Goal: Transaction & Acquisition: Book appointment/travel/reservation

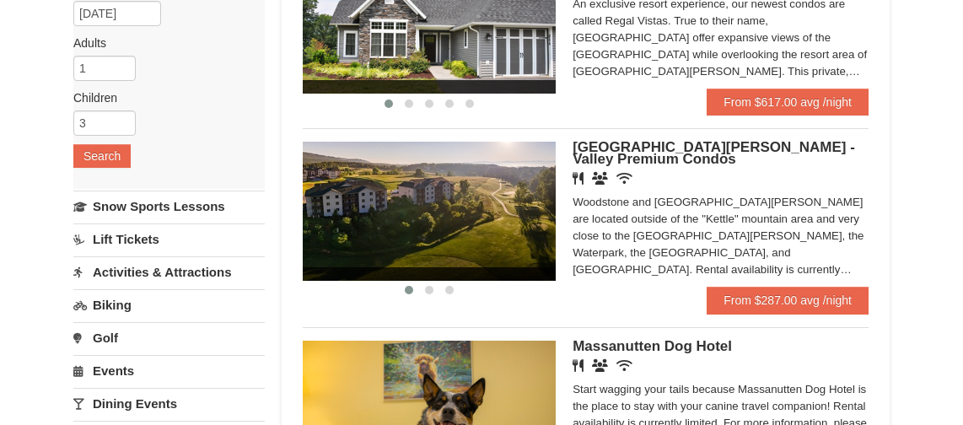
scroll to position [252, 0]
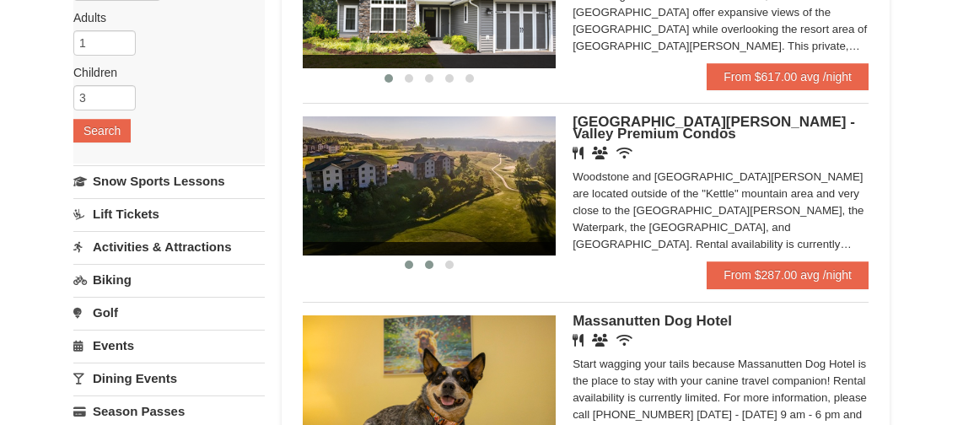
click at [425, 264] on button at bounding box center [429, 264] width 20 height 17
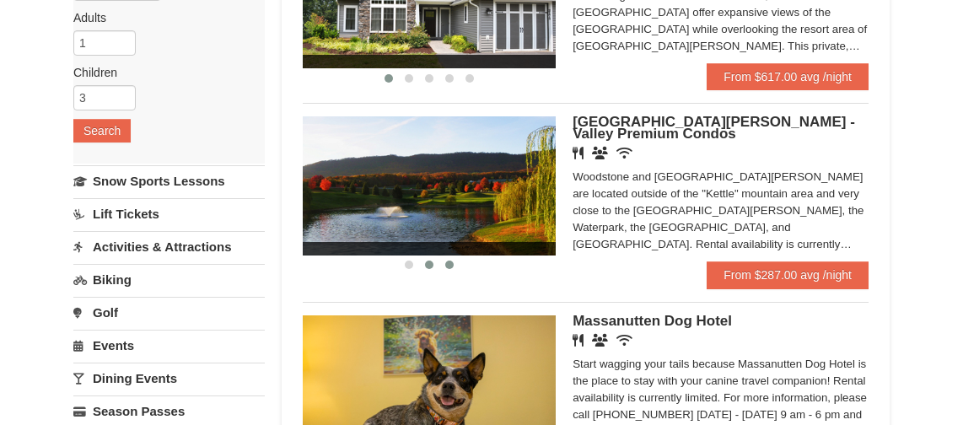
click at [445, 266] on span at bounding box center [449, 265] width 8 height 8
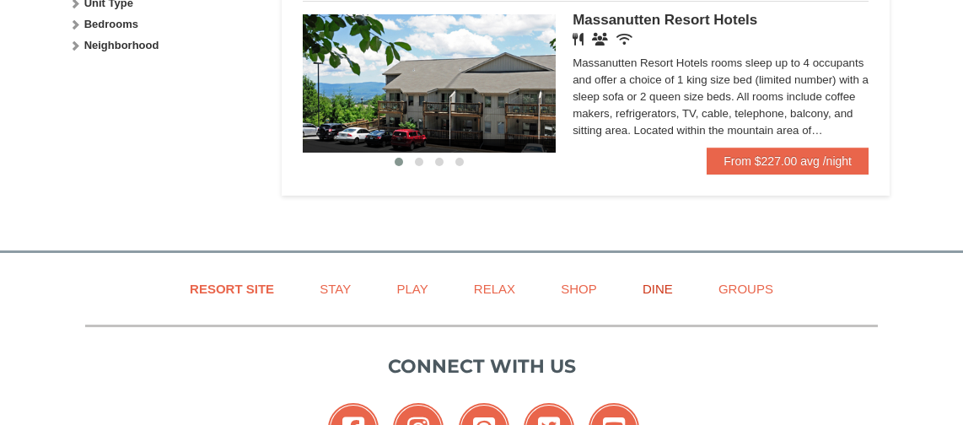
scroll to position [843, 0]
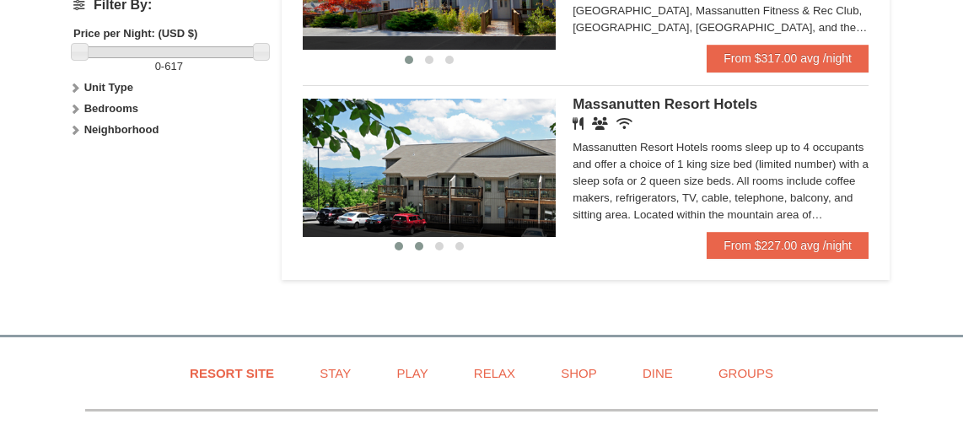
click at [414, 251] on button at bounding box center [419, 246] width 20 height 17
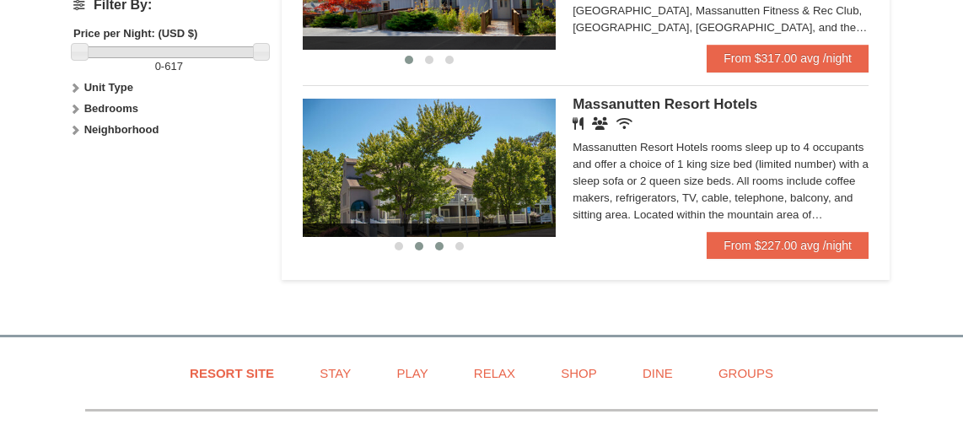
click at [437, 250] on button at bounding box center [439, 246] width 20 height 17
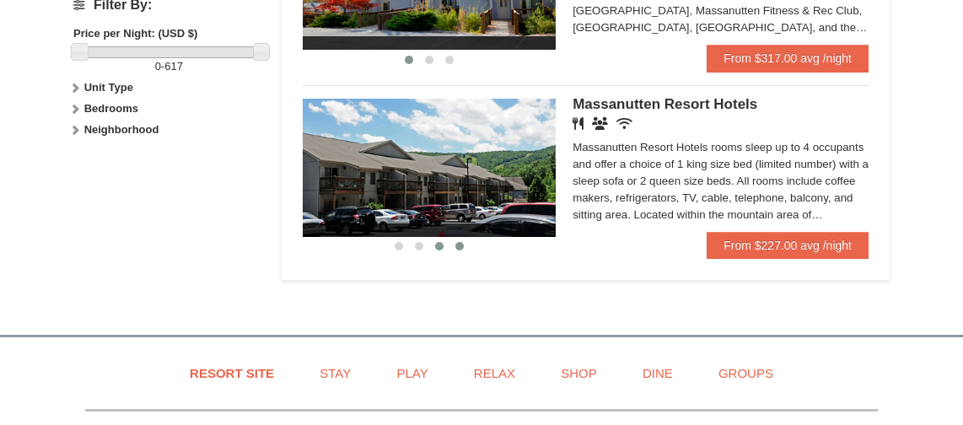
click at [460, 250] on span at bounding box center [459, 246] width 8 height 8
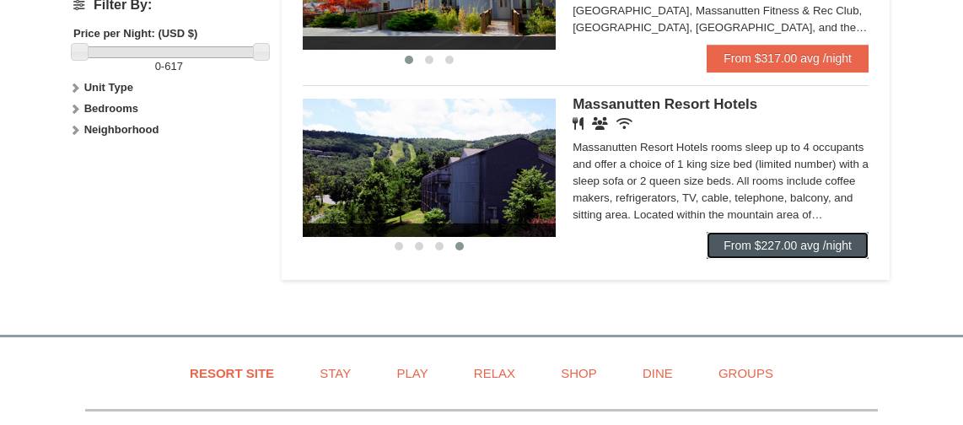
click at [816, 243] on link "From $227.00 avg /night" at bounding box center [788, 245] width 162 height 27
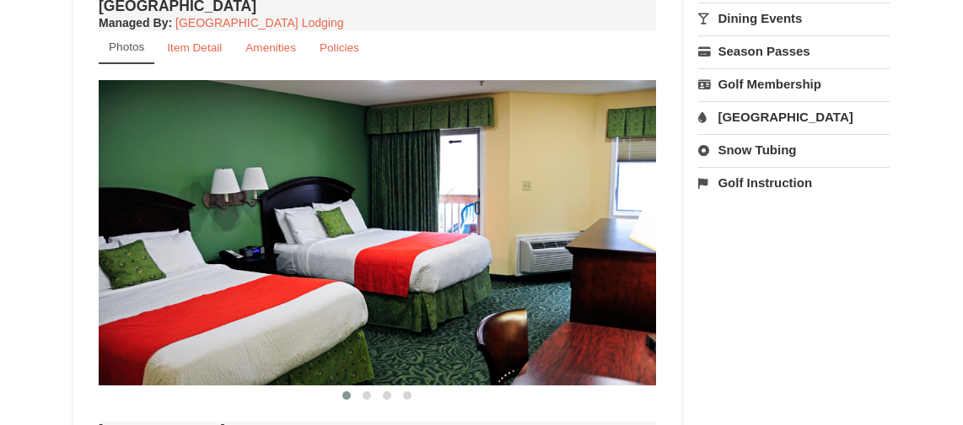
scroll to position [675, 0]
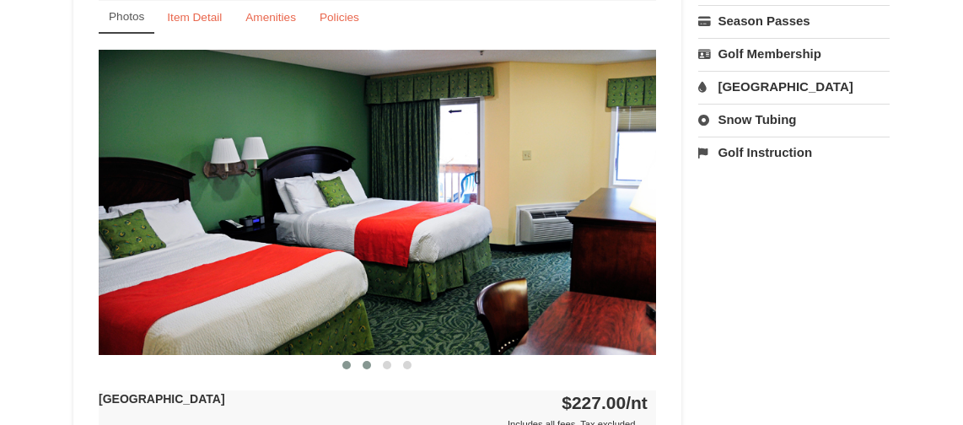
click at [366, 361] on span at bounding box center [367, 365] width 8 height 8
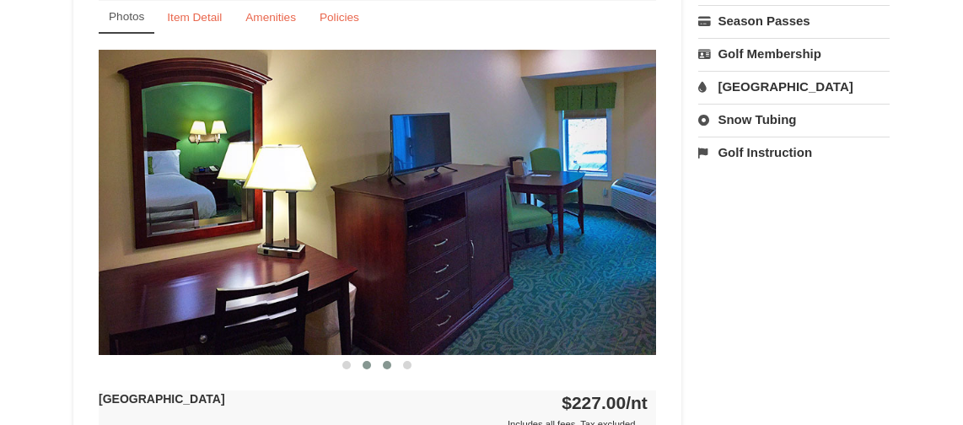
click at [385, 364] on span at bounding box center [387, 365] width 8 height 8
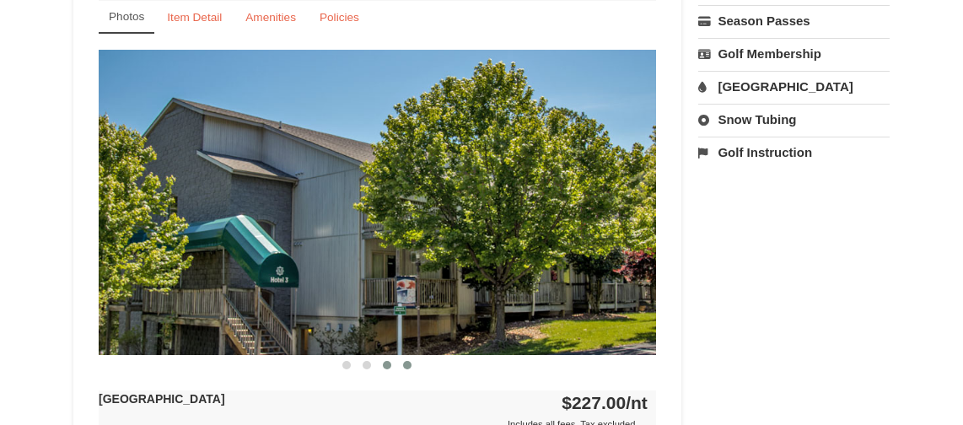
click at [412, 366] on button at bounding box center [407, 365] width 20 height 17
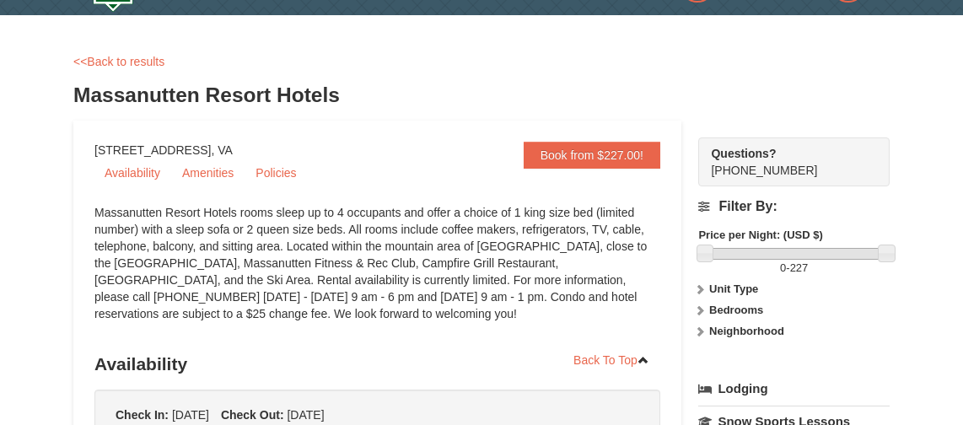
scroll to position [0, 0]
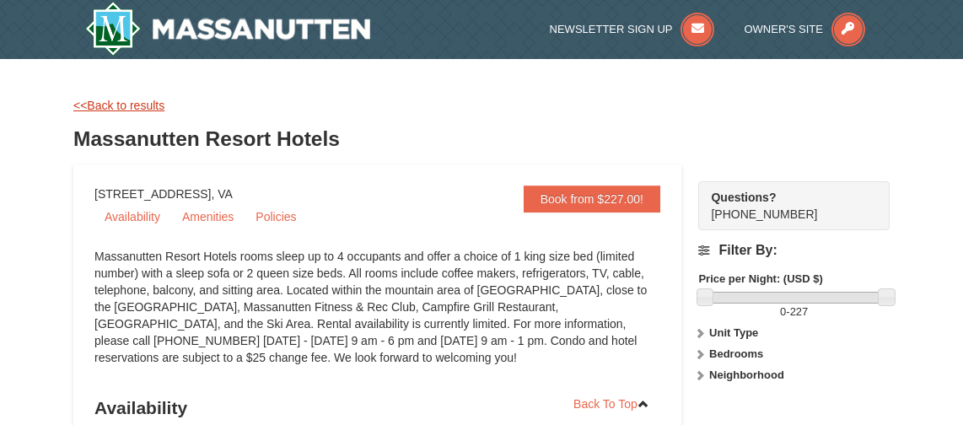
click at [141, 104] on link "<<Back to results" at bounding box center [118, 105] width 91 height 13
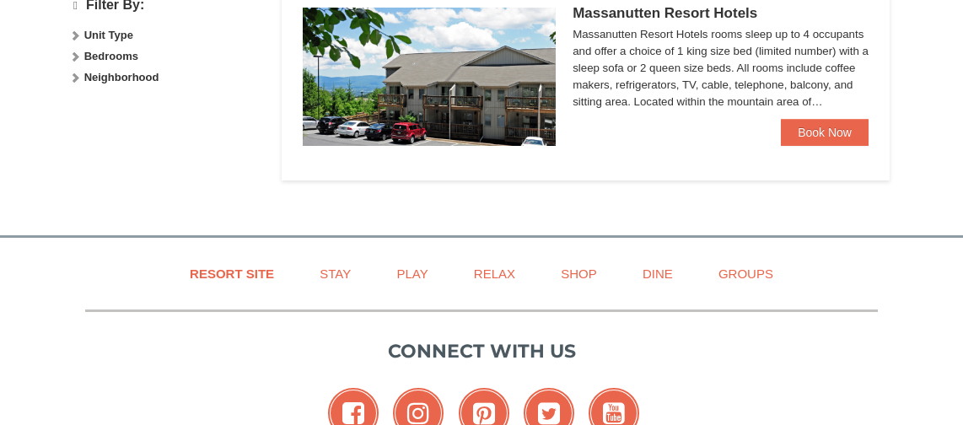
select select "10"
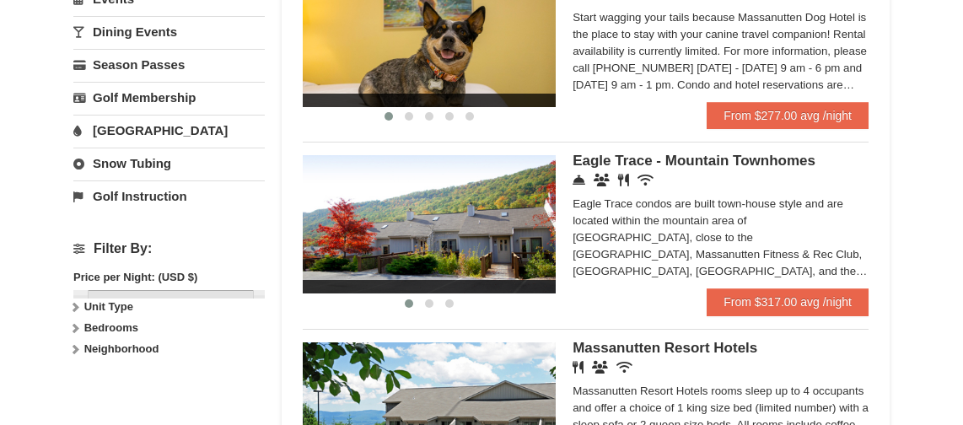
scroll to position [590, 0]
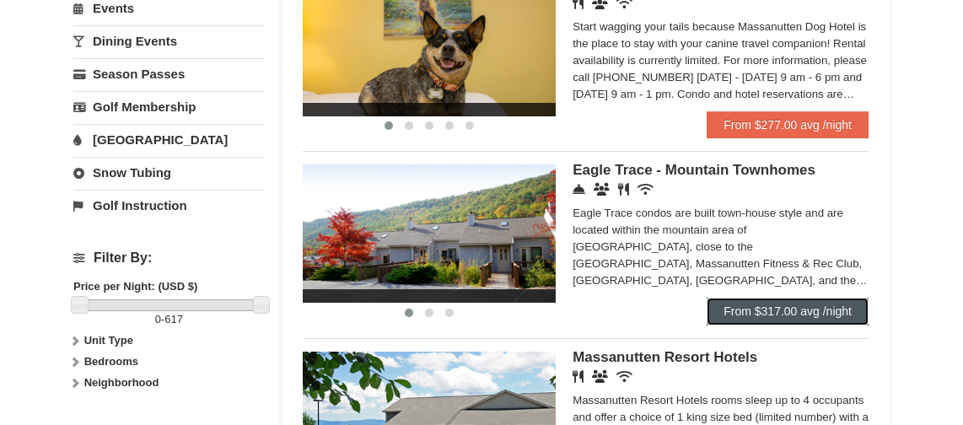
click at [805, 309] on link "From $317.00 avg /night" at bounding box center [788, 311] width 162 height 27
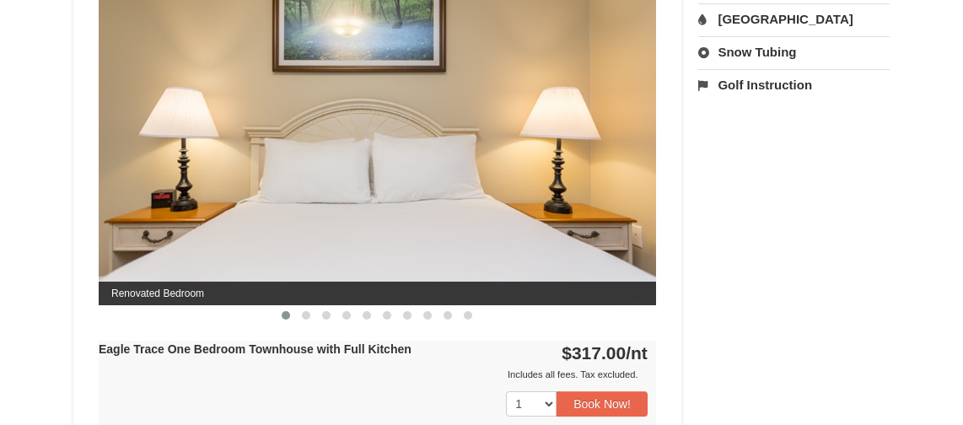
scroll to position [759, 0]
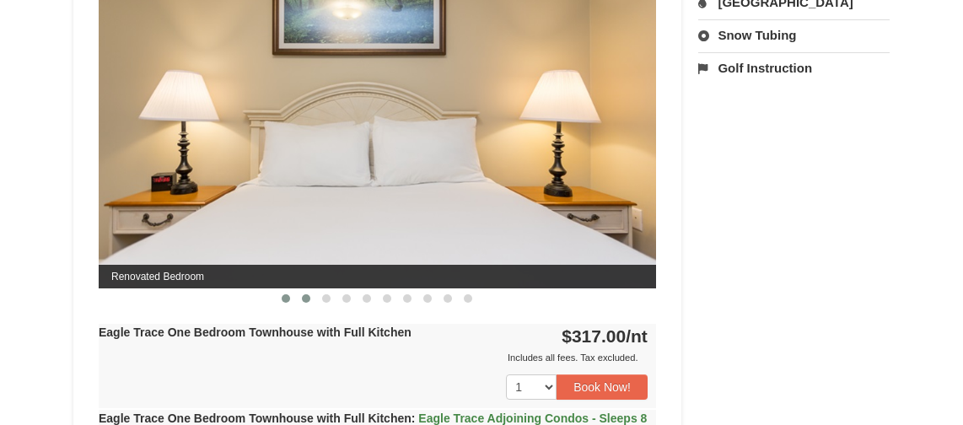
click at [309, 299] on span at bounding box center [306, 298] width 8 height 8
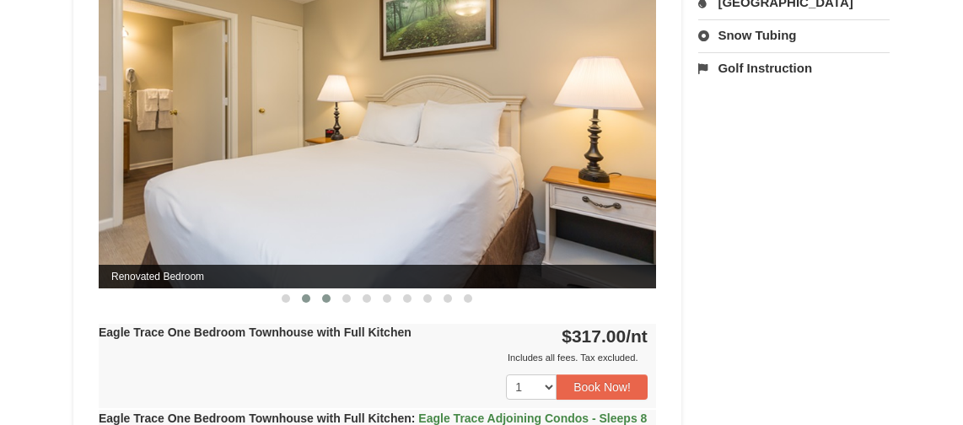
click at [327, 303] on button at bounding box center [326, 298] width 20 height 17
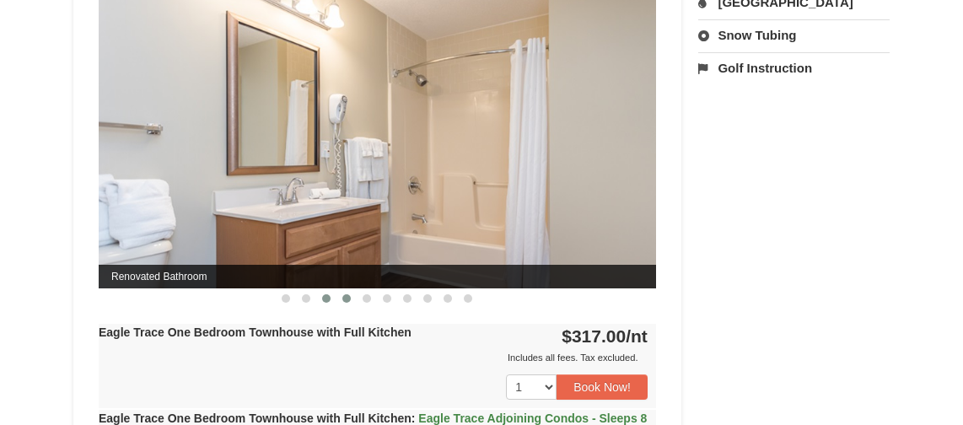
click at [343, 303] on button at bounding box center [347, 298] width 20 height 17
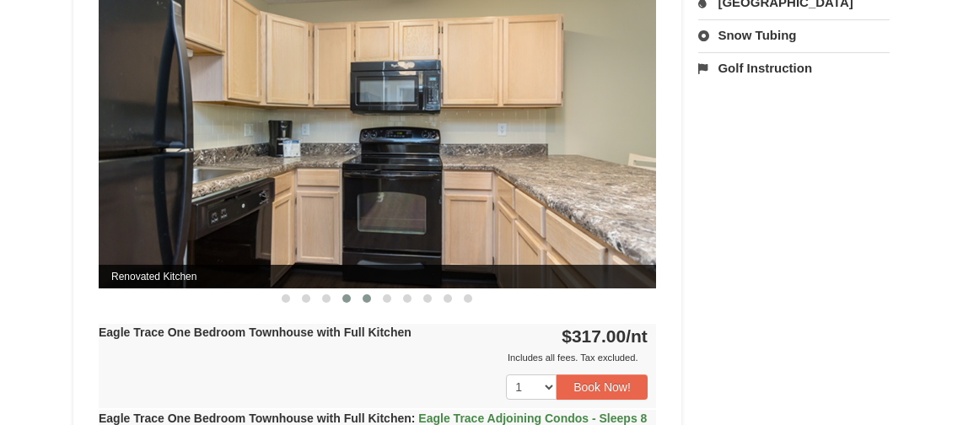
click at [365, 299] on span at bounding box center [367, 298] width 8 height 8
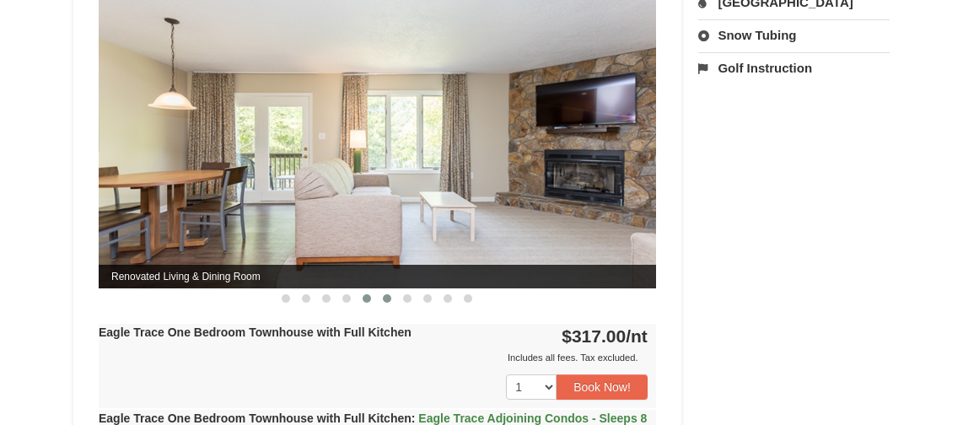
click at [382, 298] on button at bounding box center [387, 298] width 20 height 17
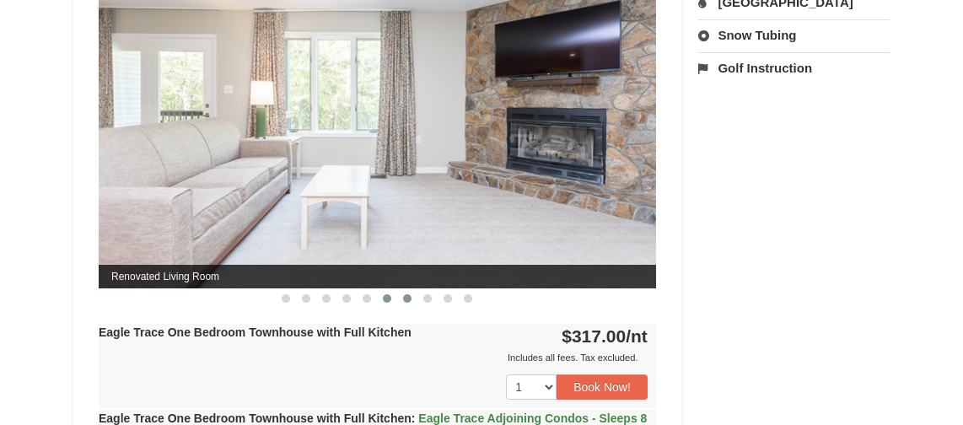
click at [407, 295] on span at bounding box center [407, 298] width 8 height 8
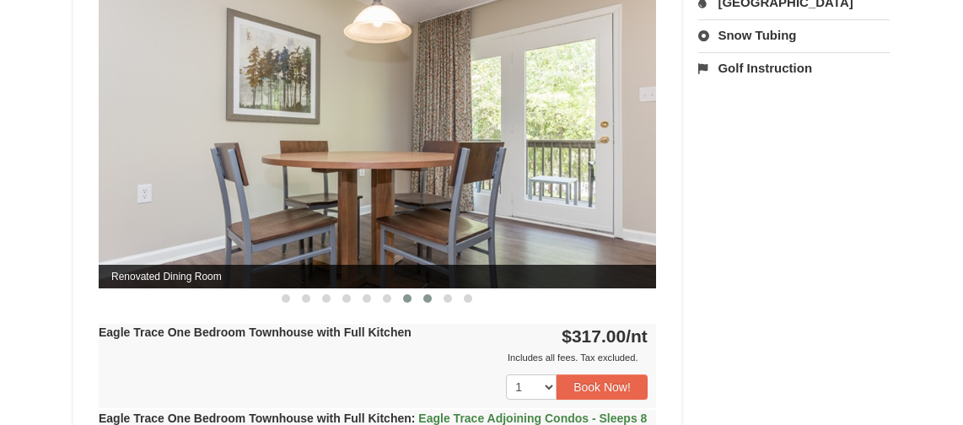
click at [420, 299] on button at bounding box center [427, 298] width 20 height 17
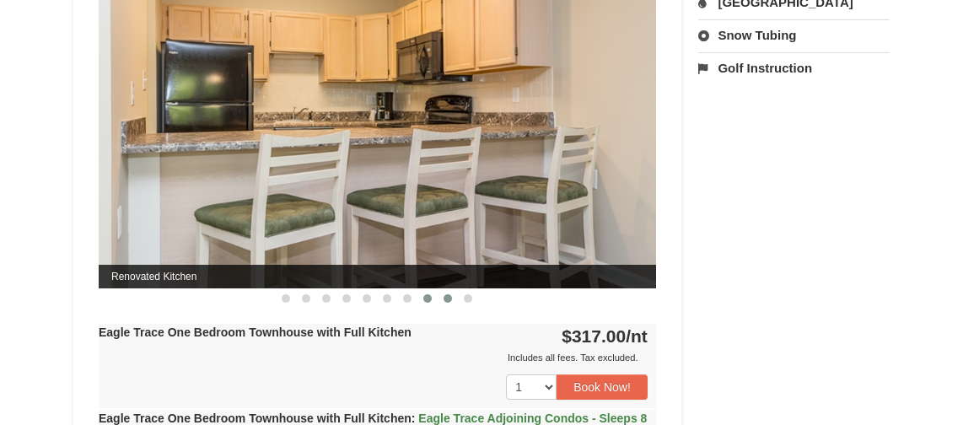
click at [447, 300] on span at bounding box center [448, 298] width 8 height 8
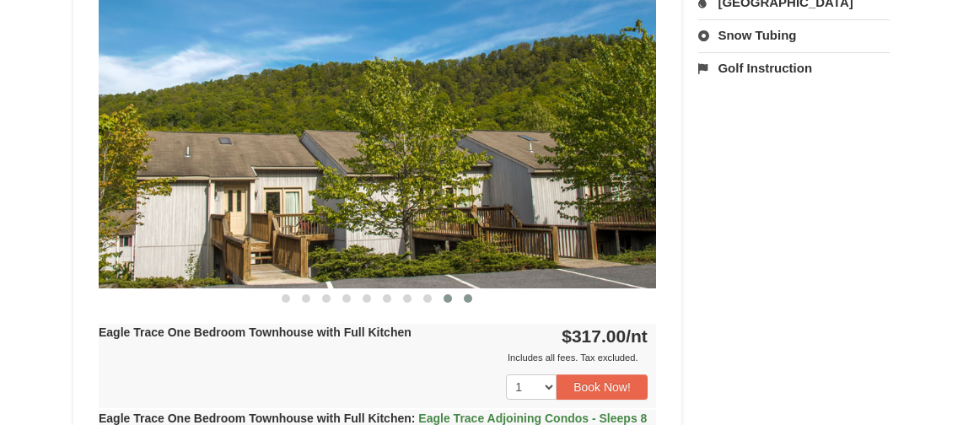
click at [463, 300] on button at bounding box center [468, 298] width 20 height 17
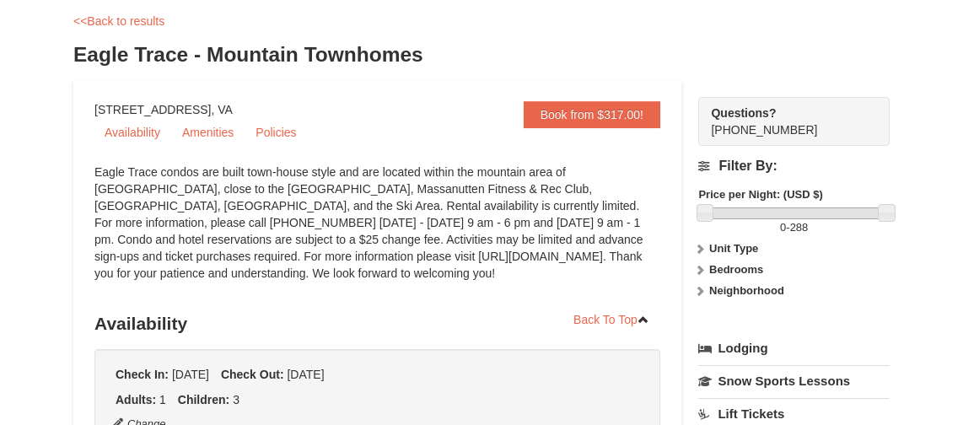
scroll to position [0, 0]
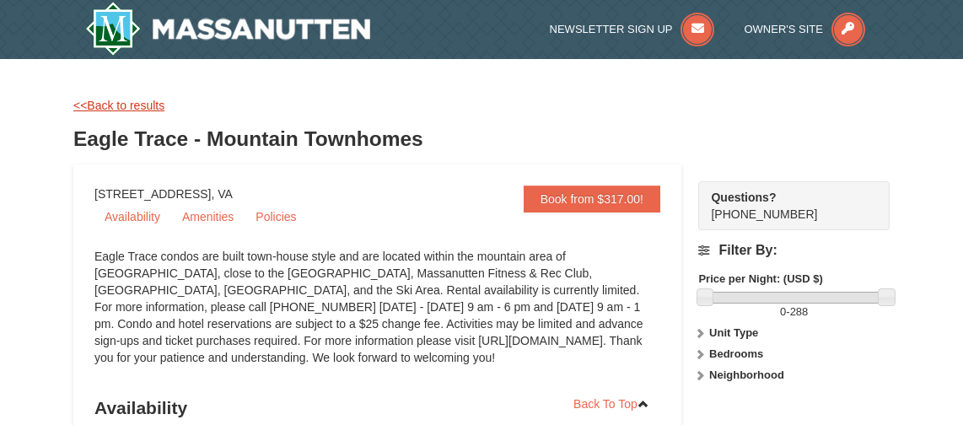
click at [125, 105] on link "<<Back to results" at bounding box center [118, 105] width 91 height 13
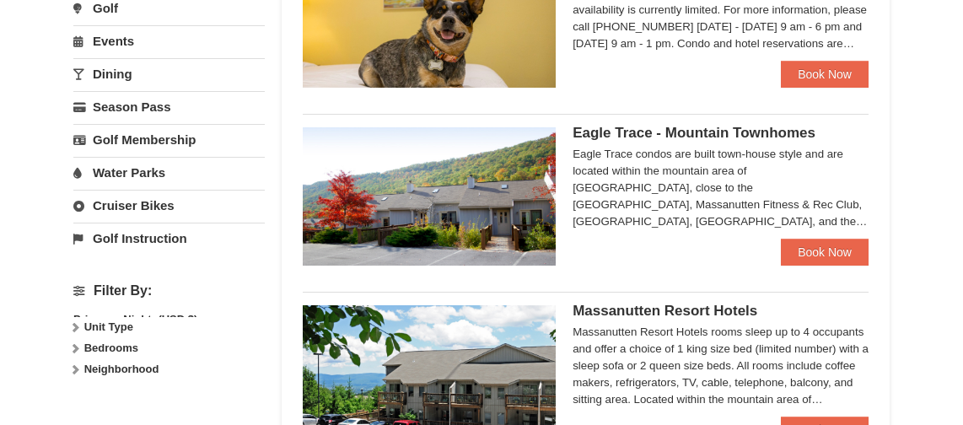
select select "10"
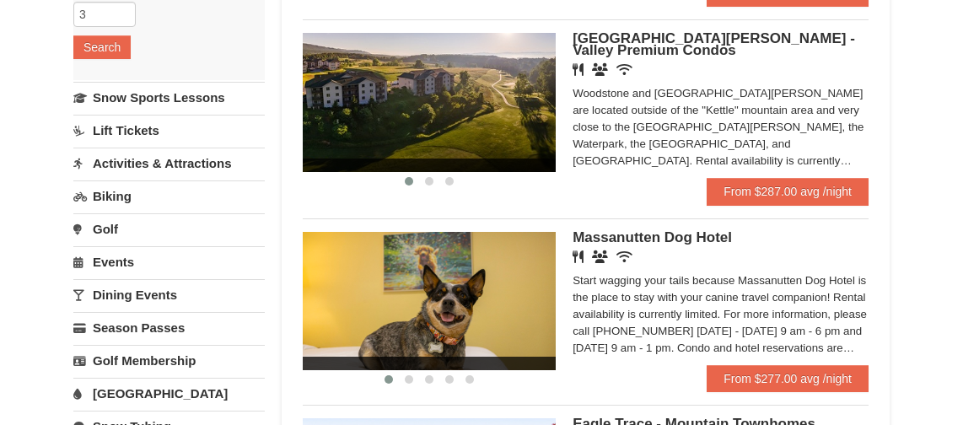
scroll to position [251, 0]
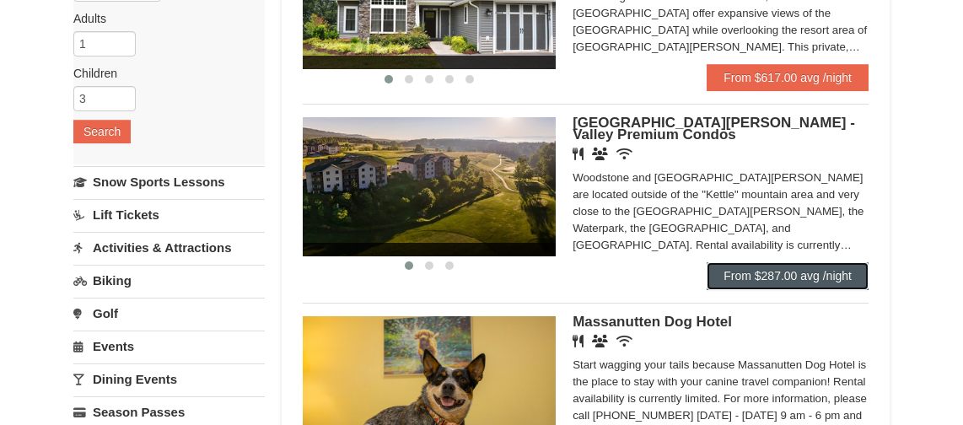
click at [724, 277] on link "From $287.00 avg /night" at bounding box center [788, 275] width 162 height 27
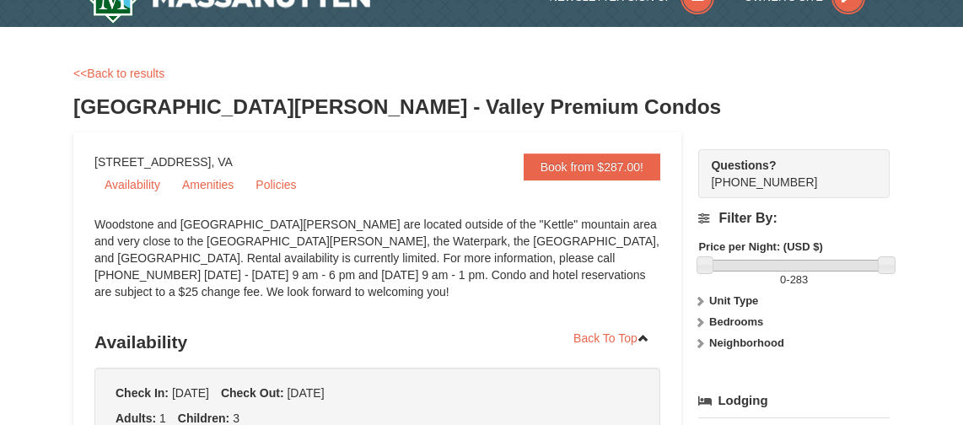
select select "10"
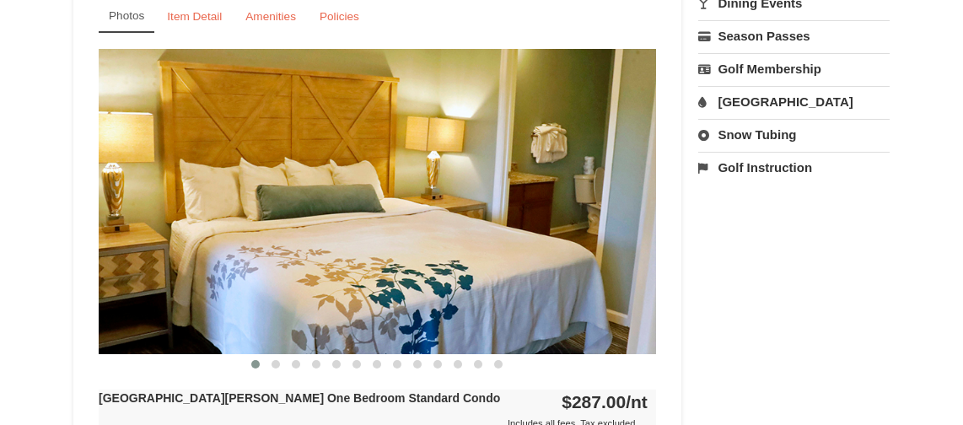
scroll to position [675, 0]
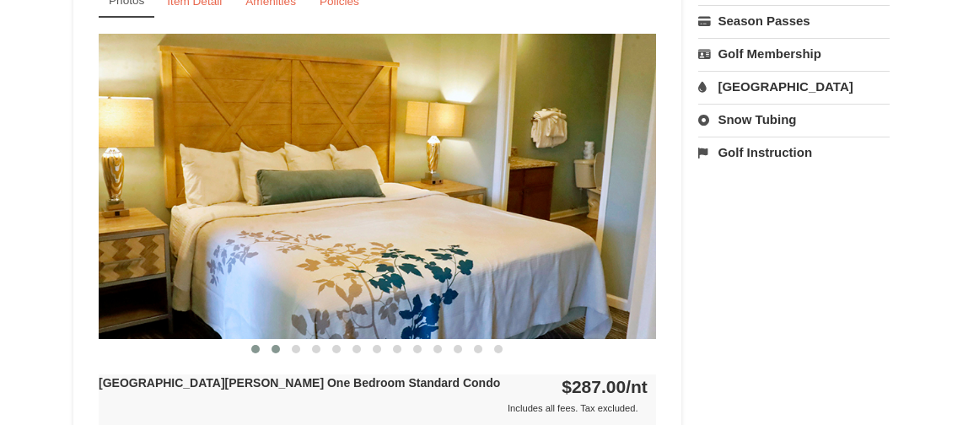
click at [279, 351] on span at bounding box center [276, 349] width 8 height 8
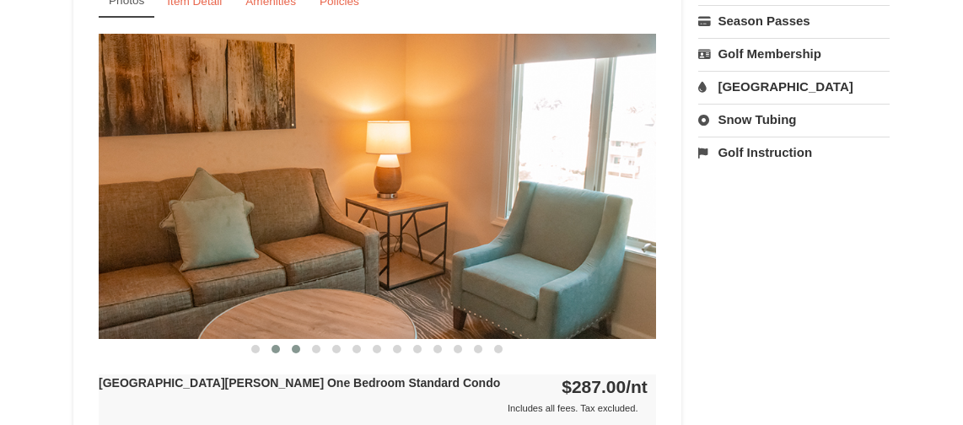
click at [300, 347] on button at bounding box center [296, 349] width 20 height 17
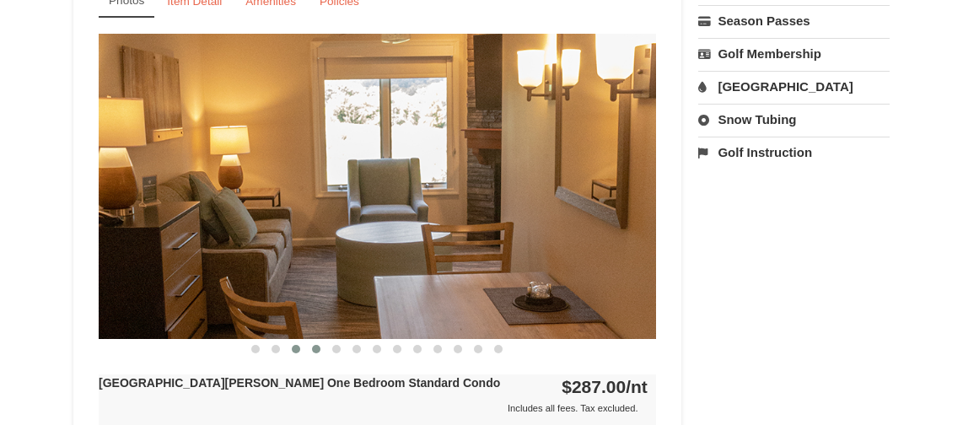
click at [320, 349] on span at bounding box center [316, 349] width 8 height 8
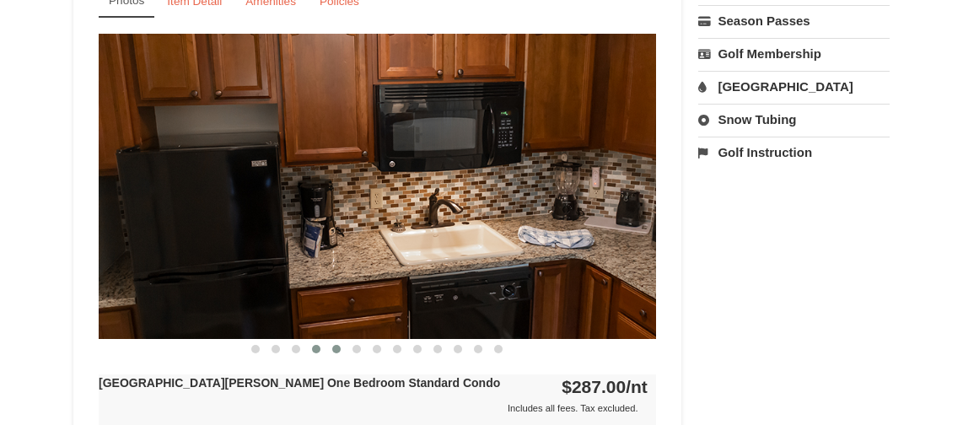
click at [336, 349] on span at bounding box center [336, 349] width 8 height 8
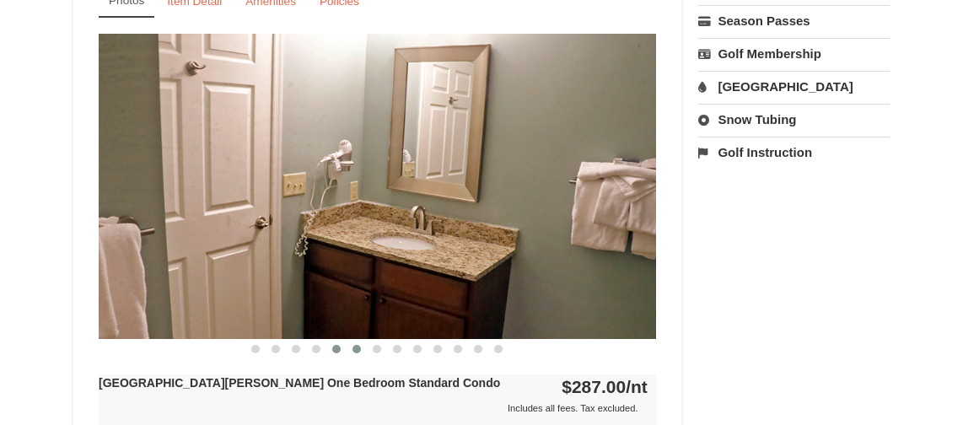
click at [357, 350] on span at bounding box center [357, 349] width 8 height 8
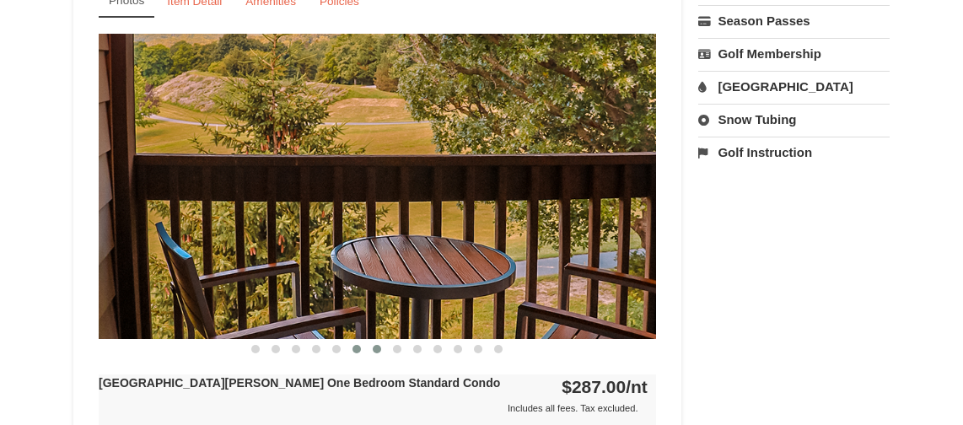
click at [374, 351] on span at bounding box center [377, 349] width 8 height 8
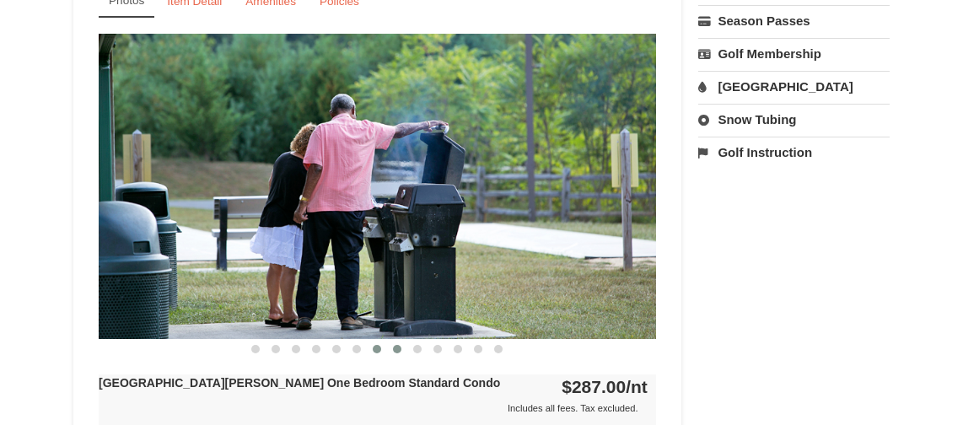
click at [392, 351] on button at bounding box center [397, 349] width 20 height 17
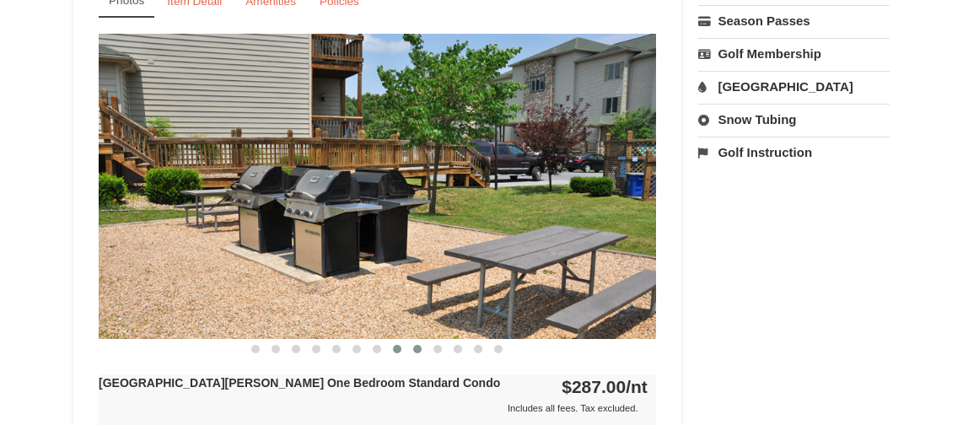
click at [414, 351] on span at bounding box center [417, 349] width 8 height 8
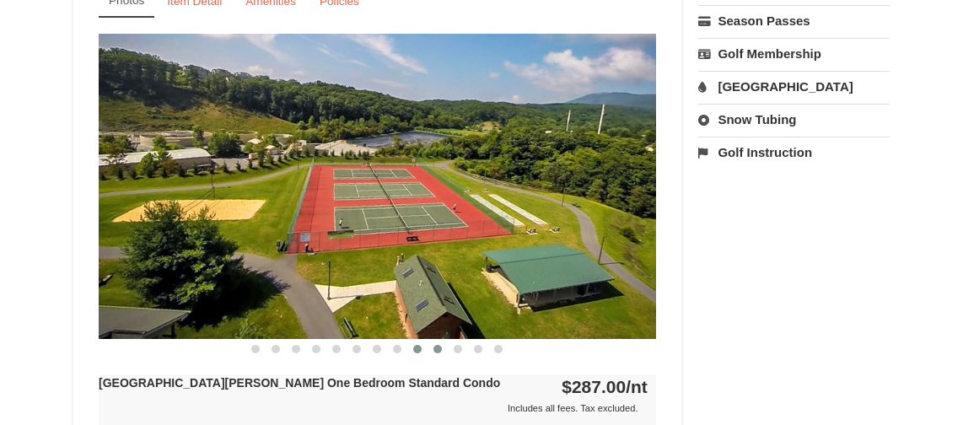
click at [432, 351] on button at bounding box center [438, 349] width 20 height 17
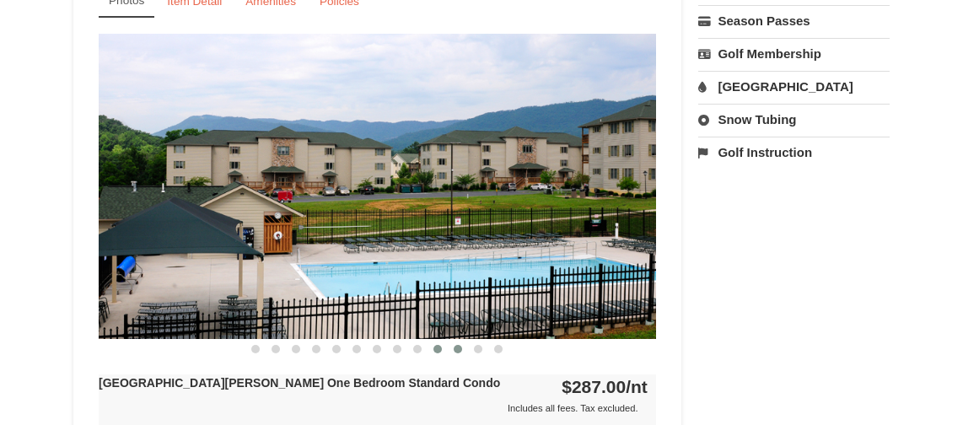
click at [455, 348] on span at bounding box center [458, 349] width 8 height 8
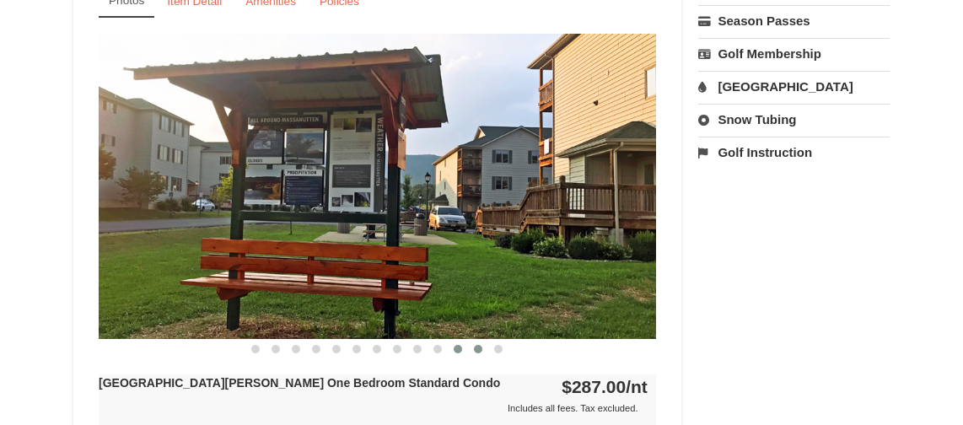
click at [476, 348] on span at bounding box center [478, 349] width 8 height 8
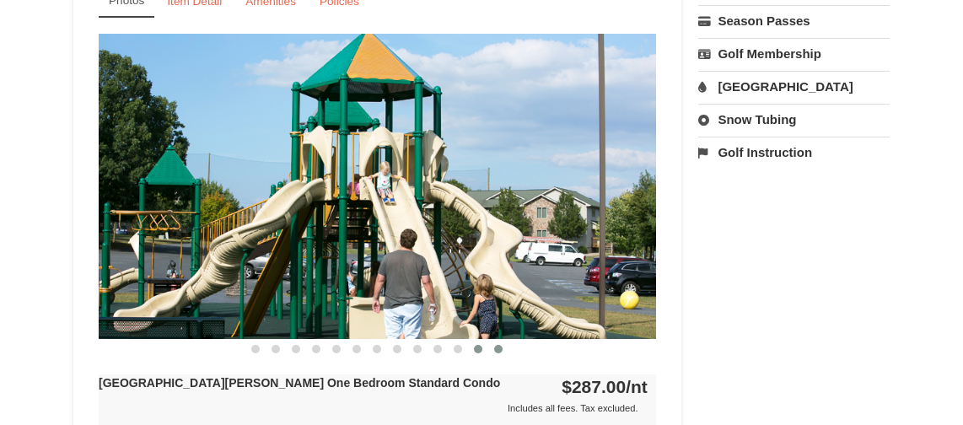
click at [495, 348] on span at bounding box center [498, 349] width 8 height 8
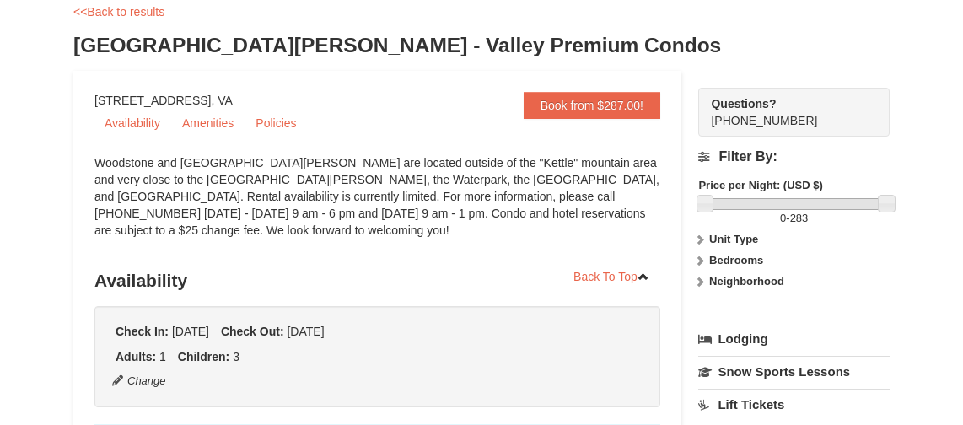
scroll to position [84, 0]
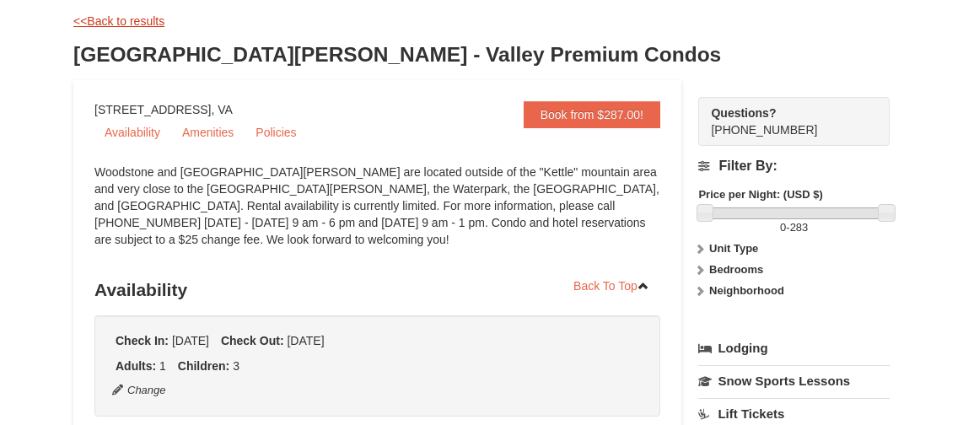
click at [87, 25] on link "<<Back to results" at bounding box center [118, 20] width 91 height 13
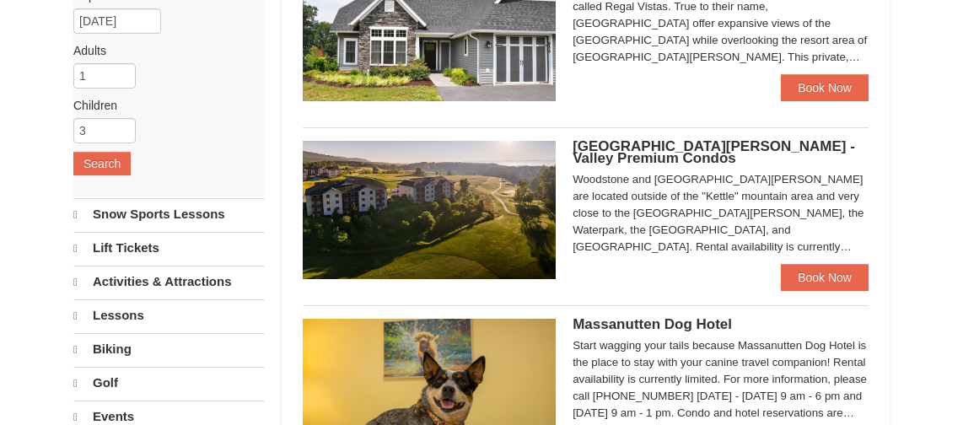
select select "10"
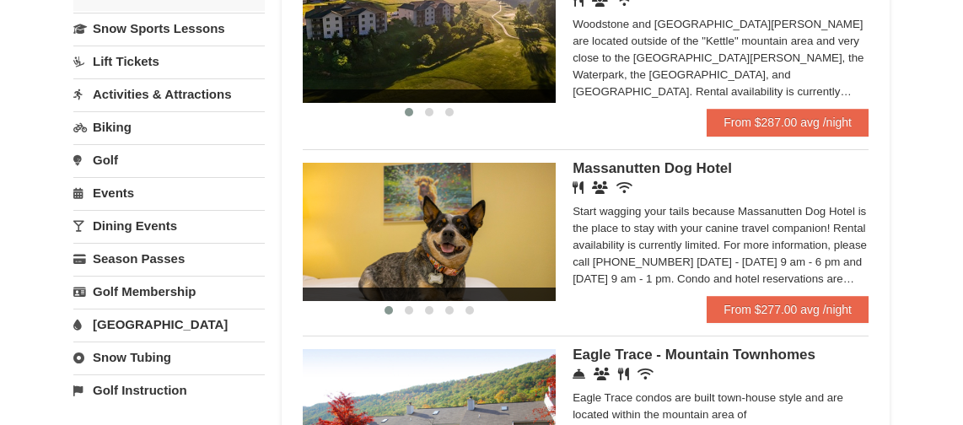
scroll to position [422, 0]
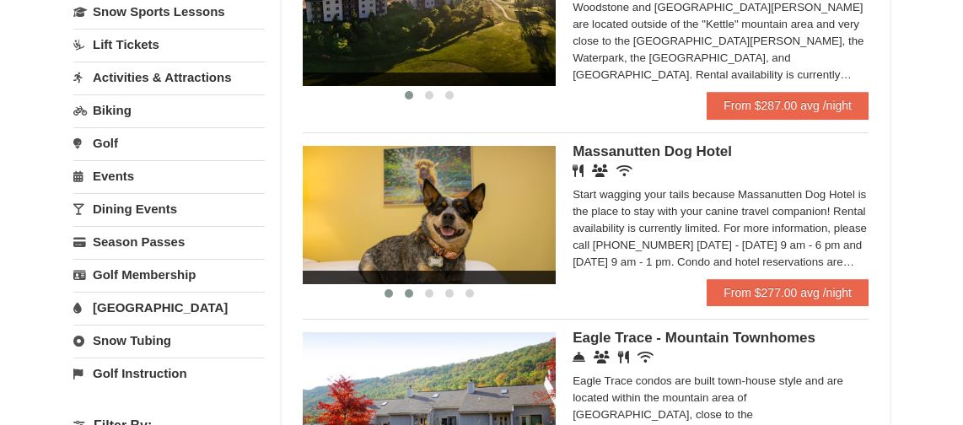
click at [412, 292] on span at bounding box center [409, 293] width 8 height 8
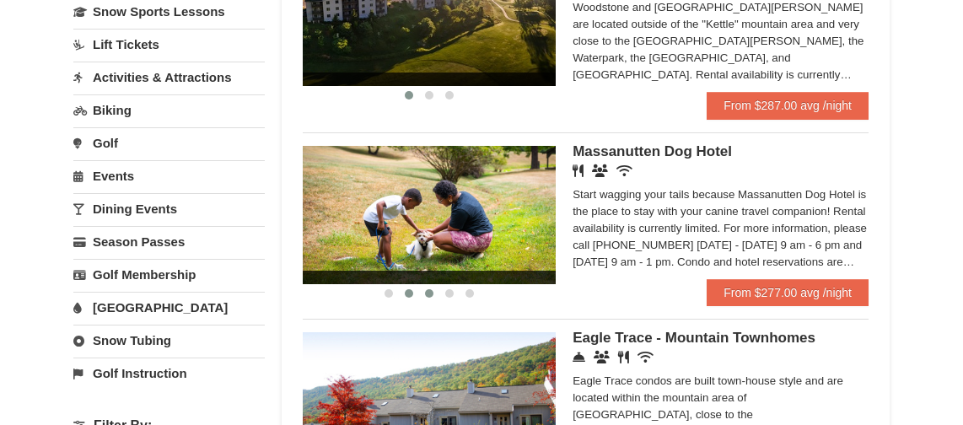
click at [424, 292] on button at bounding box center [429, 293] width 20 height 17
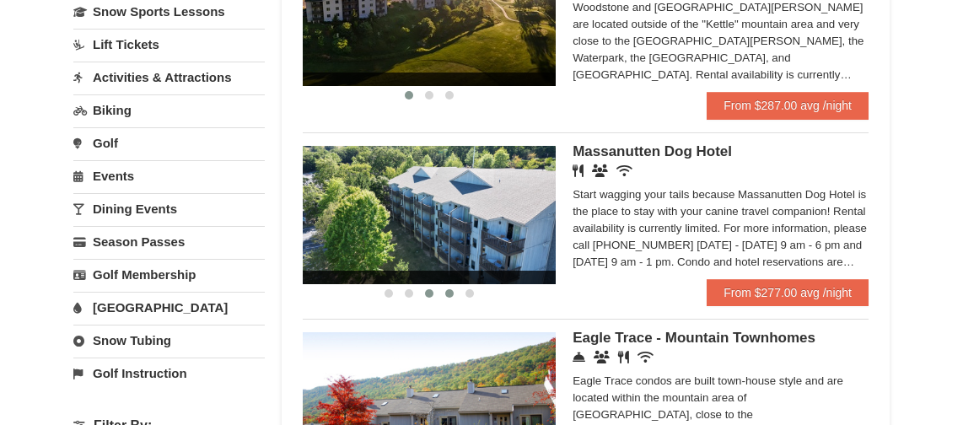
click at [444, 294] on button at bounding box center [449, 293] width 20 height 17
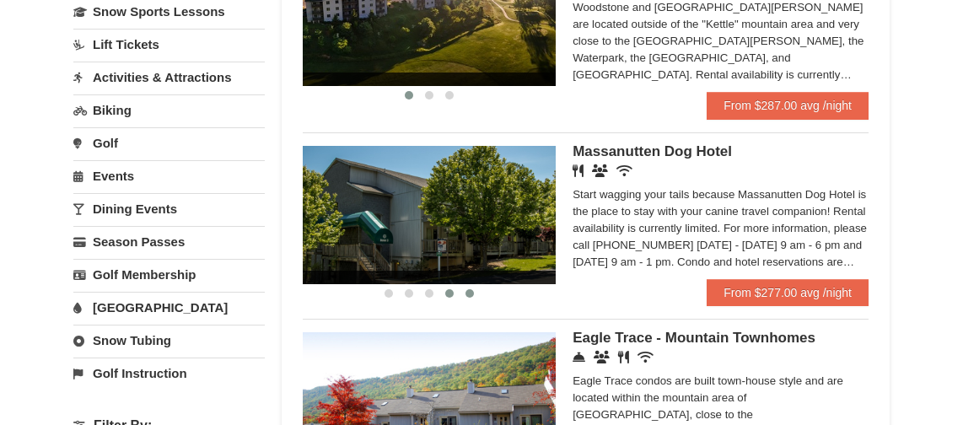
click at [473, 294] on span at bounding box center [470, 293] width 8 height 8
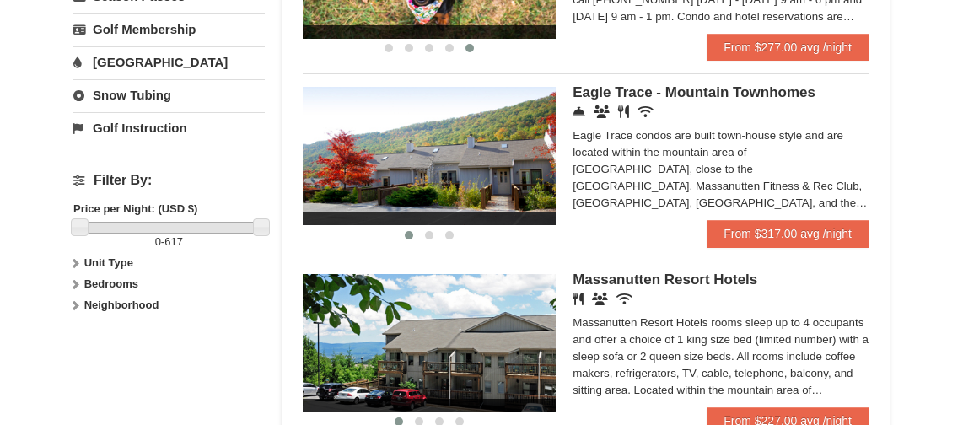
scroll to position [675, 0]
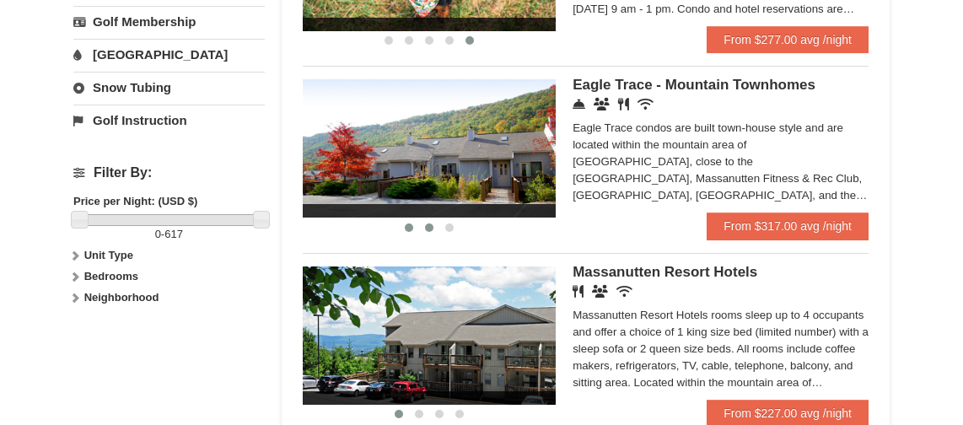
click at [428, 229] on span at bounding box center [429, 228] width 8 height 8
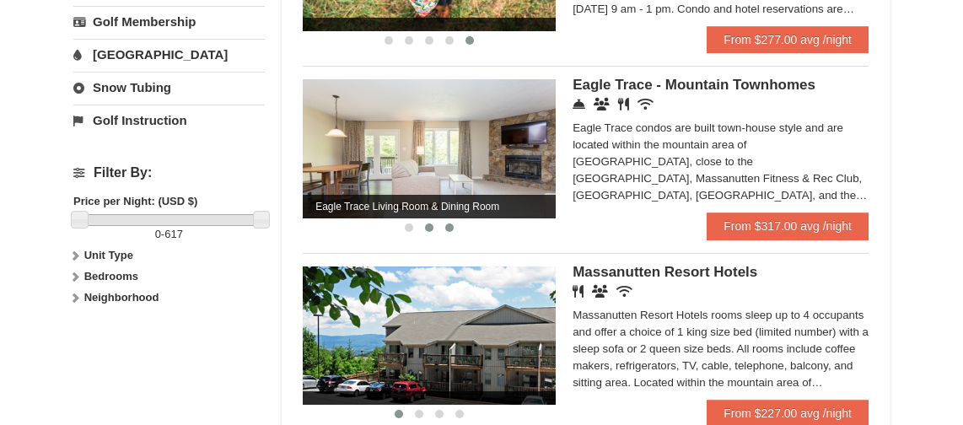
click at [451, 228] on span at bounding box center [449, 228] width 8 height 8
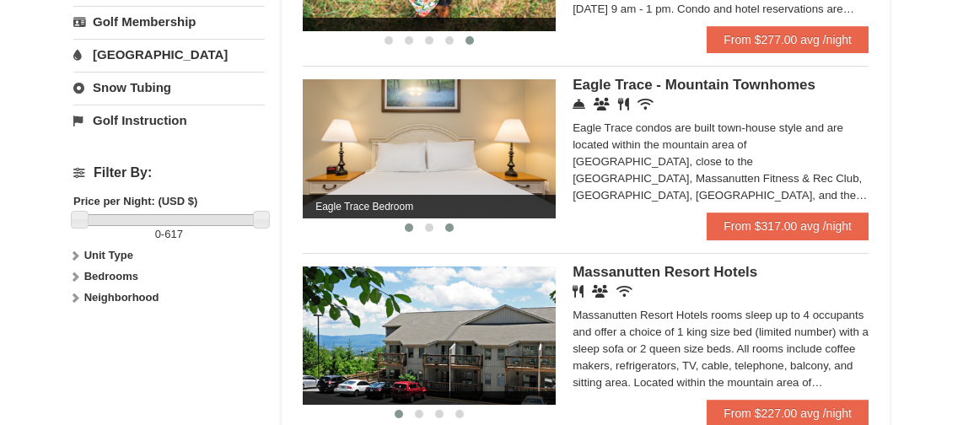
click at [407, 224] on span at bounding box center [409, 228] width 8 height 8
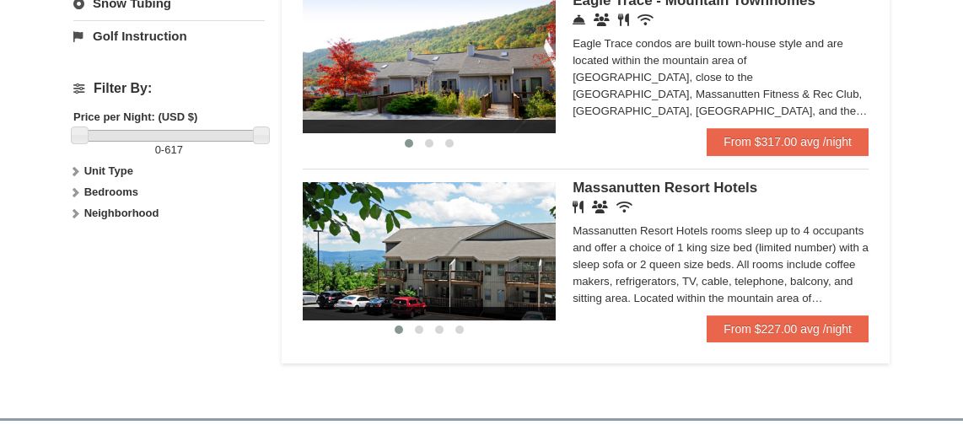
scroll to position [843, 0]
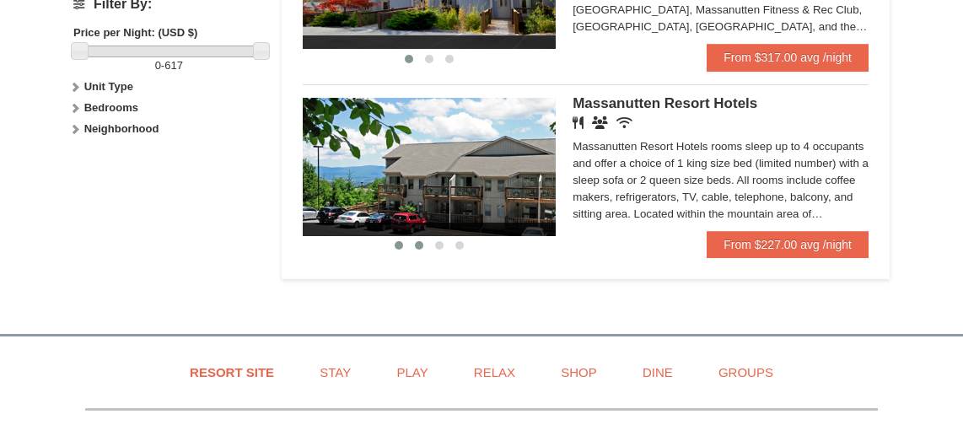
click at [417, 244] on span at bounding box center [419, 245] width 8 height 8
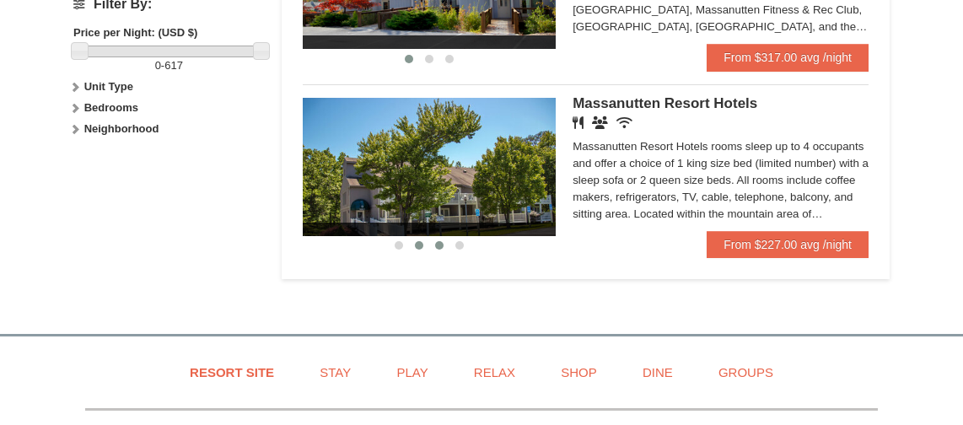
click at [438, 248] on span at bounding box center [439, 245] width 8 height 8
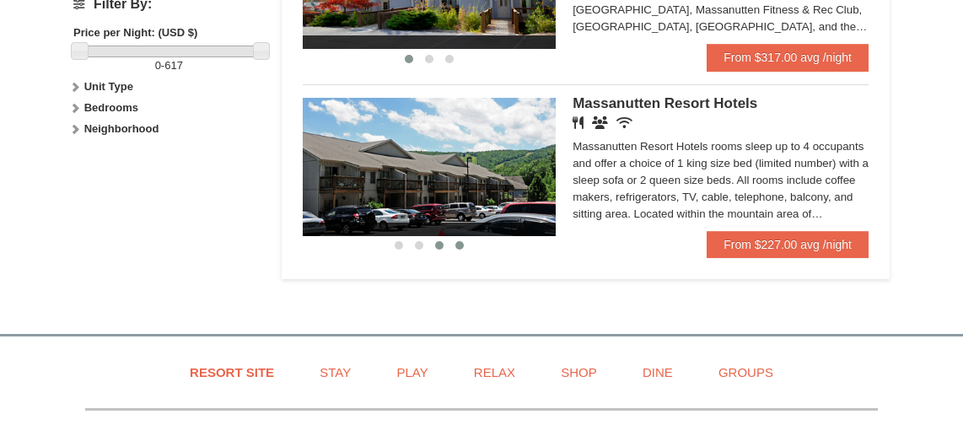
click at [456, 250] on button at bounding box center [460, 245] width 20 height 17
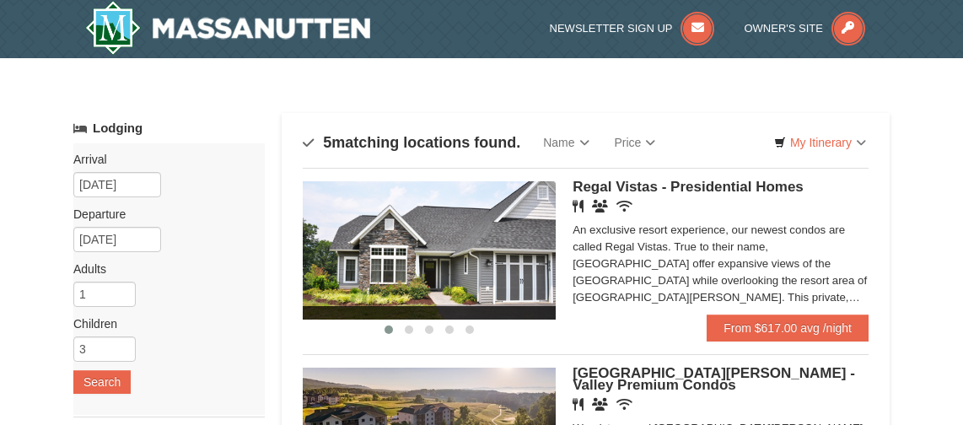
scroll to position [0, 0]
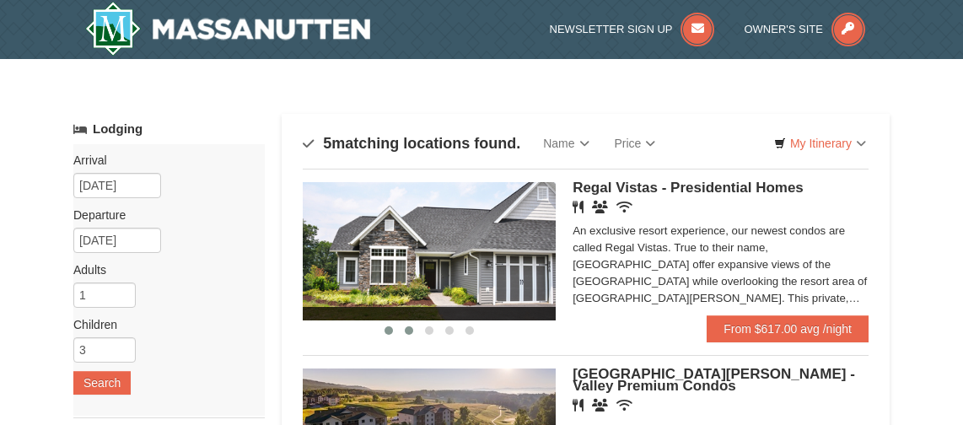
click at [414, 331] on button at bounding box center [409, 330] width 20 height 17
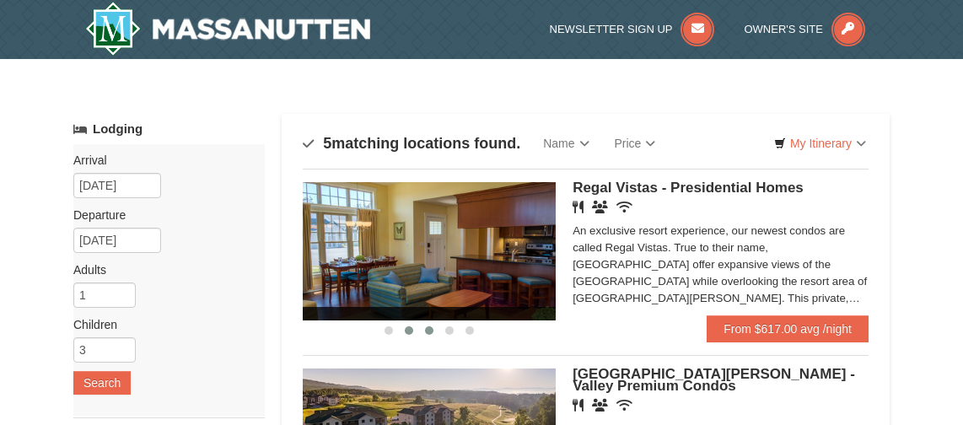
click at [427, 329] on span at bounding box center [429, 330] width 8 height 8
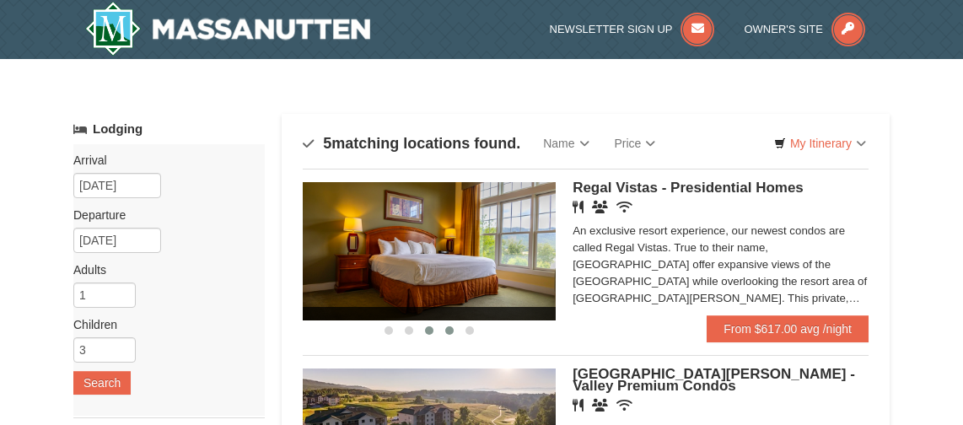
click at [447, 329] on span at bounding box center [449, 330] width 8 height 8
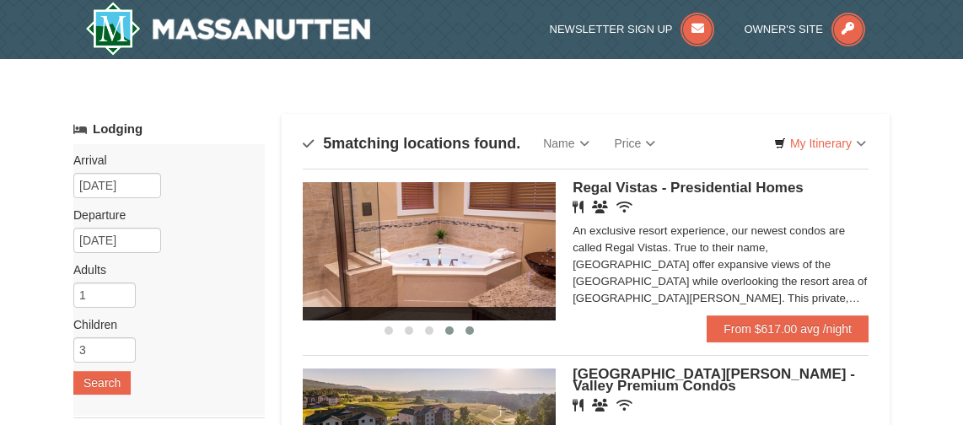
click at [467, 329] on span at bounding box center [470, 330] width 8 height 8
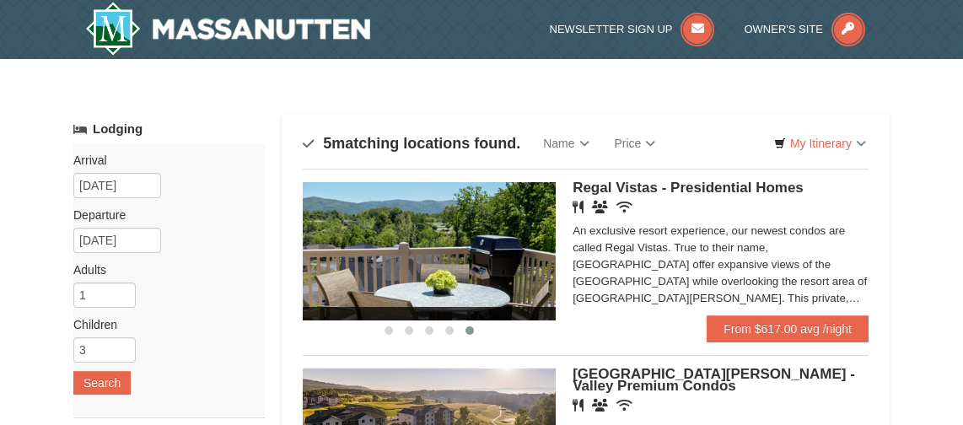
scroll to position [169, 0]
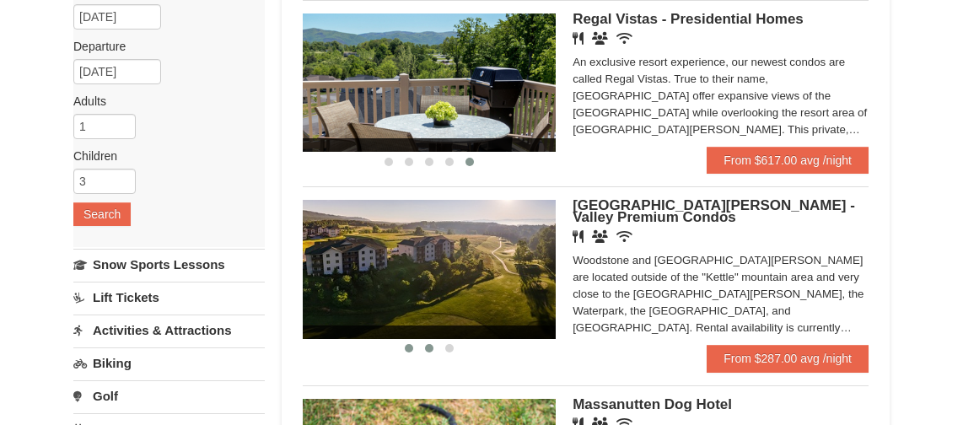
click at [430, 351] on span at bounding box center [429, 348] width 8 height 8
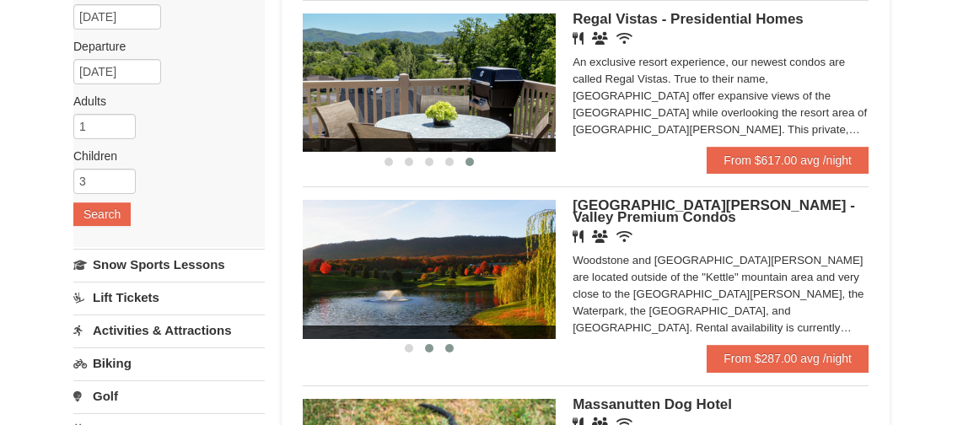
click at [445, 351] on span at bounding box center [449, 348] width 8 height 8
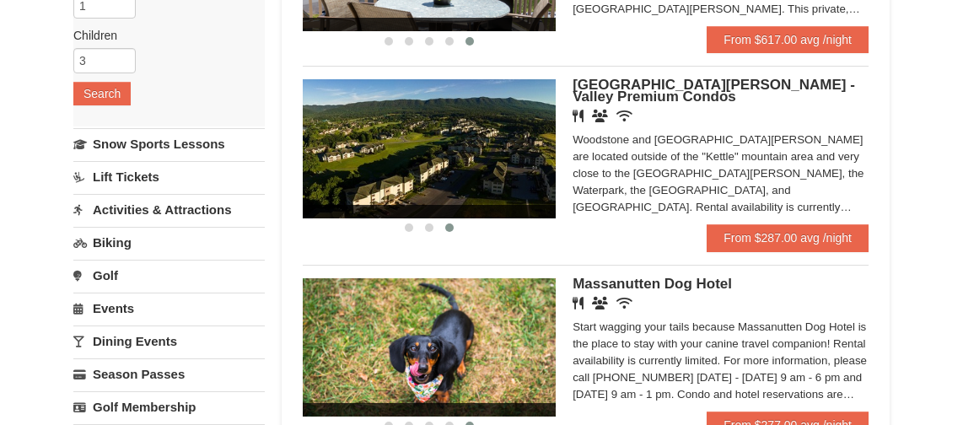
scroll to position [253, 0]
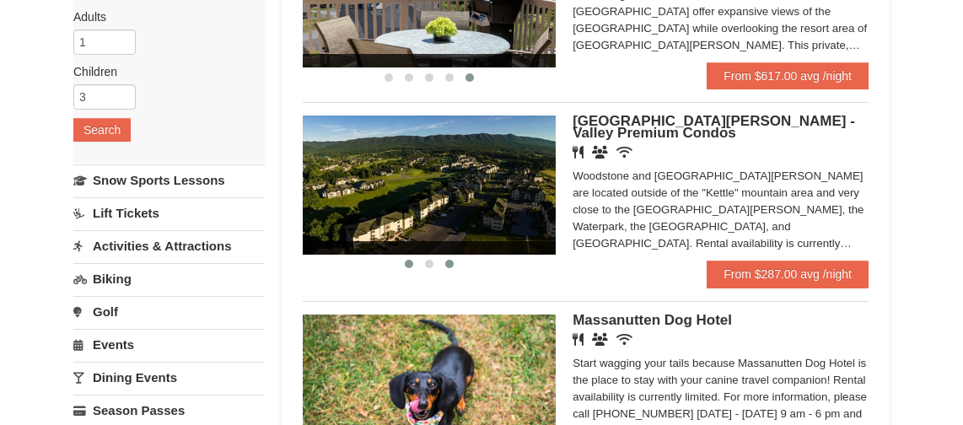
click at [411, 267] on span at bounding box center [409, 264] width 8 height 8
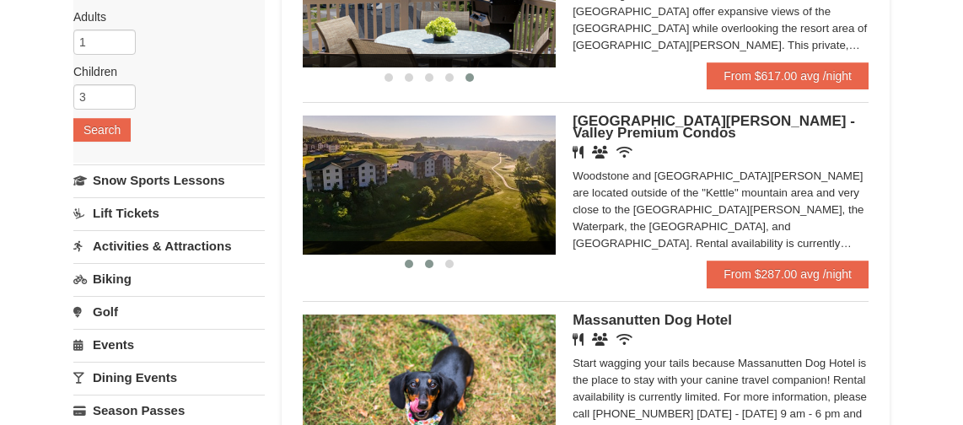
click at [425, 269] on button at bounding box center [429, 264] width 20 height 17
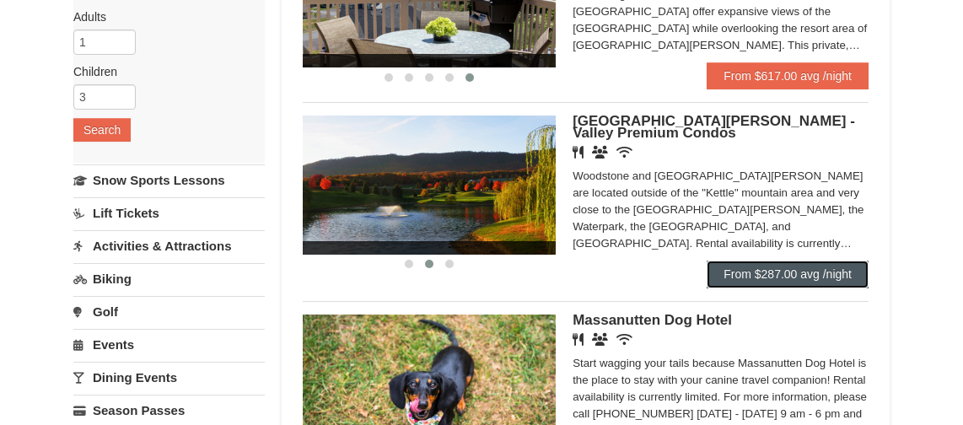
click at [730, 268] on link "From $287.00 avg /night" at bounding box center [788, 274] width 162 height 27
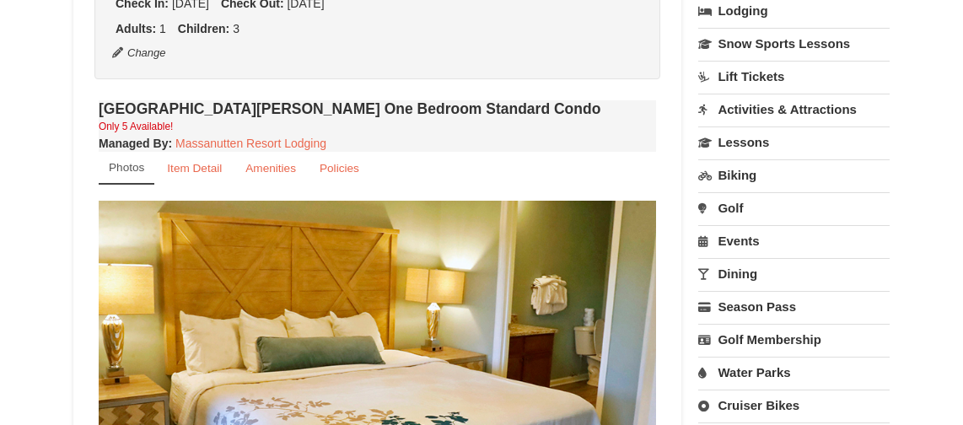
select select "10"
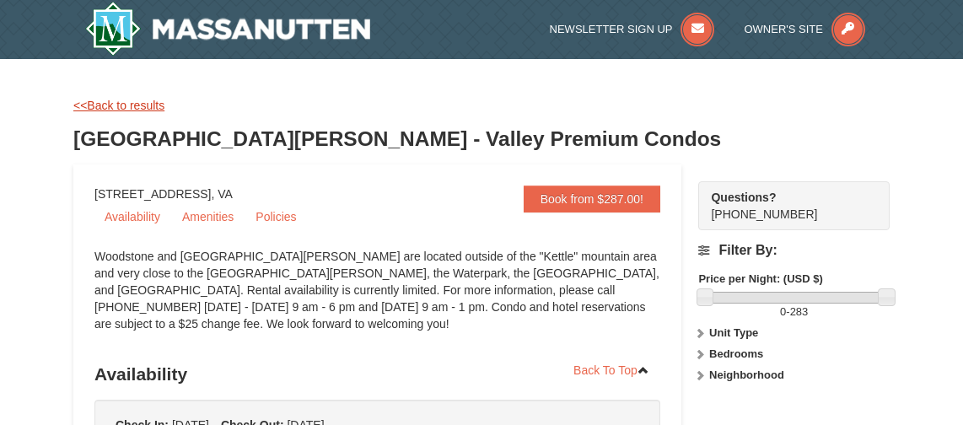
click at [99, 111] on link "<<Back to results" at bounding box center [118, 105] width 91 height 13
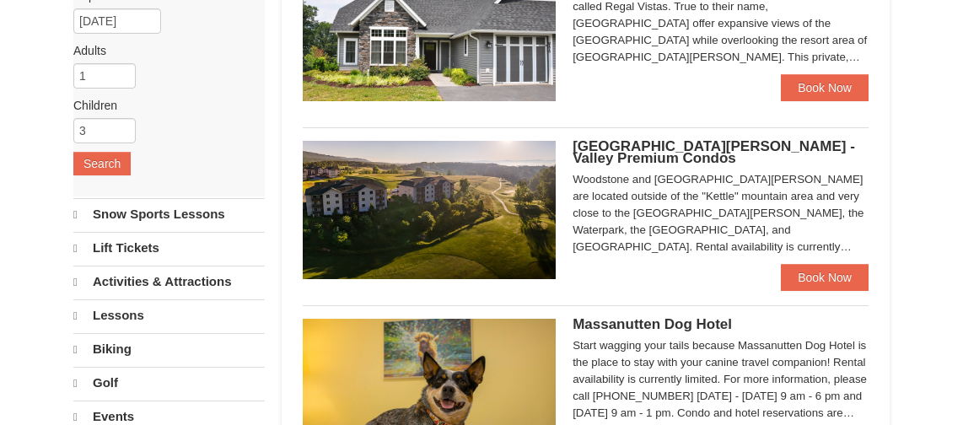
select select "10"
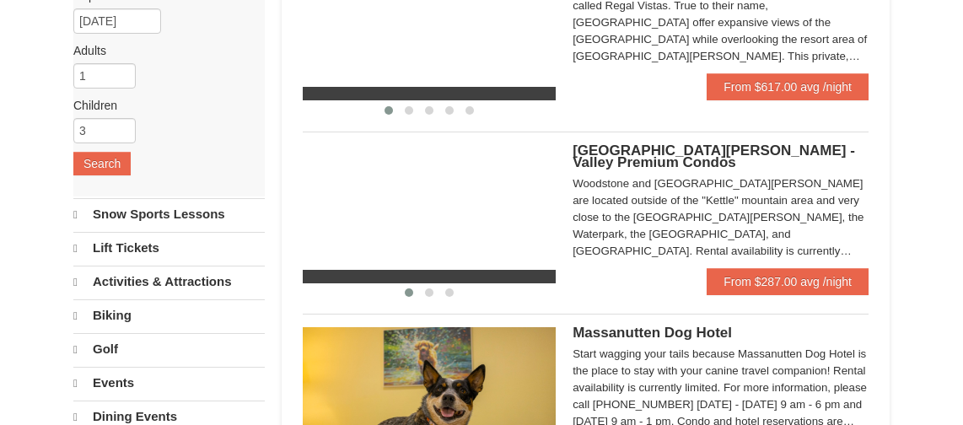
scroll to position [220, 0]
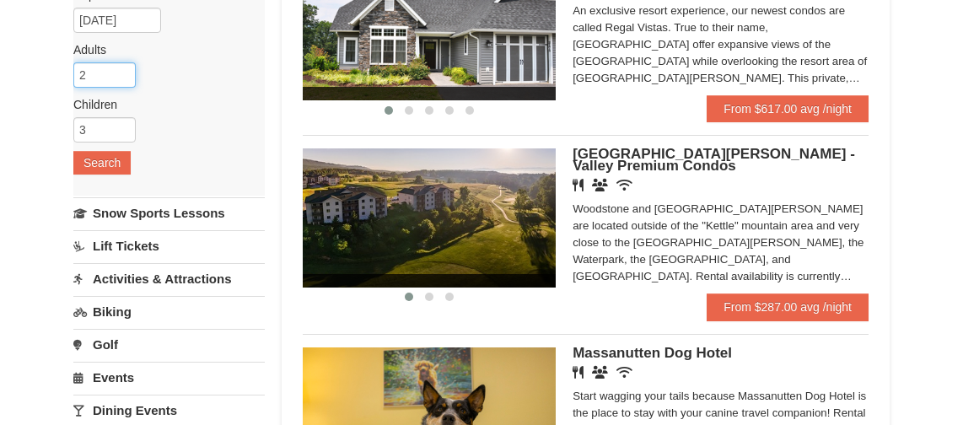
type input "2"
click at [126, 72] on input "2" at bounding box center [104, 74] width 62 height 25
click at [119, 161] on button "Search" at bounding box center [101, 163] width 57 height 24
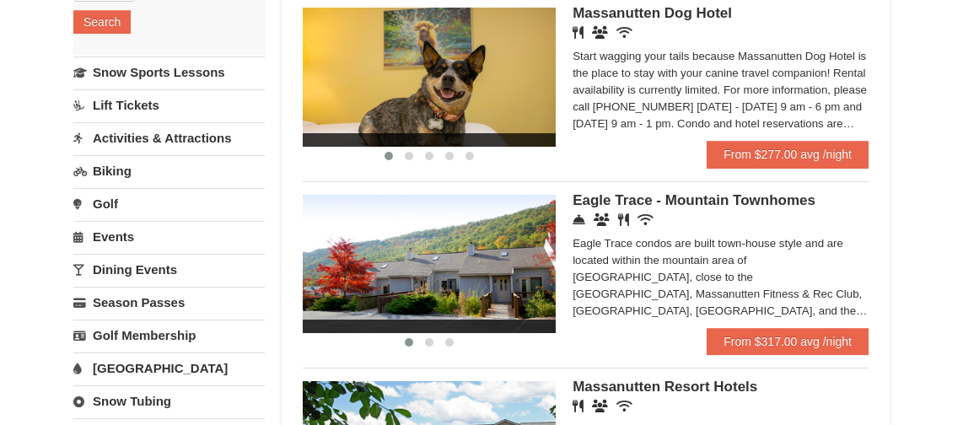
scroll to position [337, 0]
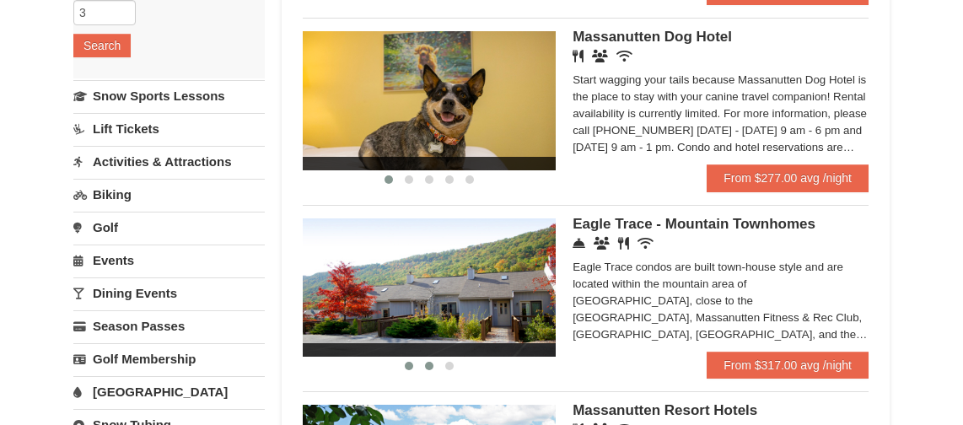
click at [427, 364] on span at bounding box center [429, 366] width 8 height 8
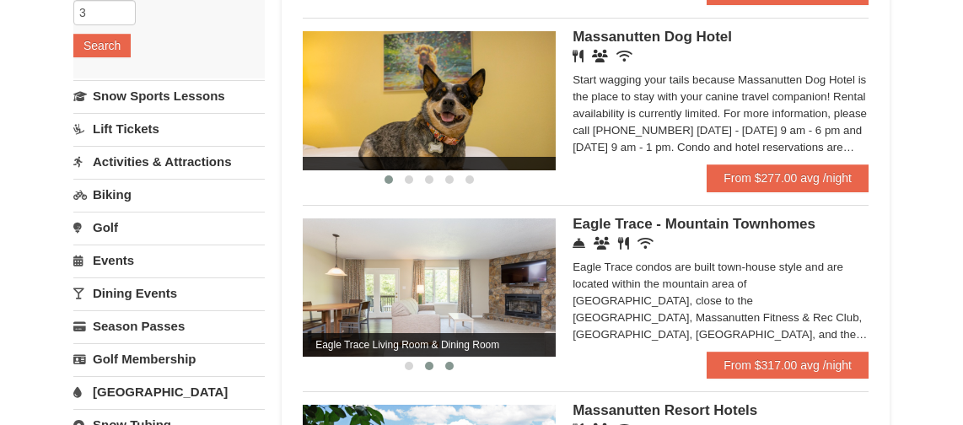
click at [444, 364] on button at bounding box center [449, 366] width 20 height 17
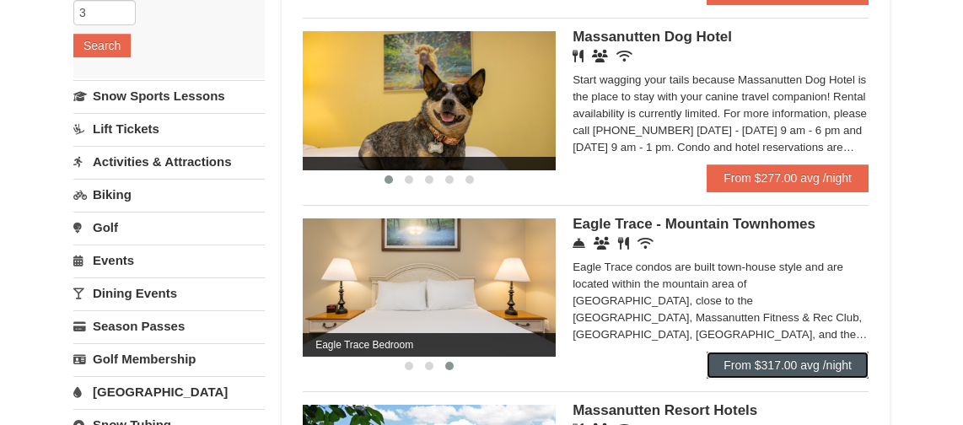
click at [744, 362] on link "From $317.00 avg /night" at bounding box center [788, 365] width 162 height 27
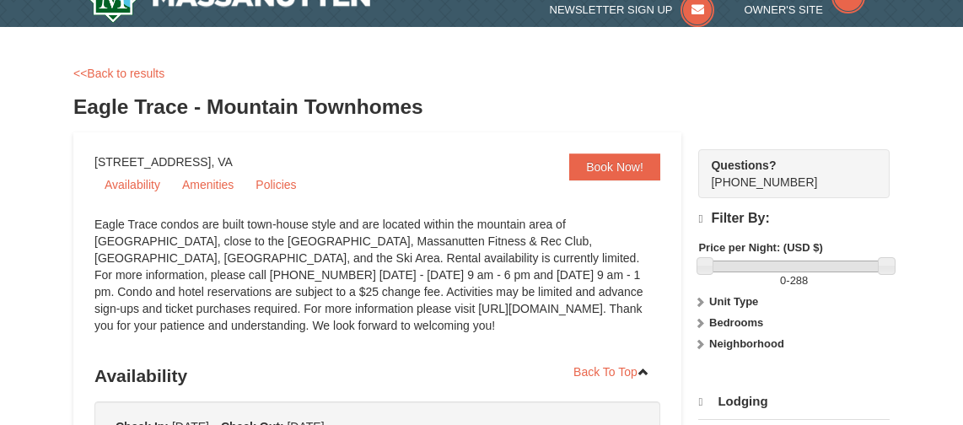
select select "10"
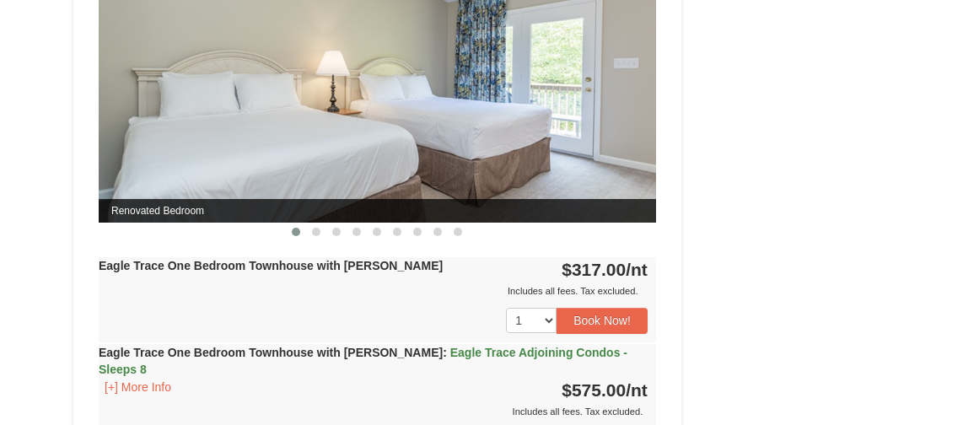
scroll to position [1517, 0]
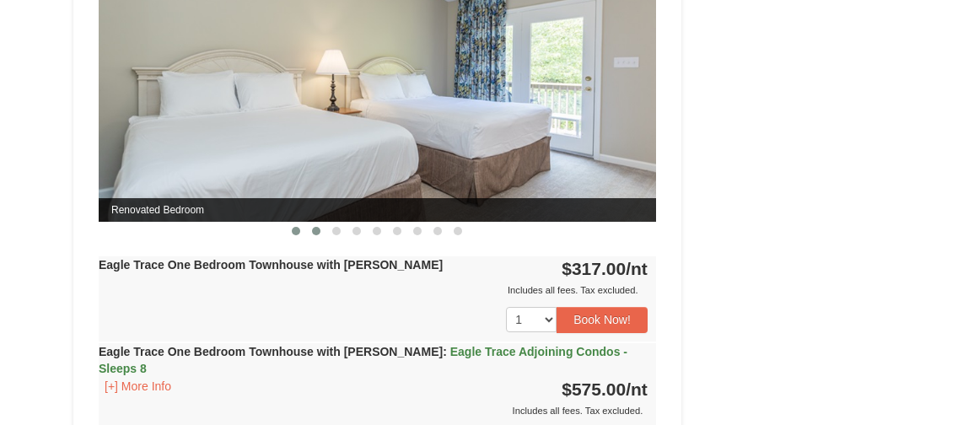
click at [318, 235] on span at bounding box center [316, 231] width 8 height 8
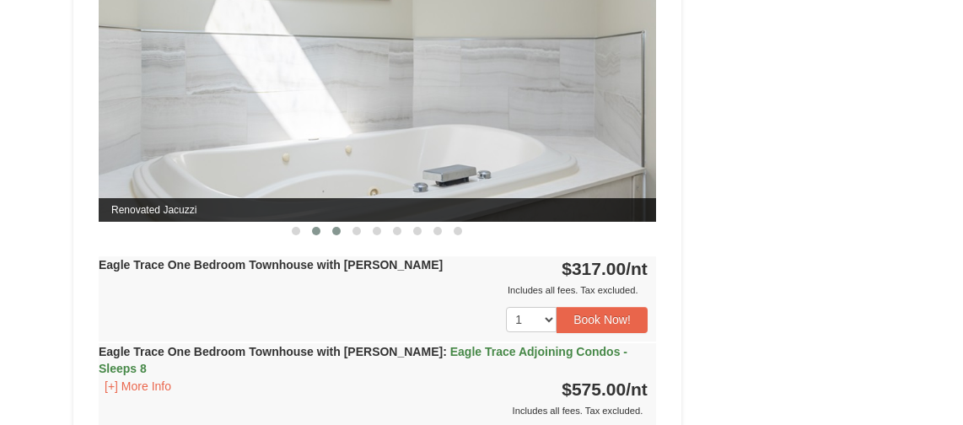
click at [332, 235] on span at bounding box center [336, 231] width 8 height 8
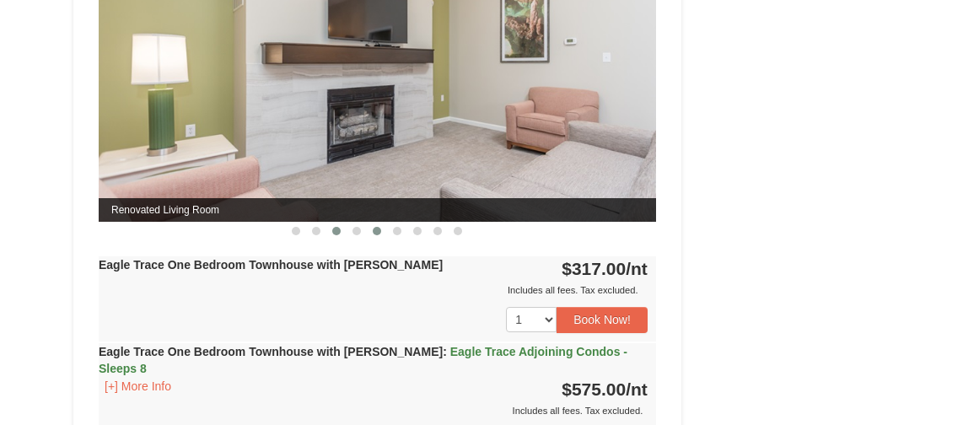
click at [372, 240] on button at bounding box center [377, 231] width 20 height 17
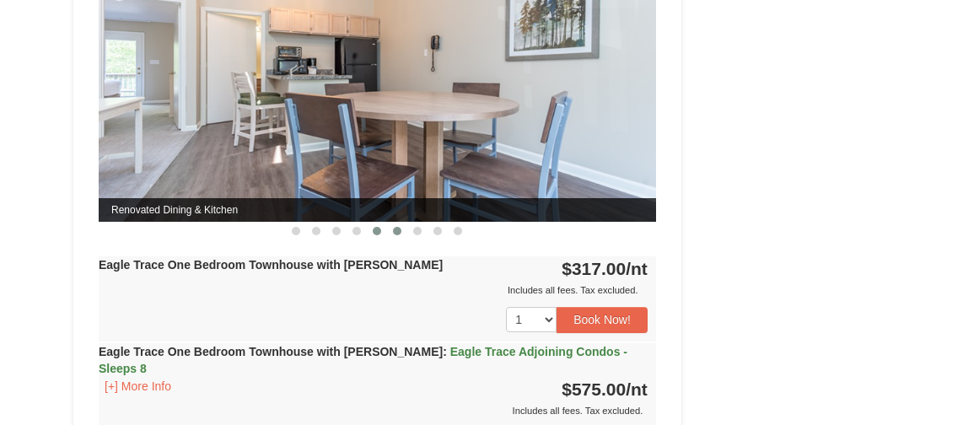
click at [391, 240] on button at bounding box center [397, 231] width 20 height 17
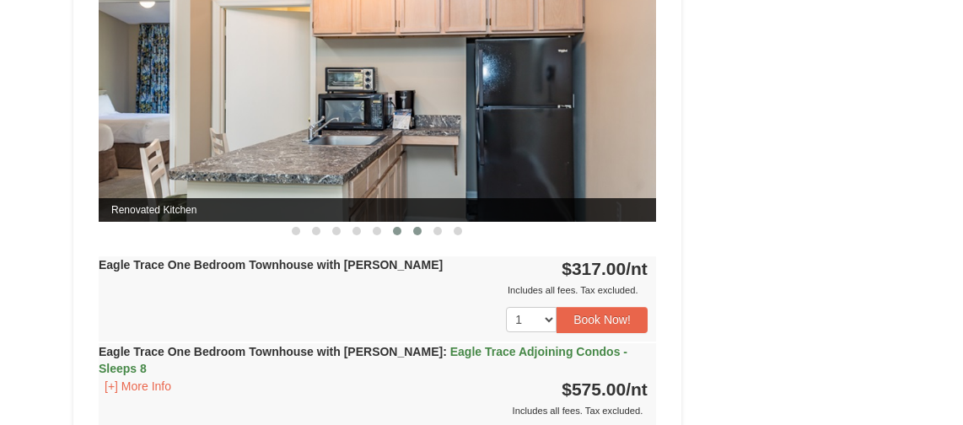
click at [412, 240] on button at bounding box center [417, 231] width 20 height 17
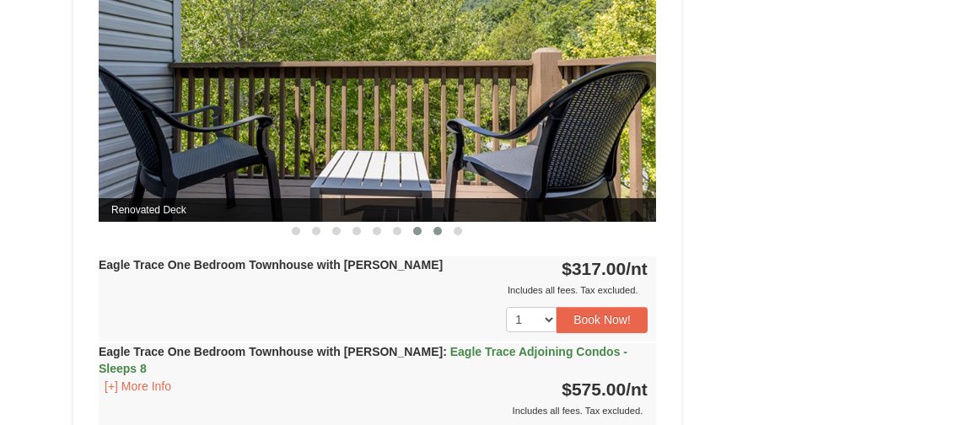
click at [431, 240] on button at bounding box center [438, 231] width 20 height 17
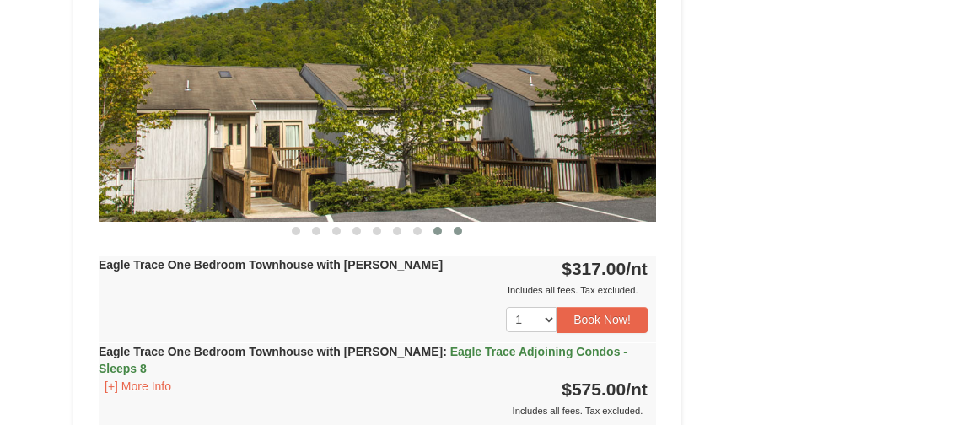
click at [461, 235] on span at bounding box center [458, 231] width 8 height 8
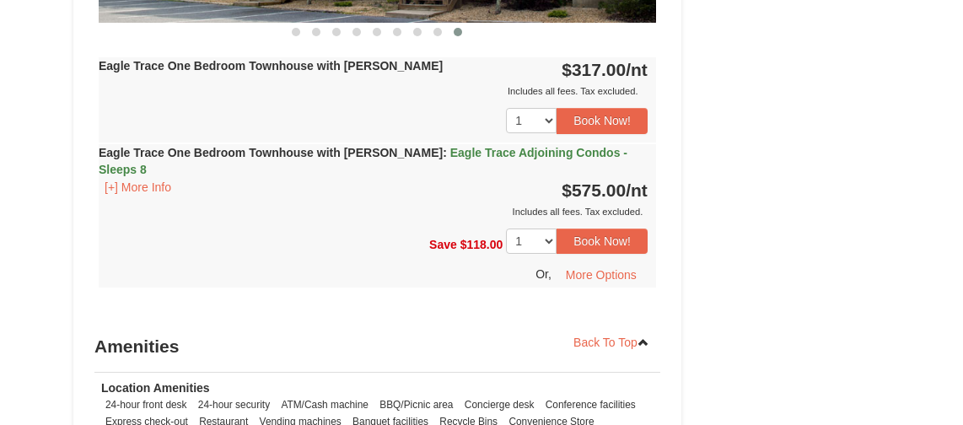
scroll to position [1686, 0]
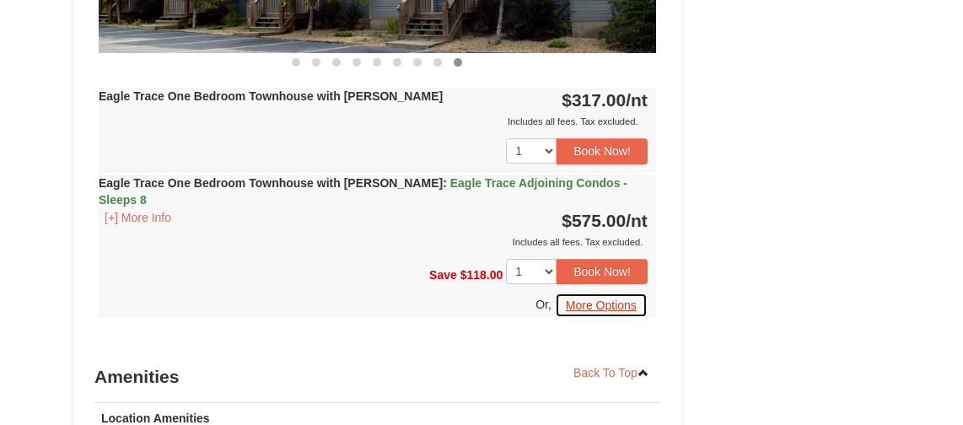
click at [611, 311] on button "More Options" at bounding box center [601, 305] width 93 height 25
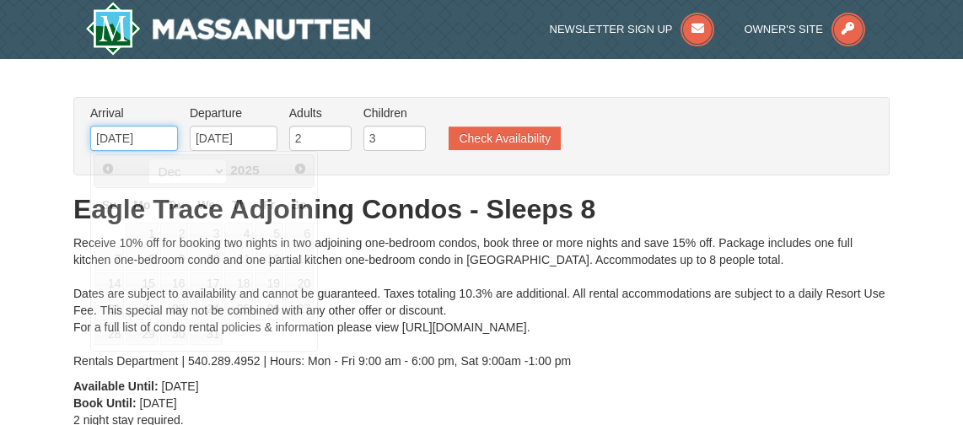
click at [161, 137] on input "[DATE]" at bounding box center [134, 138] width 88 height 25
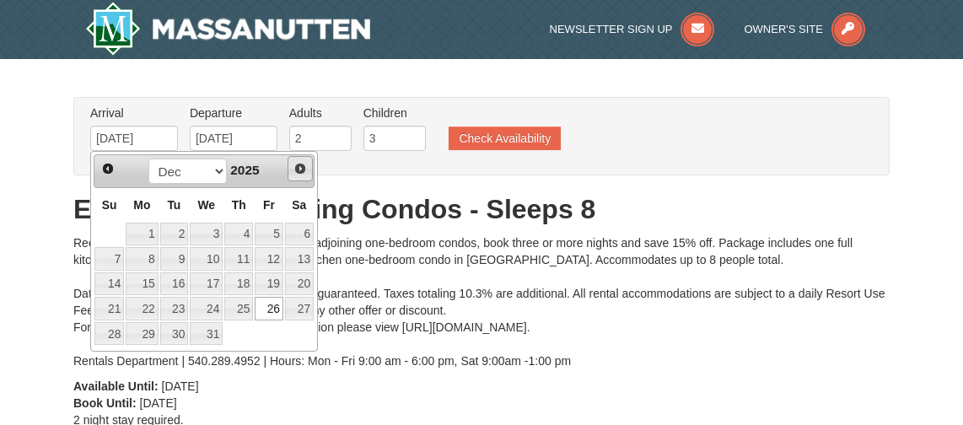
click at [297, 168] on span "Next" at bounding box center [300, 168] width 13 height 13
click at [250, 283] on link "15" at bounding box center [238, 284] width 29 height 24
type input "[DATE]"
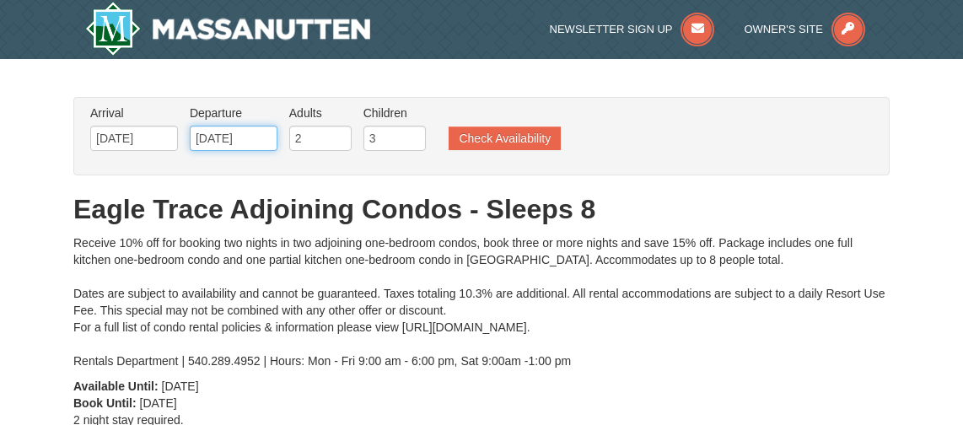
click at [261, 137] on input "[DATE]" at bounding box center [234, 138] width 88 height 25
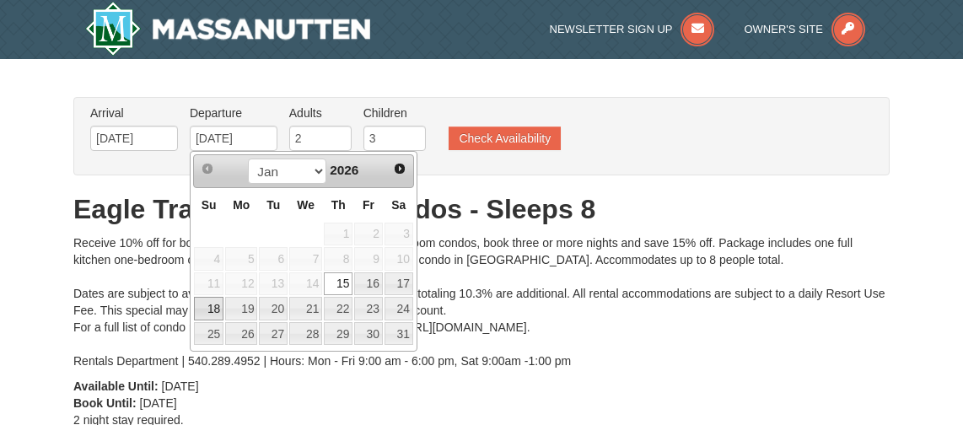
click at [209, 315] on link "18" at bounding box center [209, 309] width 30 height 24
type input "[DATE]"
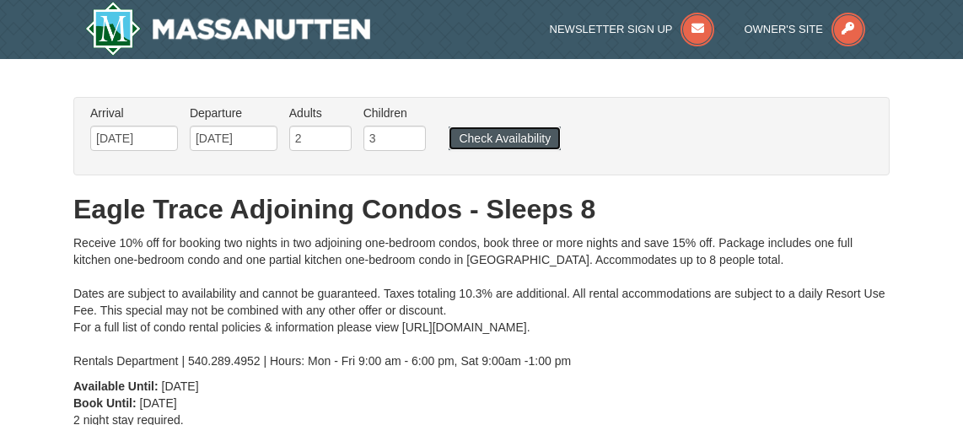
click at [487, 136] on button "Check Availability" at bounding box center [505, 139] width 112 height 24
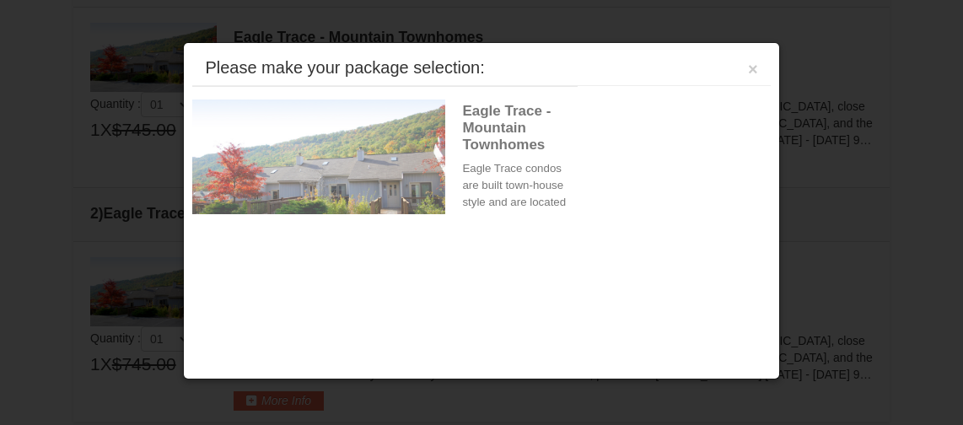
scroll to position [516, 0]
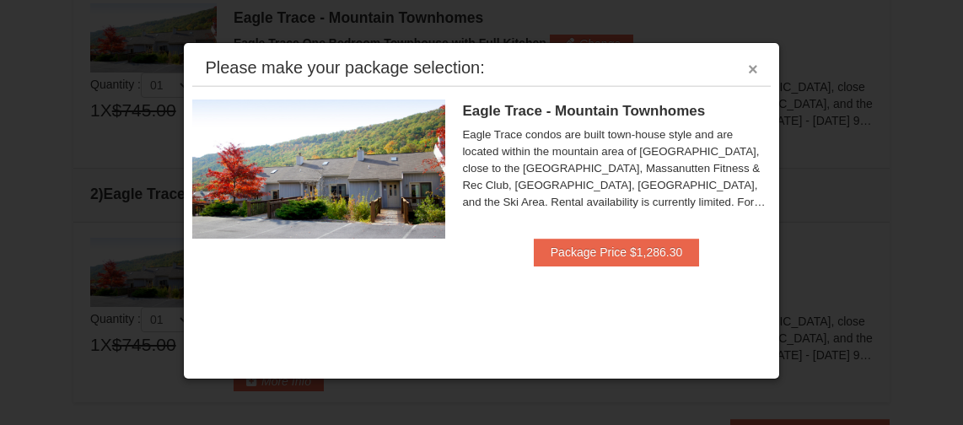
click at [752, 67] on button "×" at bounding box center [753, 69] width 10 height 17
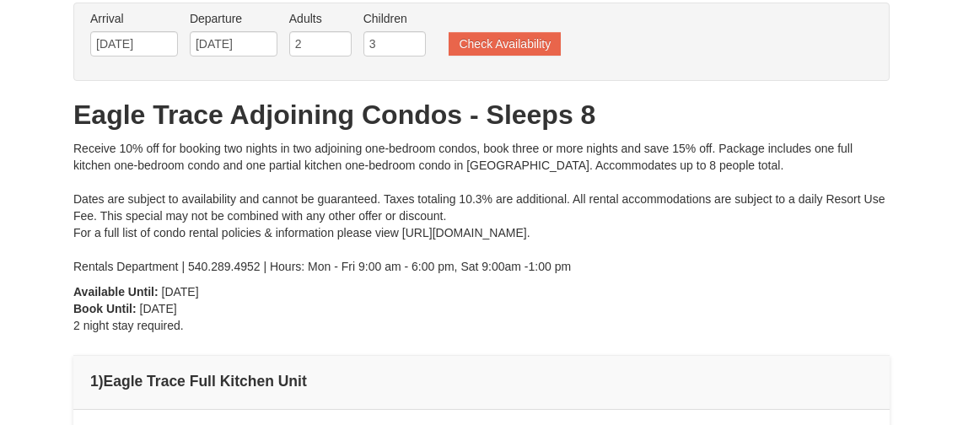
scroll to position [10, 0]
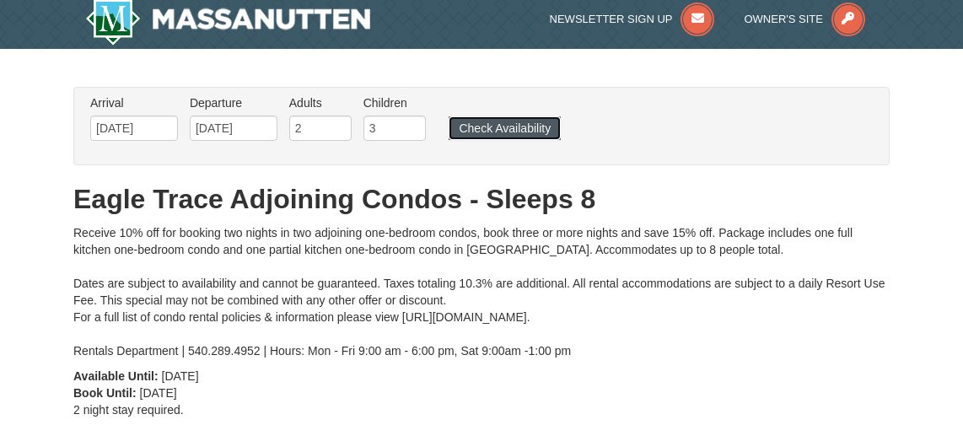
click at [508, 128] on button "Check Availability" at bounding box center [505, 128] width 112 height 24
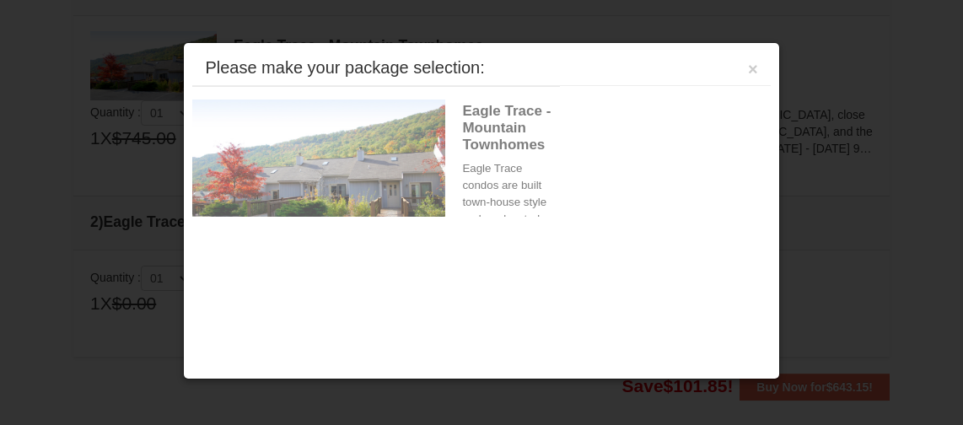
scroll to position [515, 0]
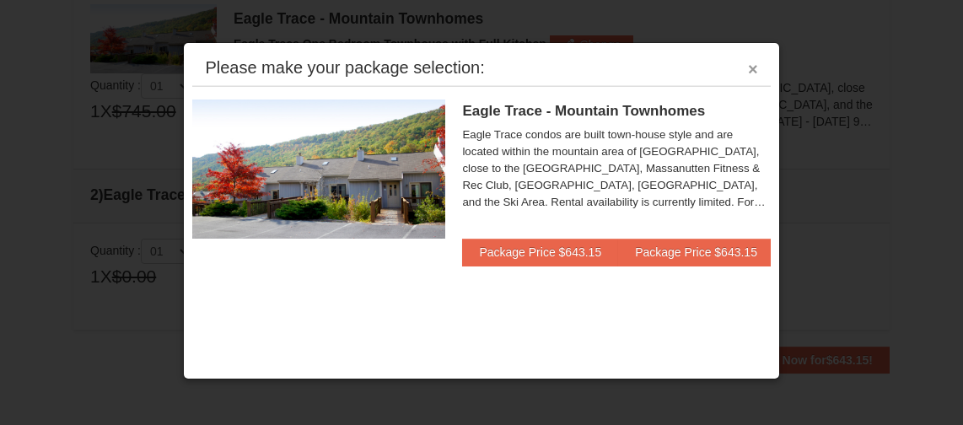
click at [749, 64] on button "×" at bounding box center [753, 69] width 10 height 17
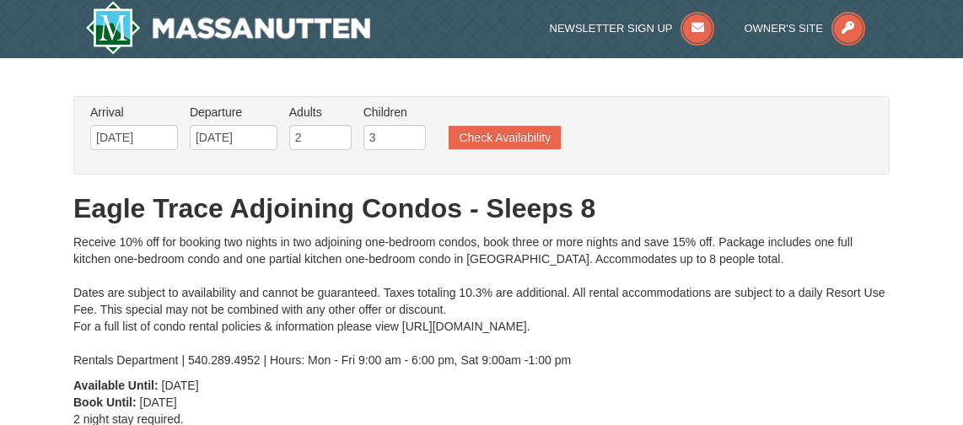
scroll to position [0, 0]
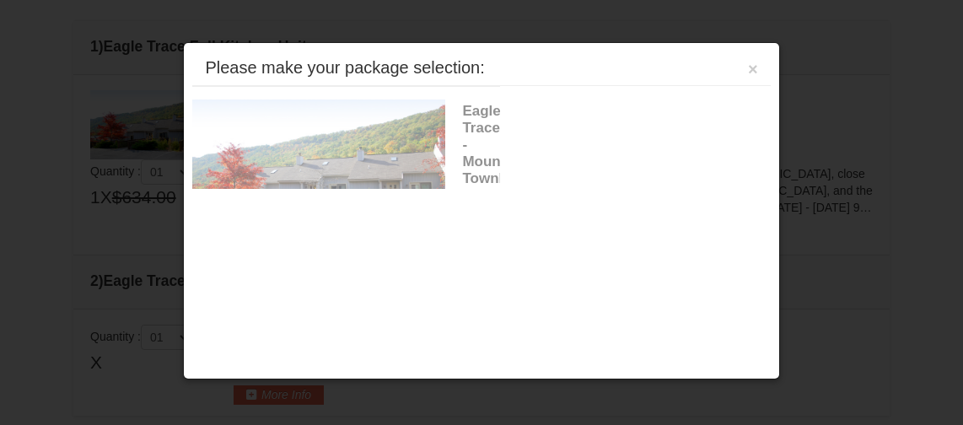
scroll to position [515, 0]
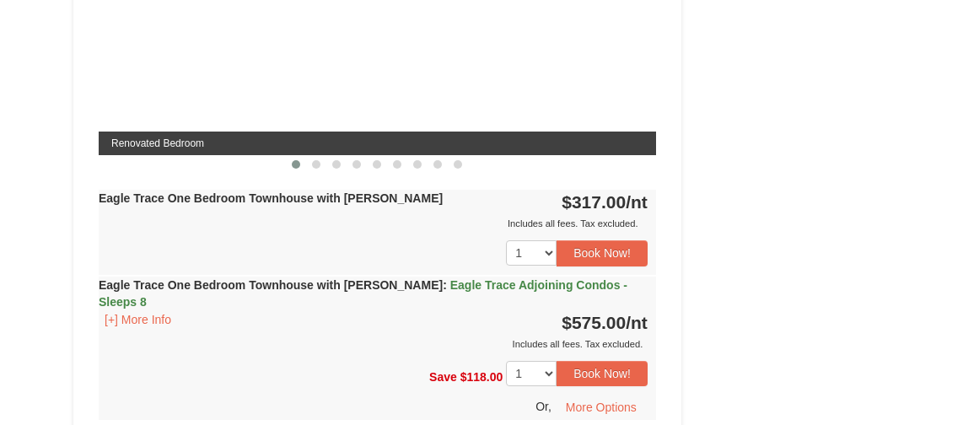
select select "10"
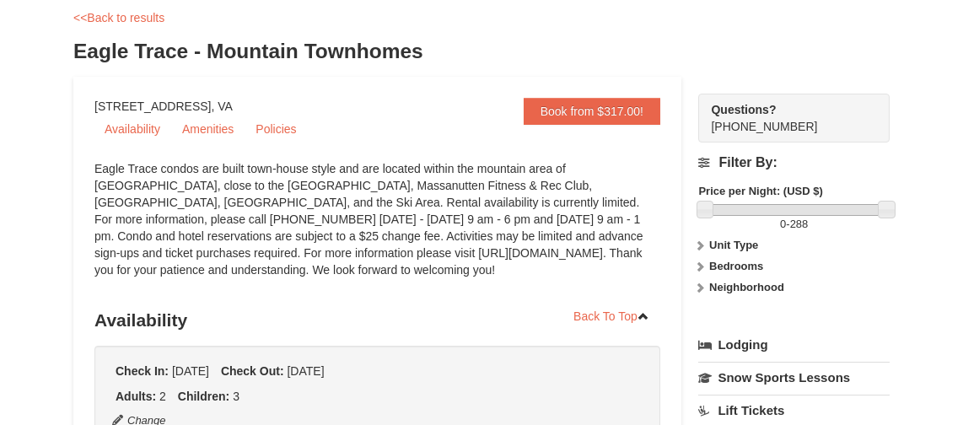
scroll to position [169, 0]
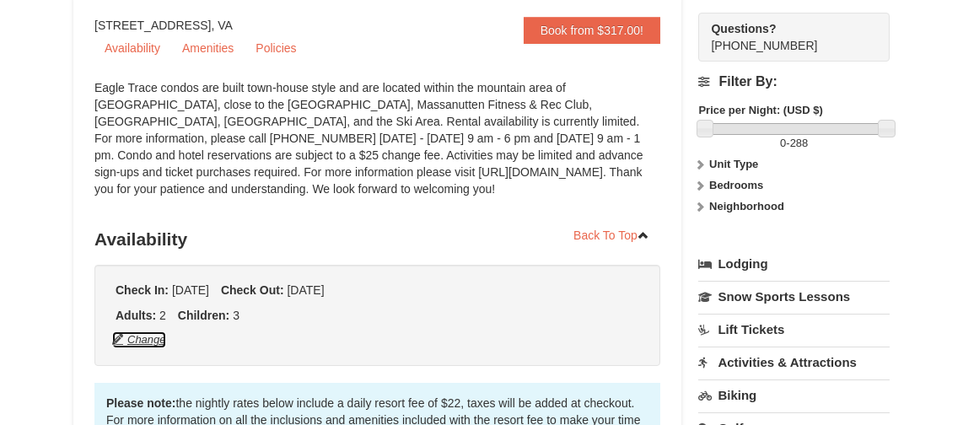
click at [149, 334] on button "Change" at bounding box center [139, 340] width 56 height 19
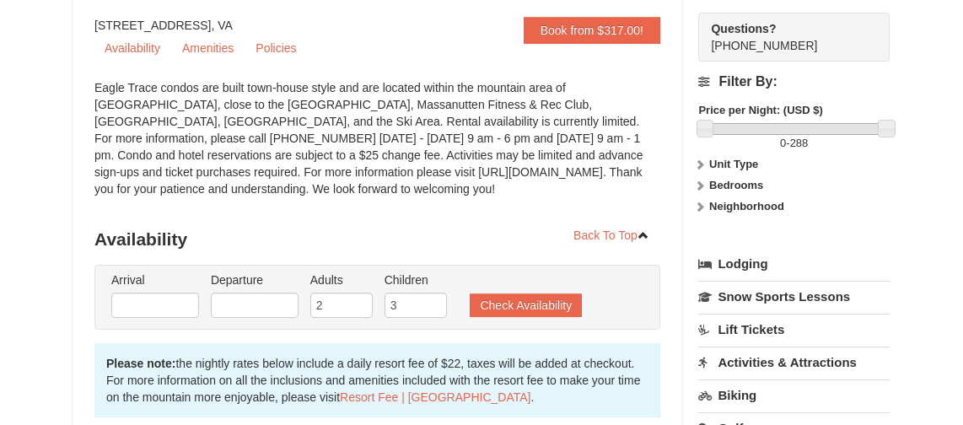
type input "[DATE]"
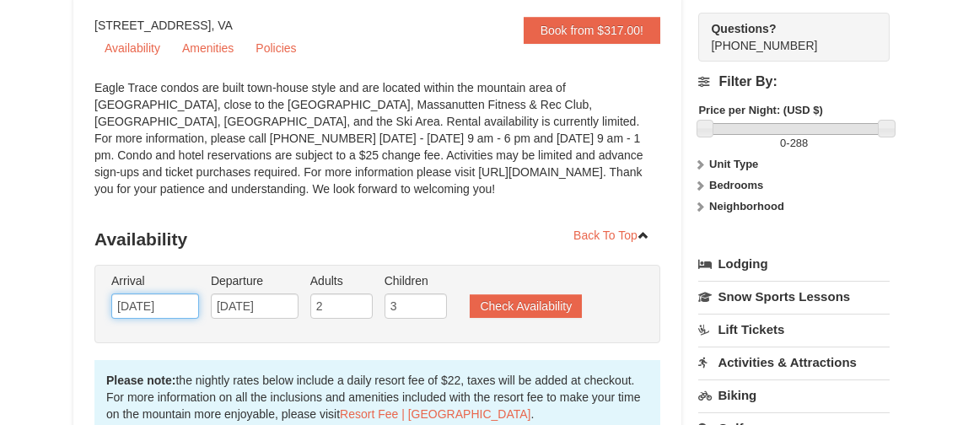
click at [167, 303] on input "[DATE]" at bounding box center [155, 306] width 88 height 25
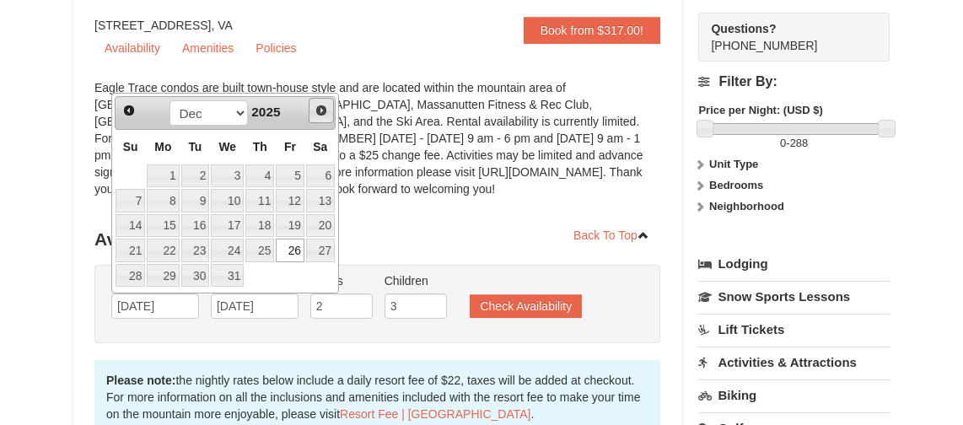
click at [313, 108] on link "Next" at bounding box center [321, 110] width 25 height 25
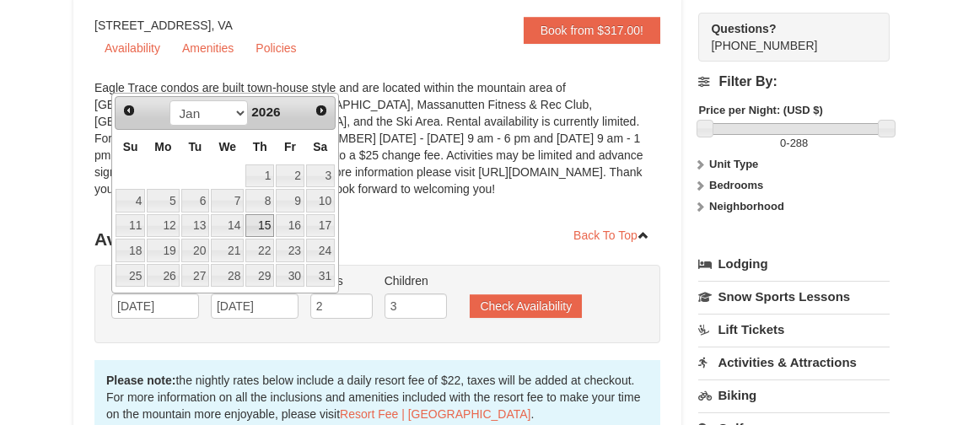
click at [263, 225] on link "15" at bounding box center [259, 226] width 29 height 24
type input "[DATE]"
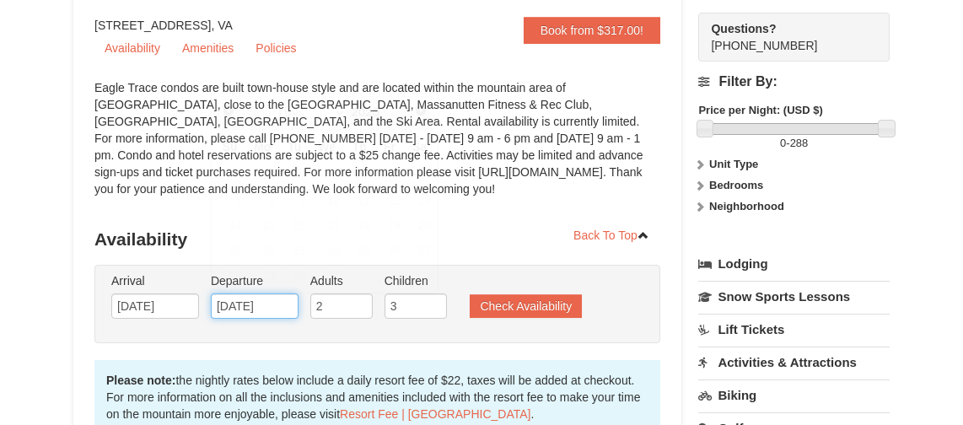
click at [273, 308] on input "12/28/2025" at bounding box center [255, 306] width 88 height 25
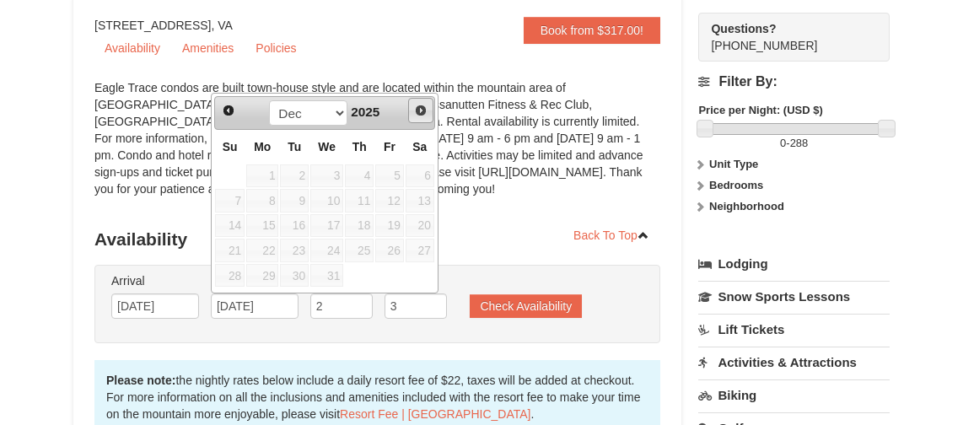
click at [418, 111] on span "Next" at bounding box center [420, 110] width 13 height 13
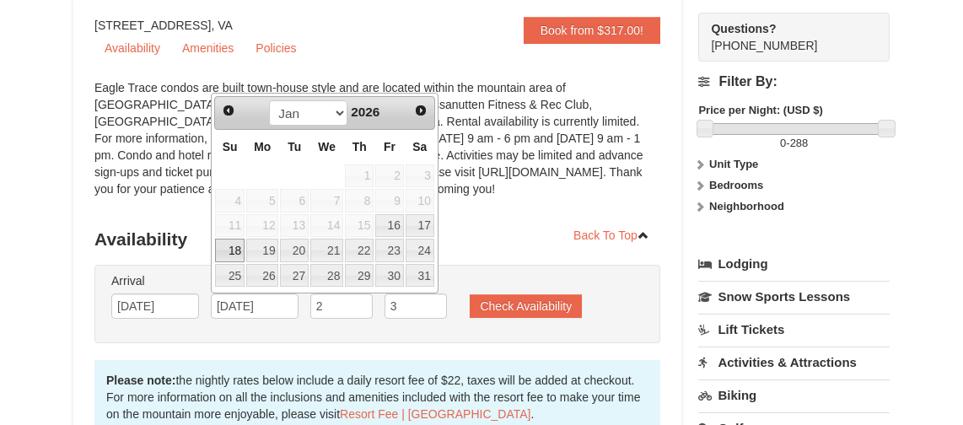
click at [239, 252] on link "18" at bounding box center [230, 251] width 30 height 24
type input "[DATE]"
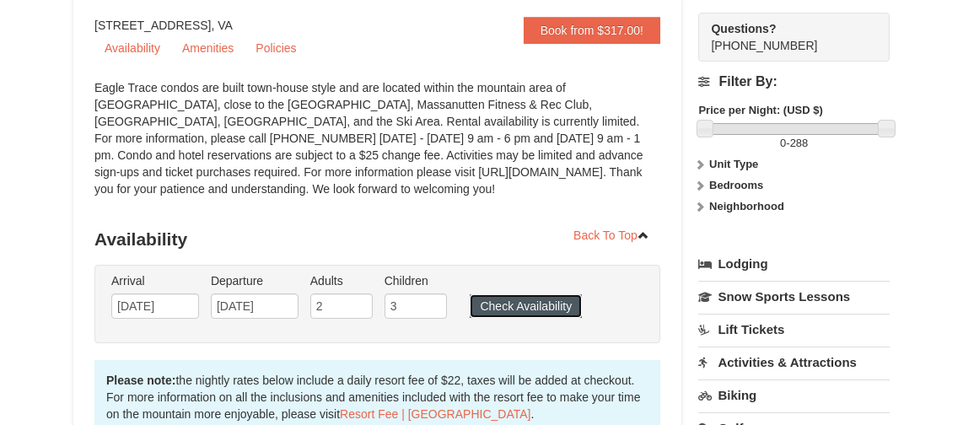
click at [502, 304] on button "Check Availability" at bounding box center [526, 306] width 112 height 24
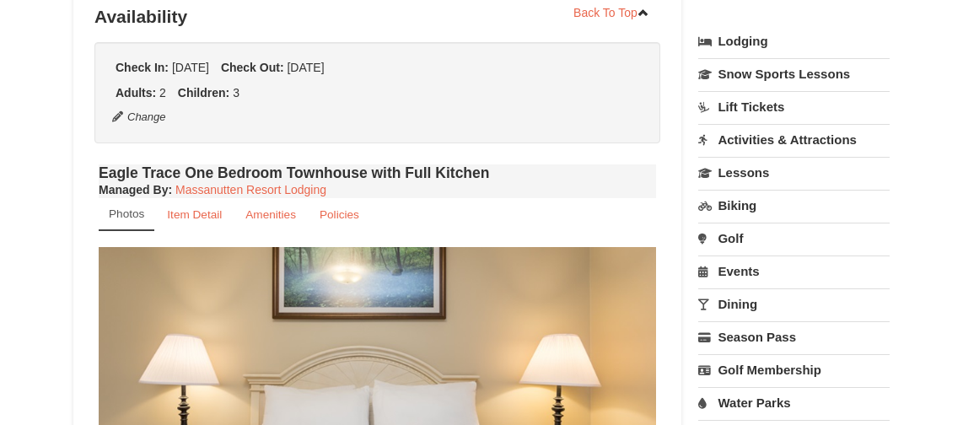
select select "10"
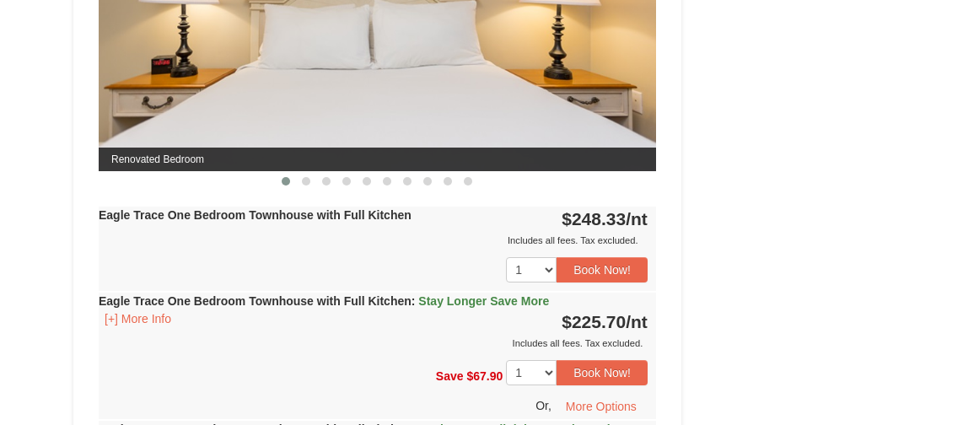
scroll to position [881, 0]
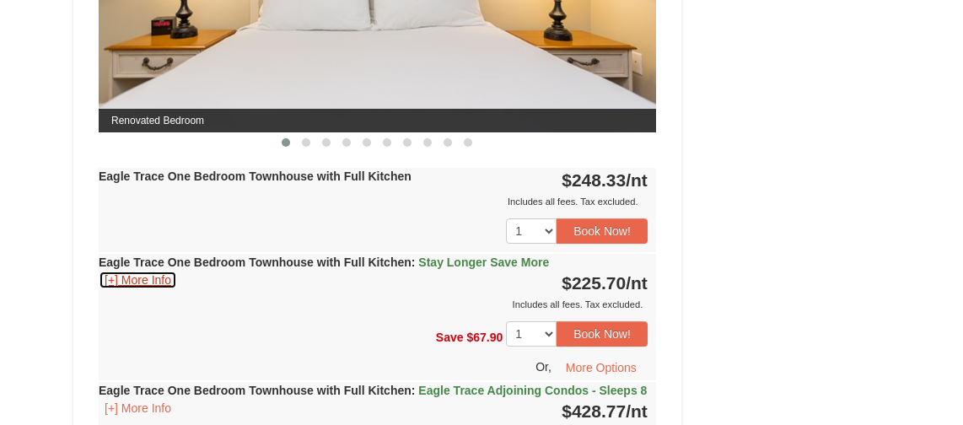
click at [148, 276] on button "[+] More Info" at bounding box center [138, 280] width 78 height 19
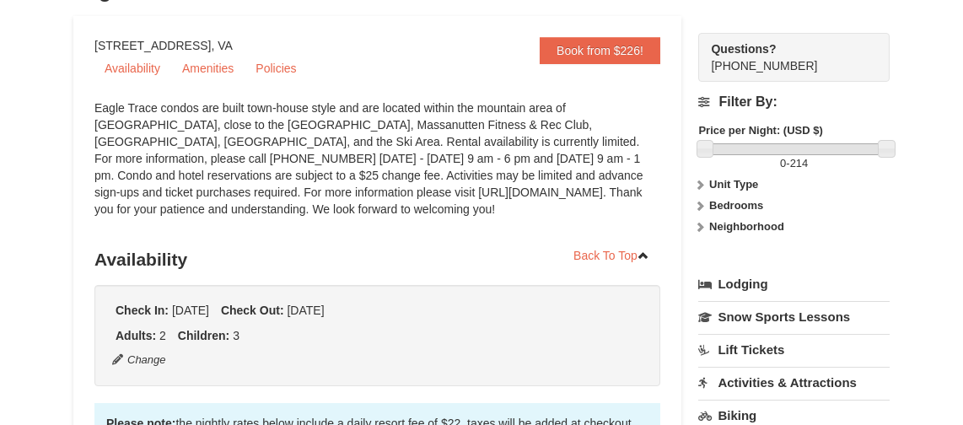
scroll to position [180, 0]
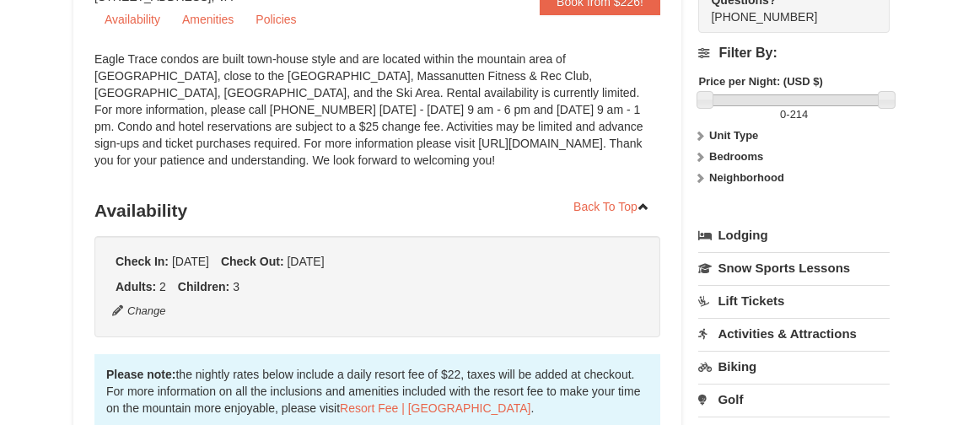
click at [705, 157] on icon at bounding box center [700, 157] width 12 height 12
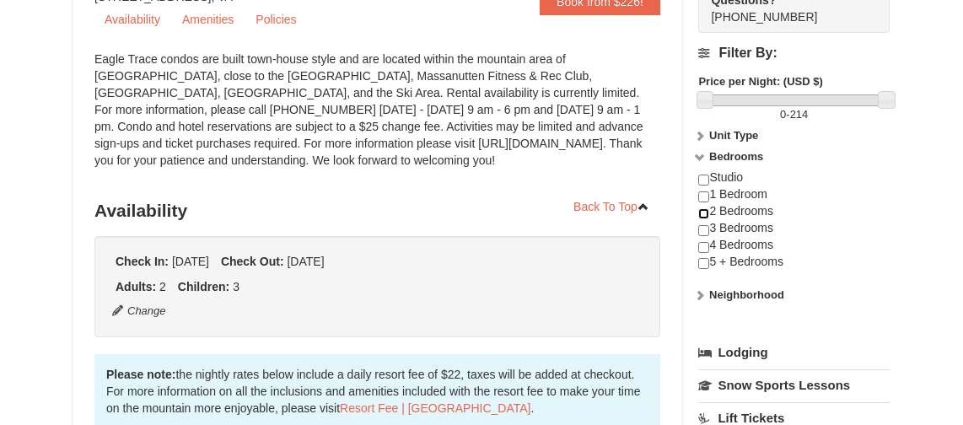
click at [703, 208] on input "checkbox" at bounding box center [703, 213] width 11 height 11
checkbox input "true"
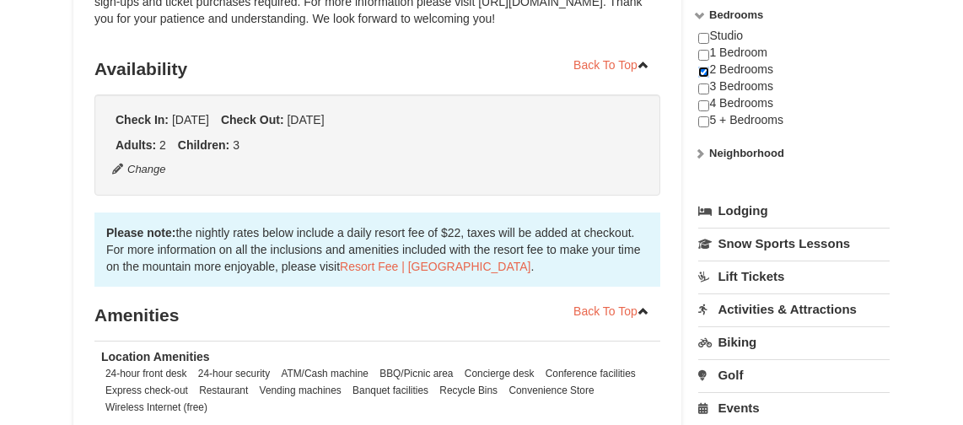
scroll to position [253, 0]
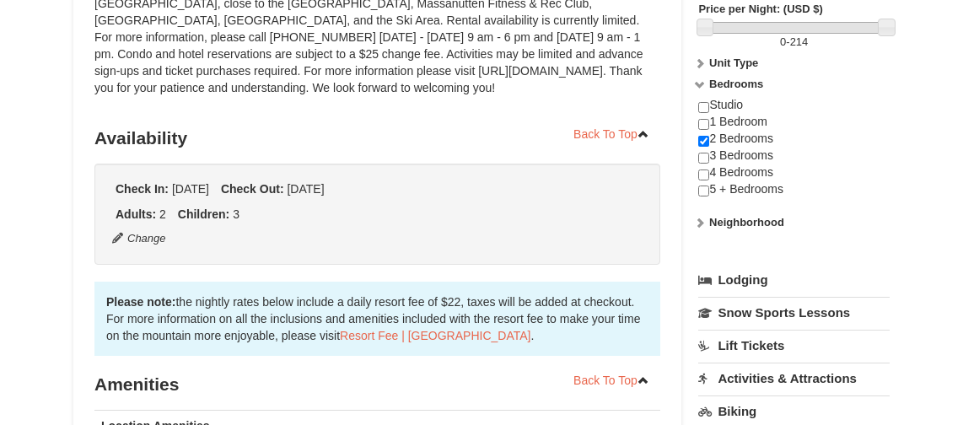
click at [732, 282] on link "Lodging" at bounding box center [793, 280] width 191 height 30
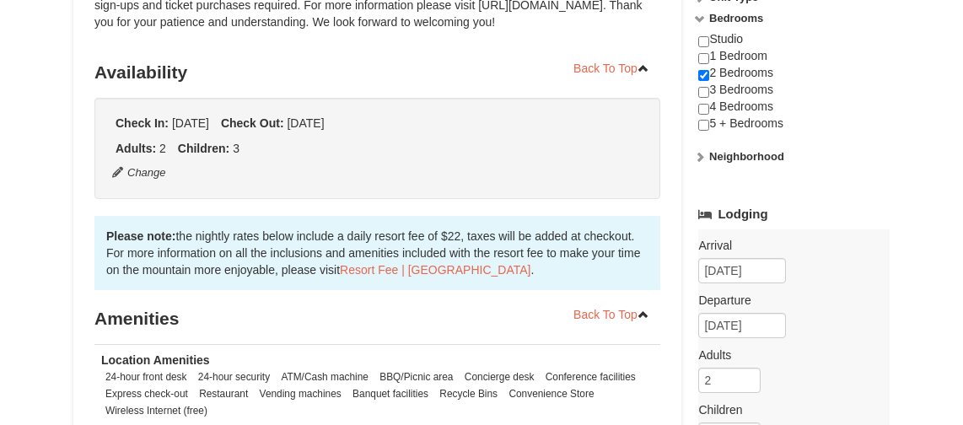
scroll to position [422, 0]
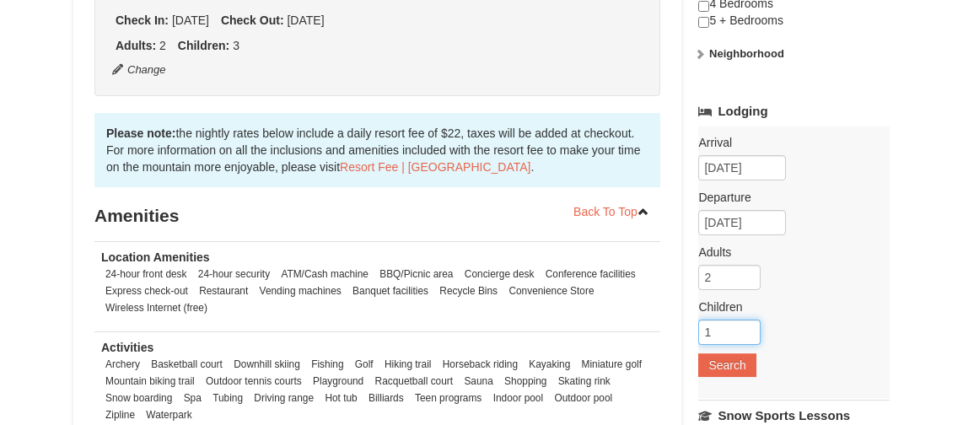
click at [748, 325] on input "1" at bounding box center [729, 332] width 62 height 25
click at [748, 325] on input "2" at bounding box center [729, 332] width 62 height 25
type input "3"
click at [748, 325] on input "3" at bounding box center [729, 332] width 62 height 25
click at [734, 365] on button "Search" at bounding box center [726, 365] width 57 height 24
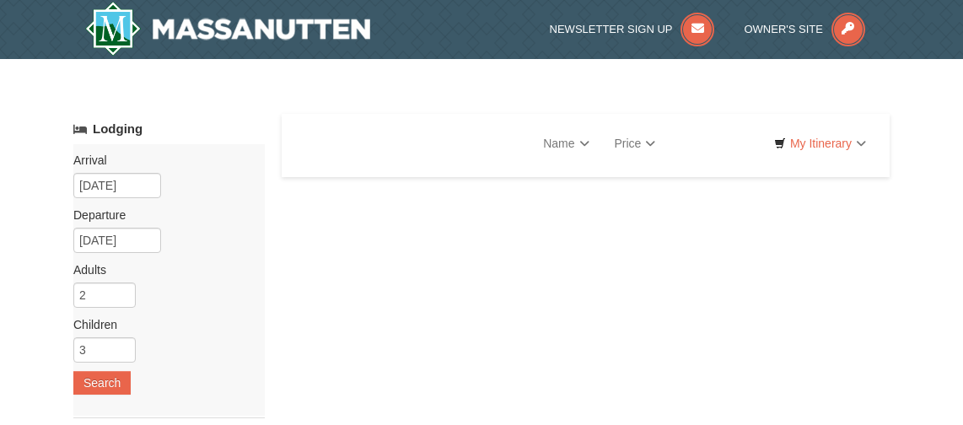
select select "10"
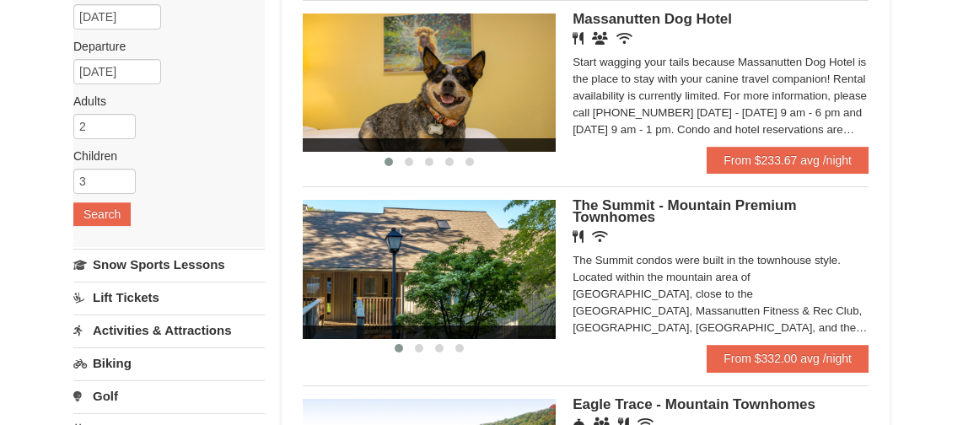
scroll to position [253, 0]
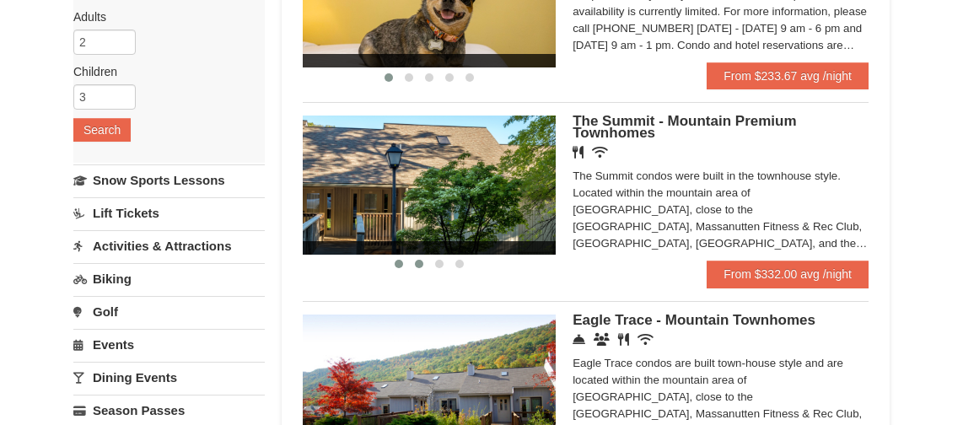
click at [417, 268] on button at bounding box center [419, 264] width 20 height 17
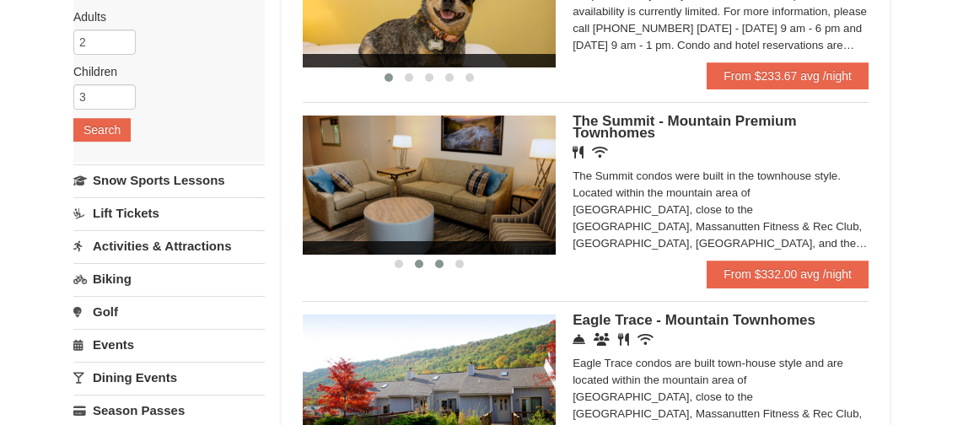
click at [437, 267] on span at bounding box center [439, 264] width 8 height 8
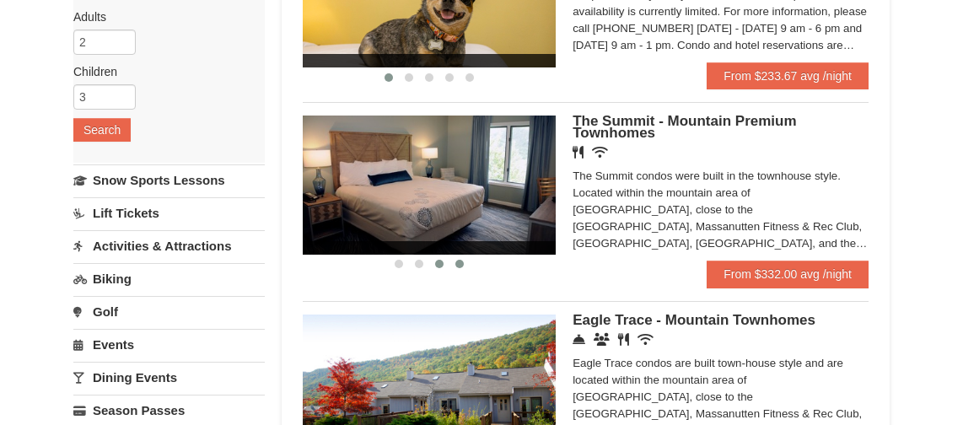
click at [459, 264] on span at bounding box center [459, 264] width 8 height 8
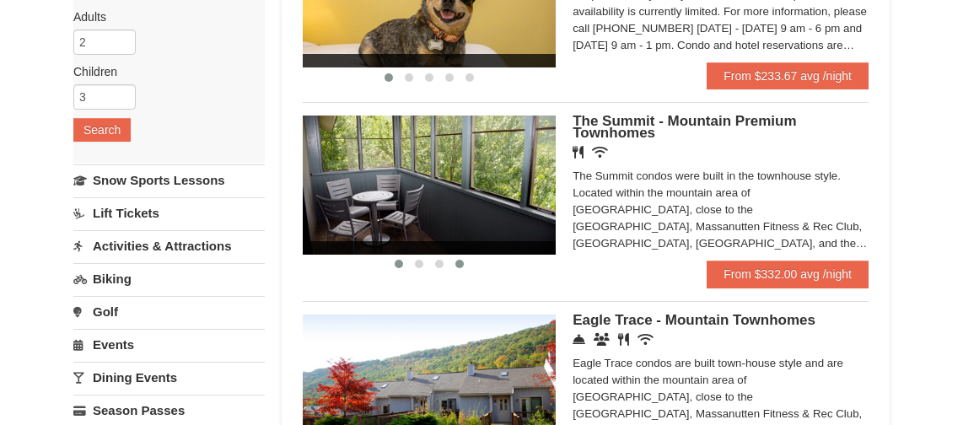
click at [401, 268] on button at bounding box center [399, 264] width 20 height 17
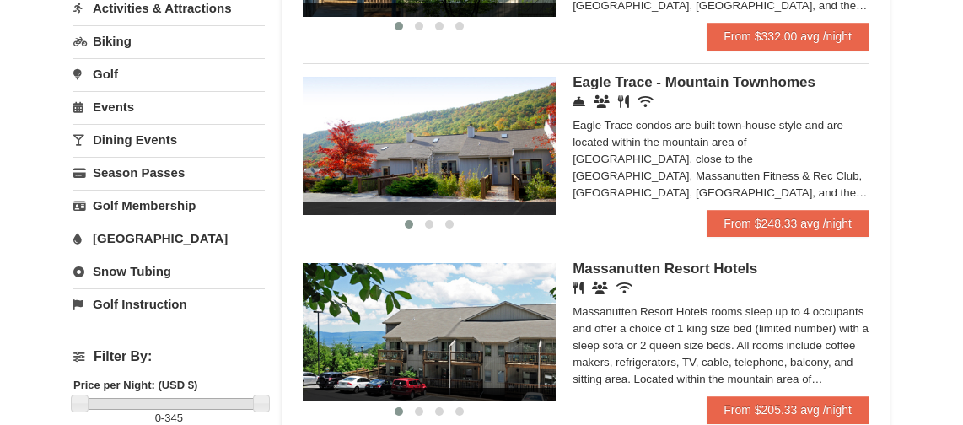
scroll to position [506, 0]
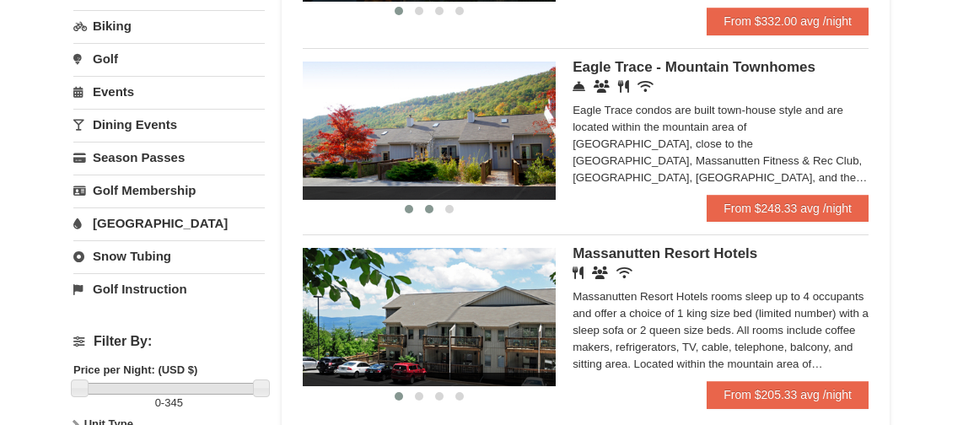
click at [423, 211] on button at bounding box center [429, 209] width 20 height 17
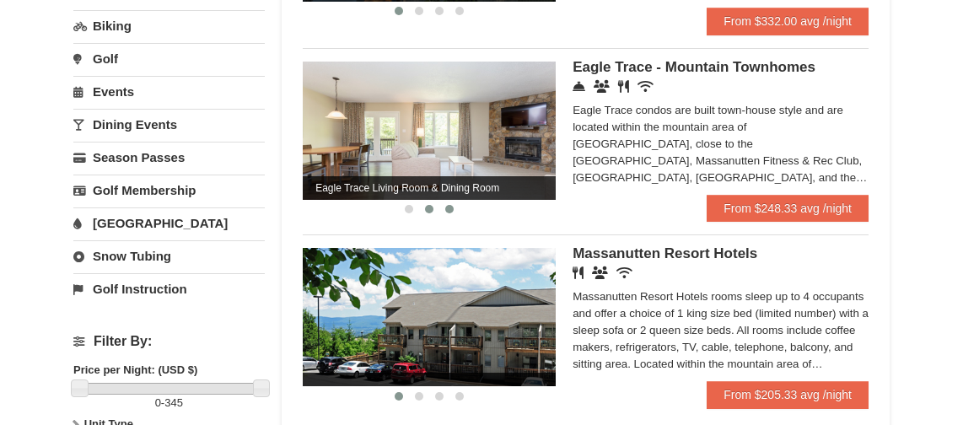
click at [443, 213] on button at bounding box center [449, 209] width 20 height 17
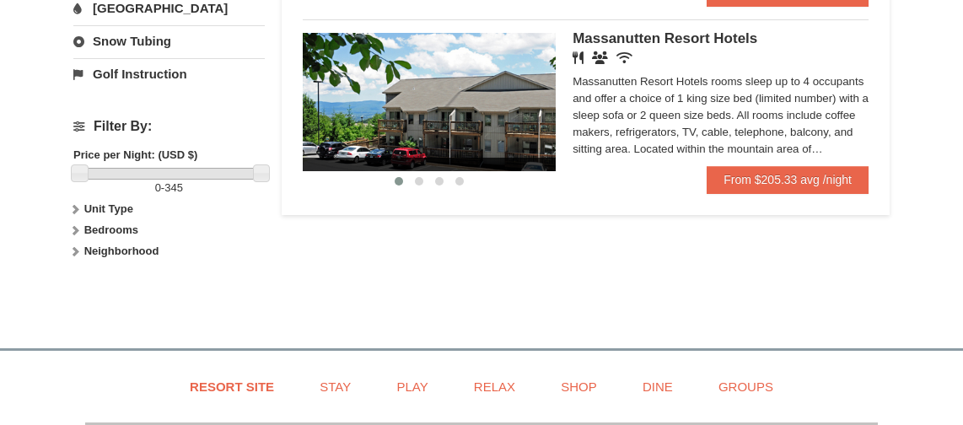
scroll to position [759, 0]
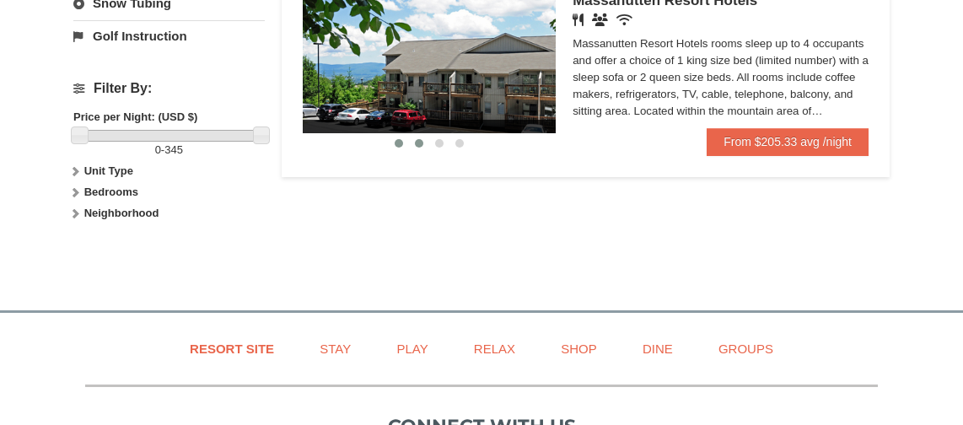
click at [419, 148] on button at bounding box center [419, 143] width 20 height 17
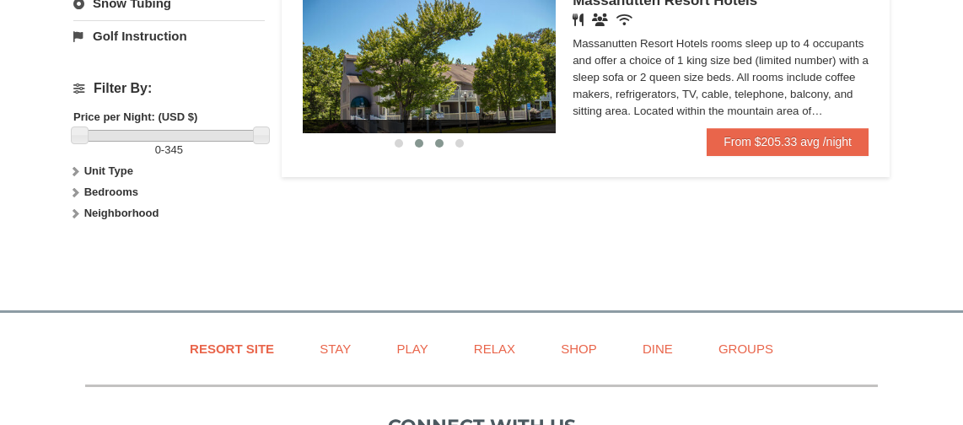
click at [439, 142] on span at bounding box center [439, 143] width 8 height 8
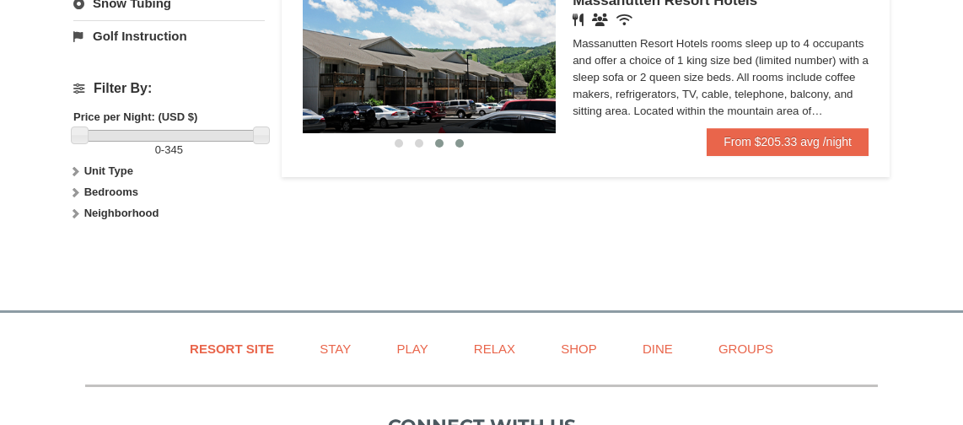
click at [455, 144] on button at bounding box center [460, 143] width 20 height 17
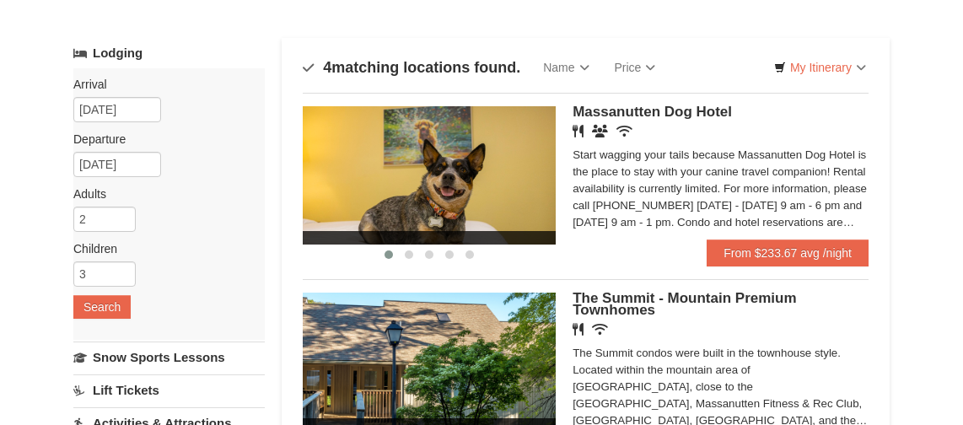
scroll to position [169, 0]
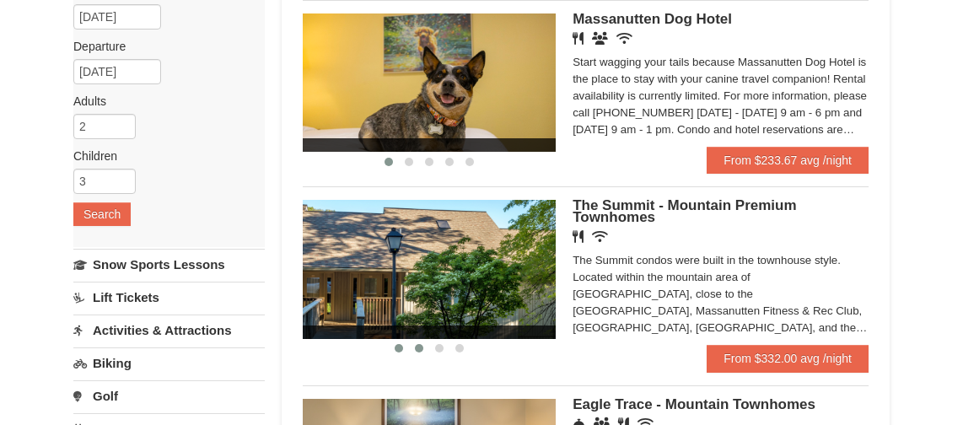
click at [425, 342] on button at bounding box center [419, 348] width 20 height 17
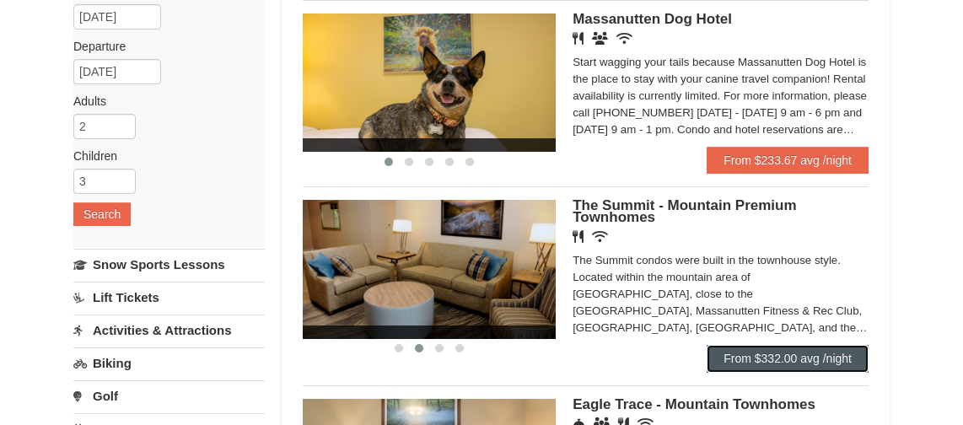
click at [738, 354] on link "From $332.00 avg /night" at bounding box center [788, 358] width 162 height 27
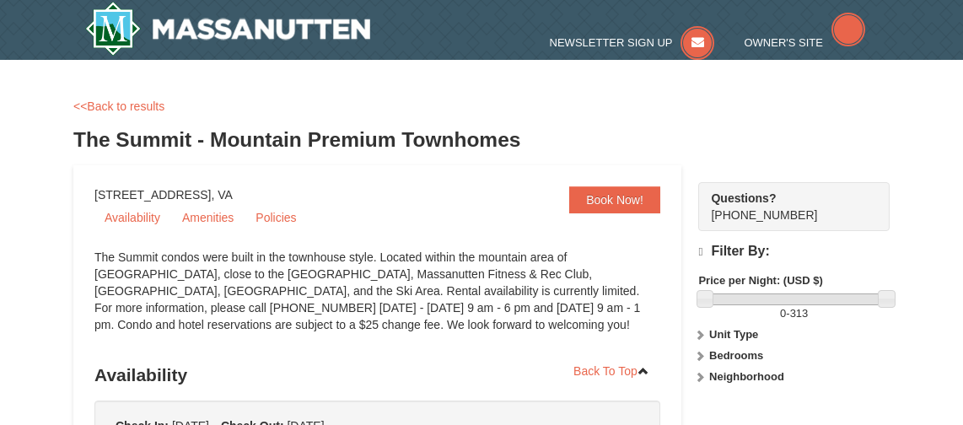
select select "10"
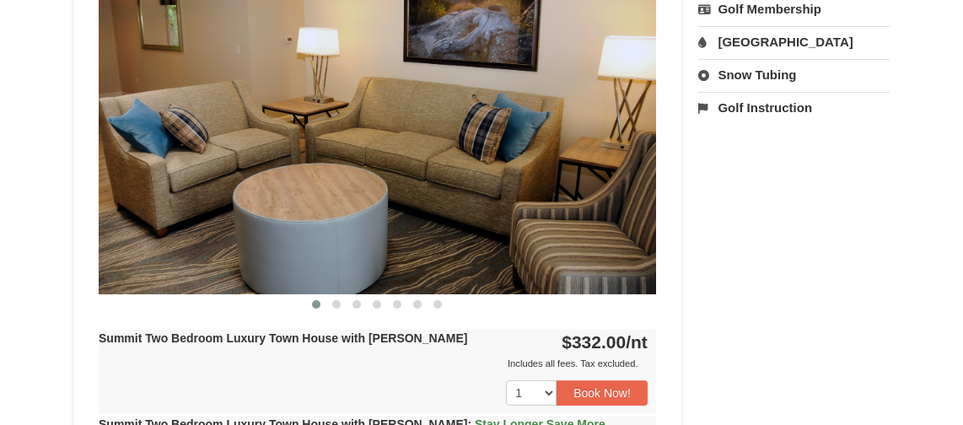
scroll to position [759, 0]
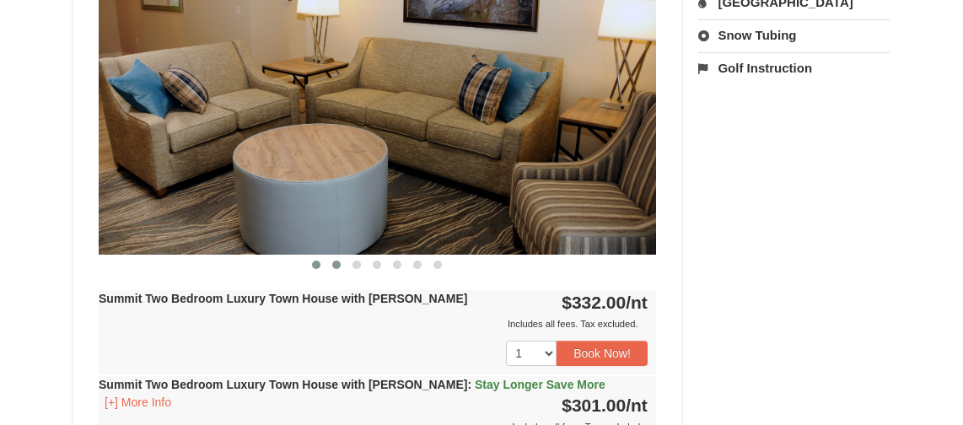
click at [331, 266] on button at bounding box center [336, 264] width 20 height 17
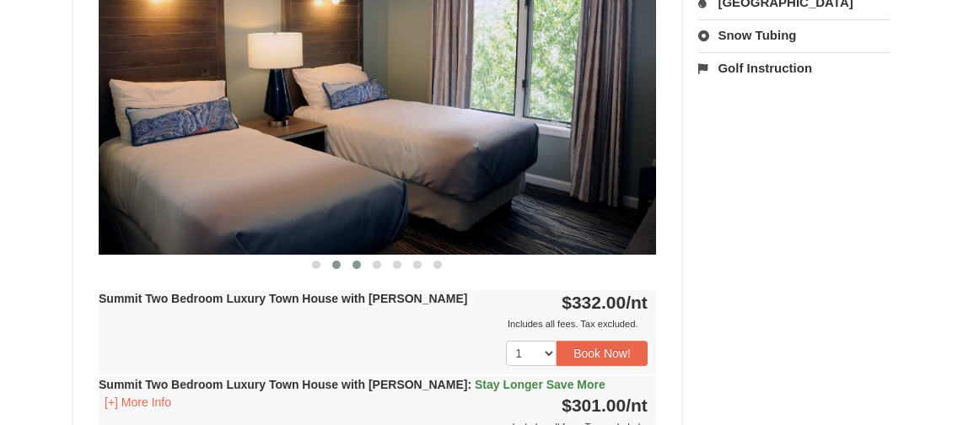
click at [357, 267] on span at bounding box center [357, 265] width 8 height 8
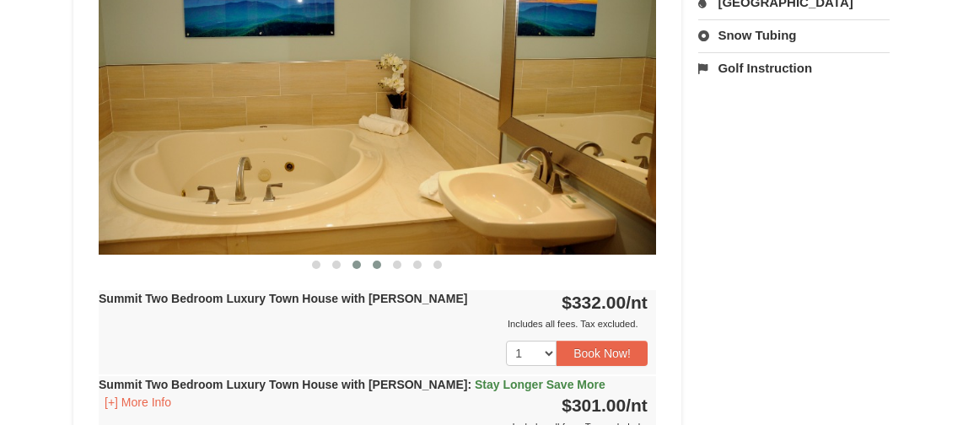
click at [374, 266] on span at bounding box center [377, 265] width 8 height 8
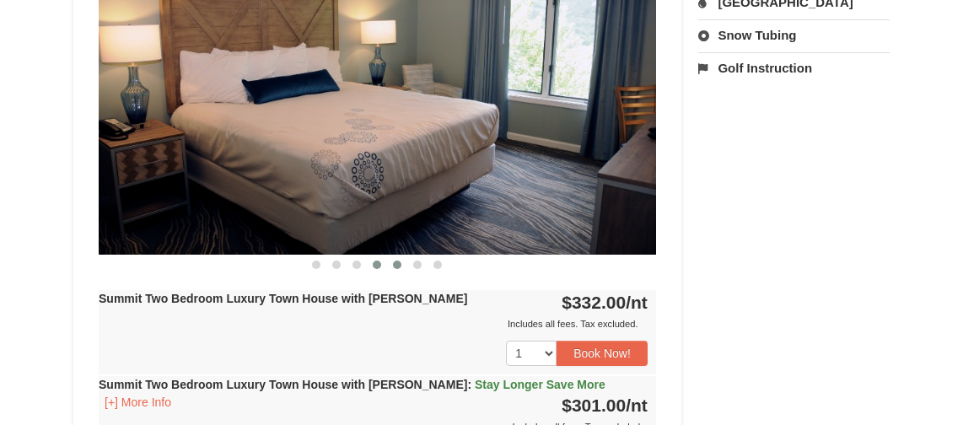
click at [396, 266] on span at bounding box center [397, 265] width 8 height 8
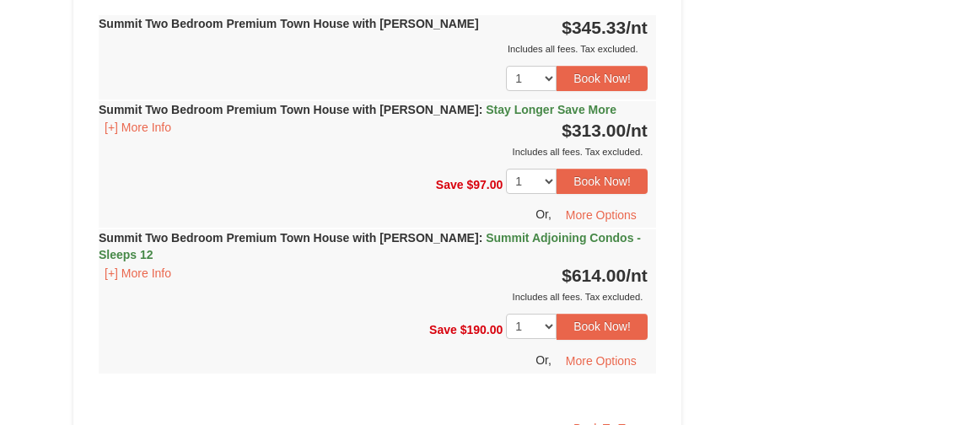
scroll to position [1855, 0]
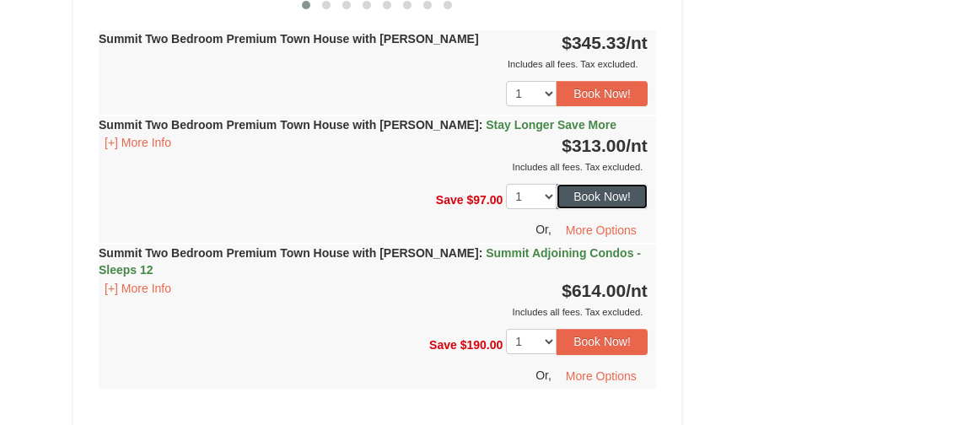
click at [596, 185] on button "Book Now!" at bounding box center [602, 196] width 91 height 25
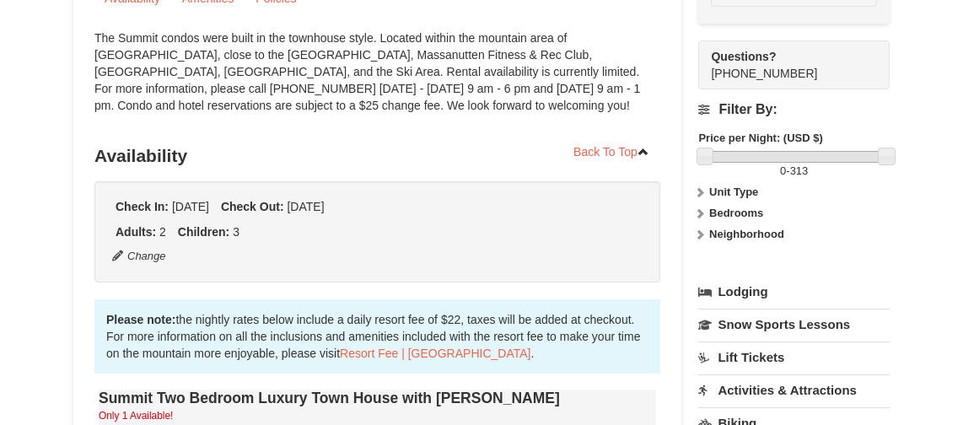
scroll to position [164, 0]
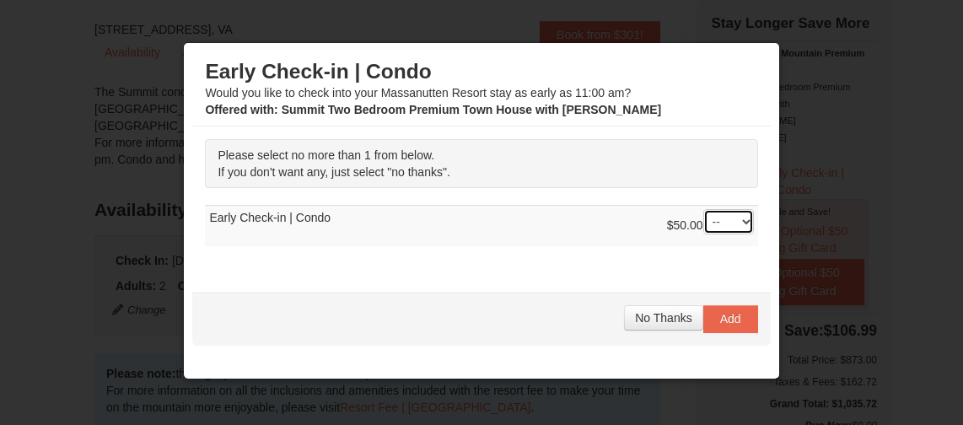
click at [731, 229] on select "-- 01" at bounding box center [728, 221] width 51 height 25
select select "1"
click at [703, 209] on select "-- 01" at bounding box center [728, 221] width 51 height 25
click at [720, 320] on span "Add" at bounding box center [730, 318] width 21 height 13
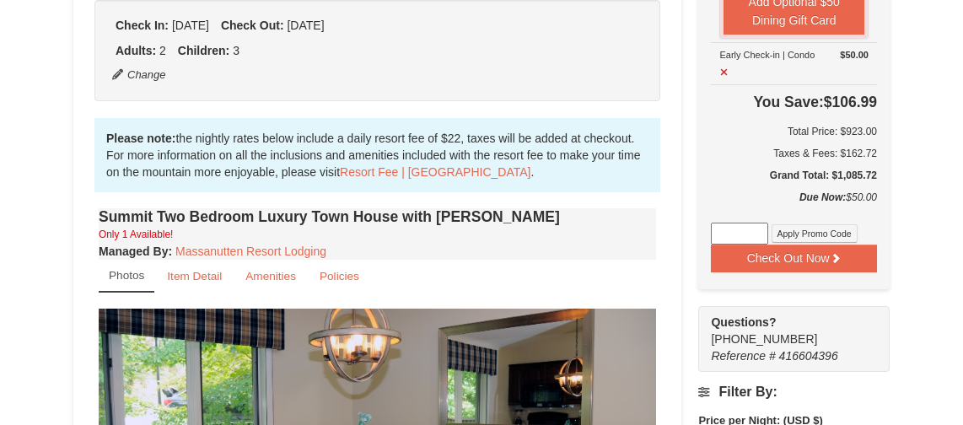
scroll to position [253, 0]
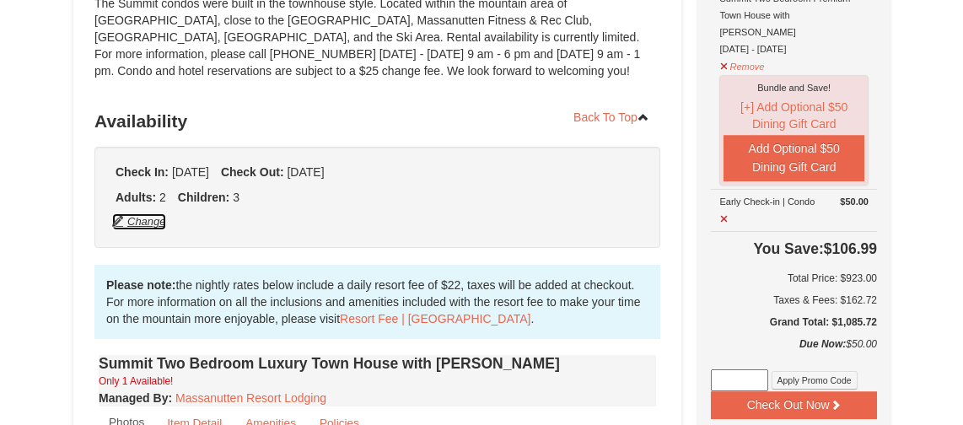
click at [142, 227] on button "Change" at bounding box center [139, 222] width 56 height 19
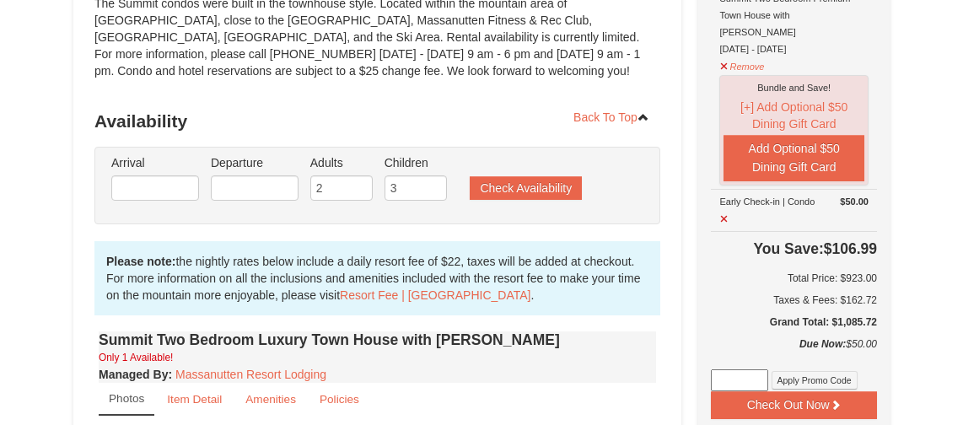
type input "01/15/2026"
type input "01/18/2026"
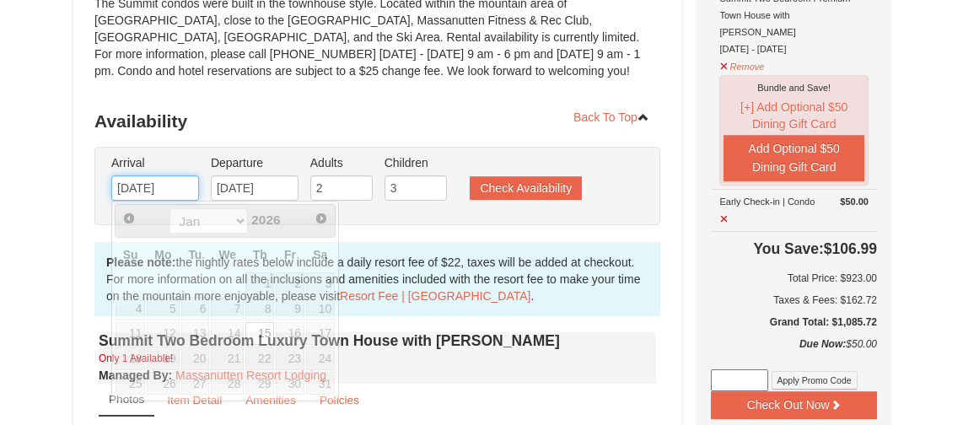
click at [173, 186] on input "01/15/2026" at bounding box center [155, 187] width 88 height 25
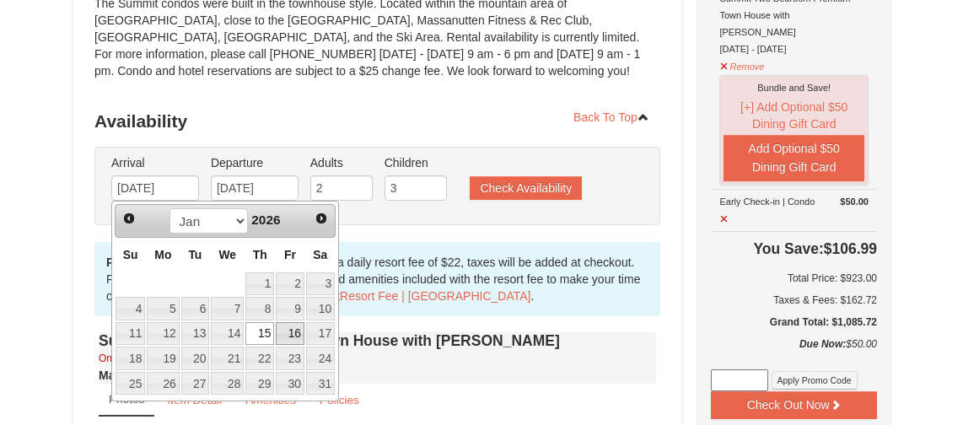
click at [284, 330] on link "16" at bounding box center [290, 334] width 29 height 24
type input "[DATE]"
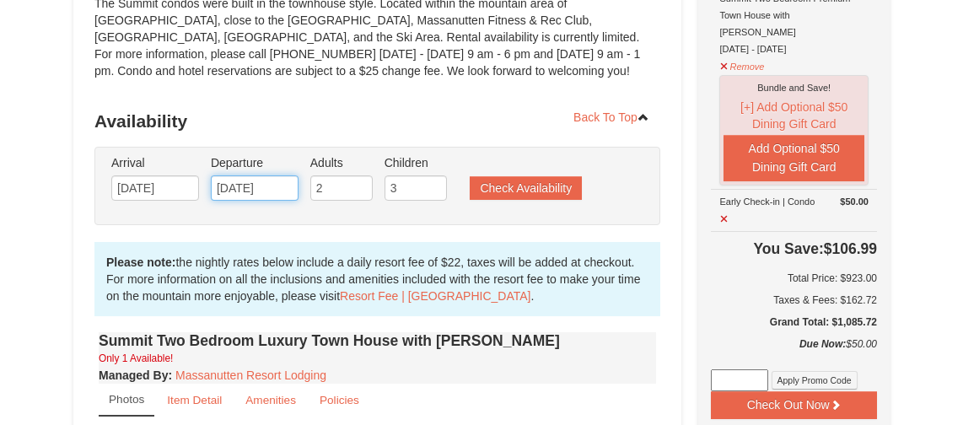
click at [277, 191] on input "01/18/2026" at bounding box center [255, 187] width 88 height 25
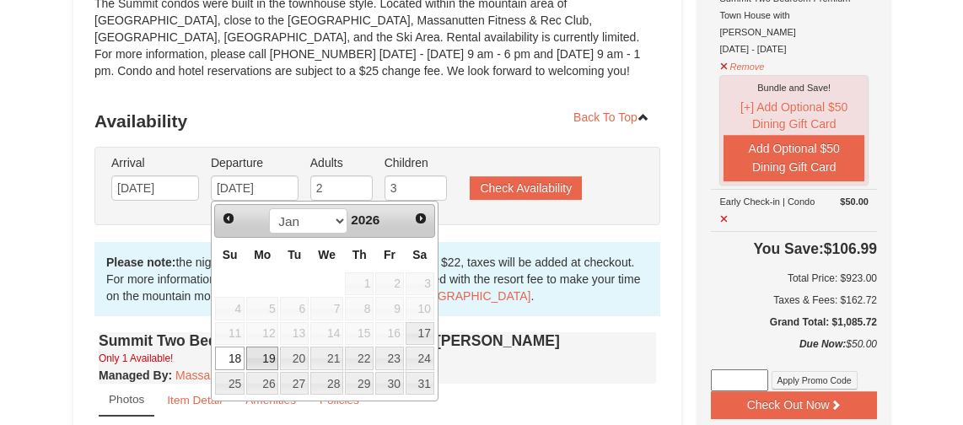
click at [260, 364] on link "19" at bounding box center [262, 359] width 32 height 24
type input "[DATE]"
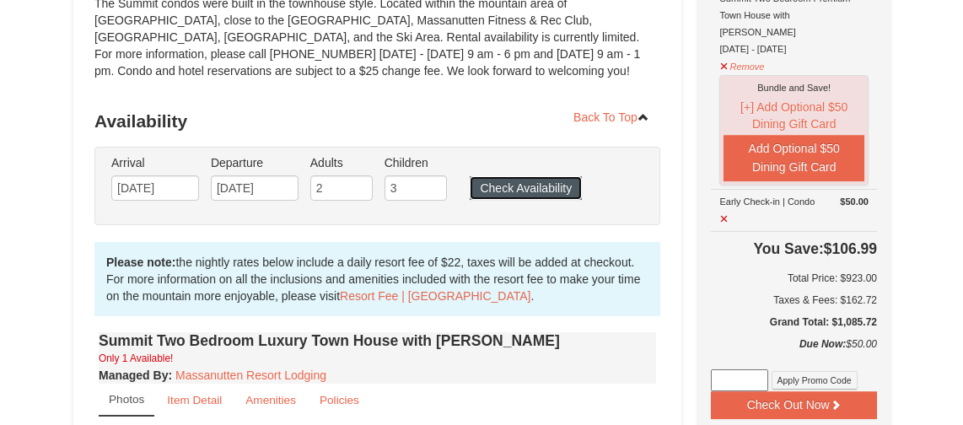
click at [482, 188] on button "Check Availability" at bounding box center [526, 188] width 112 height 24
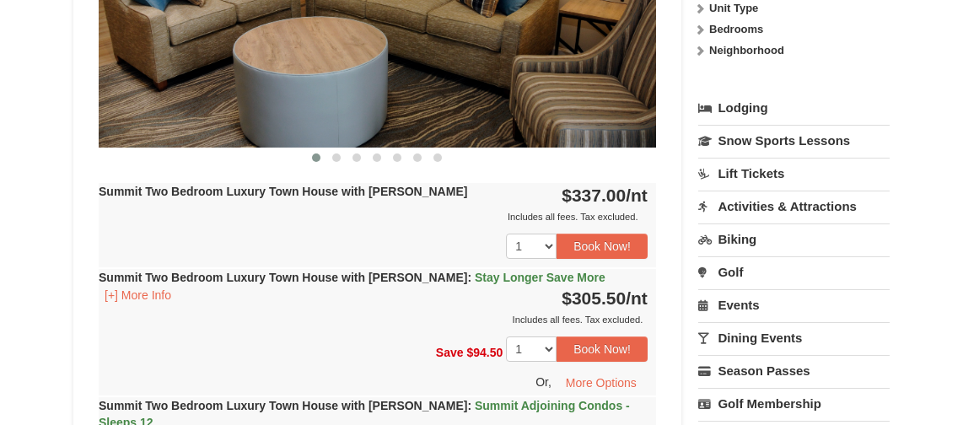
scroll to position [1015, 0]
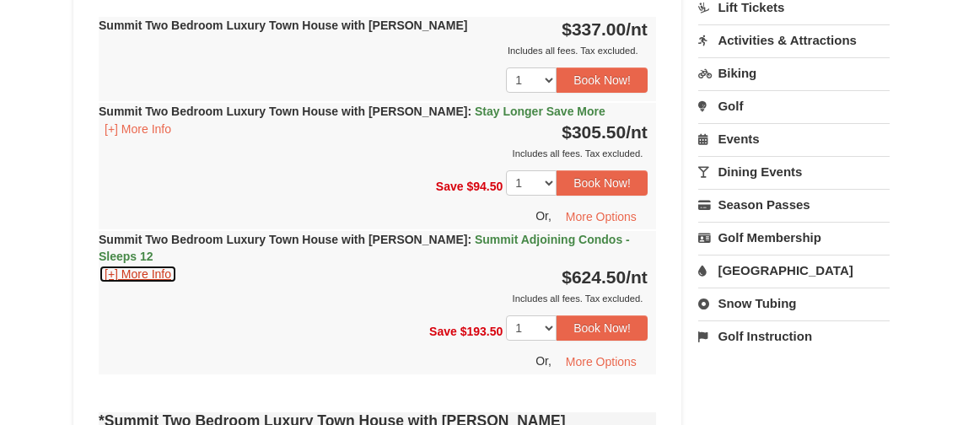
click at [162, 265] on button "[+] More Info" at bounding box center [138, 274] width 78 height 19
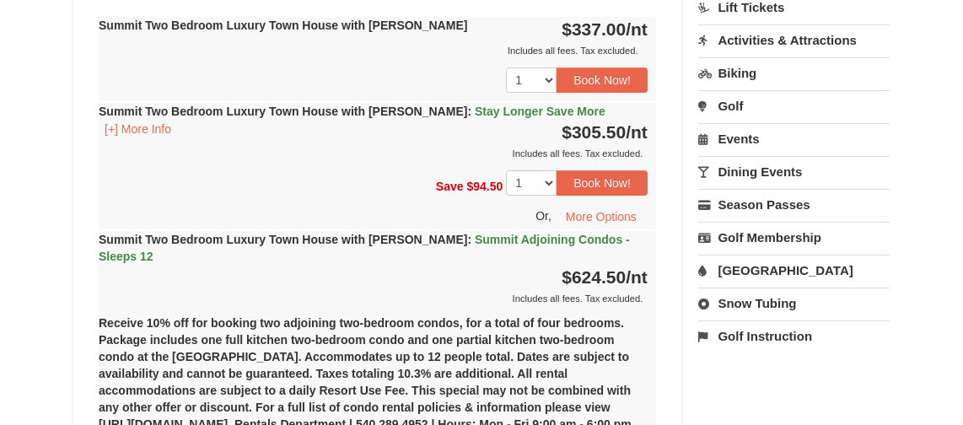
scroll to position [931, 0]
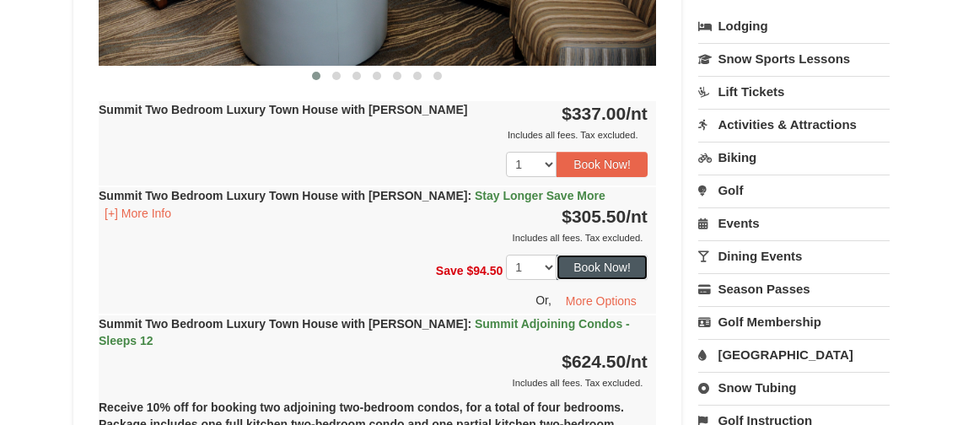
click at [604, 267] on button "Book Now!" at bounding box center [602, 267] width 91 height 25
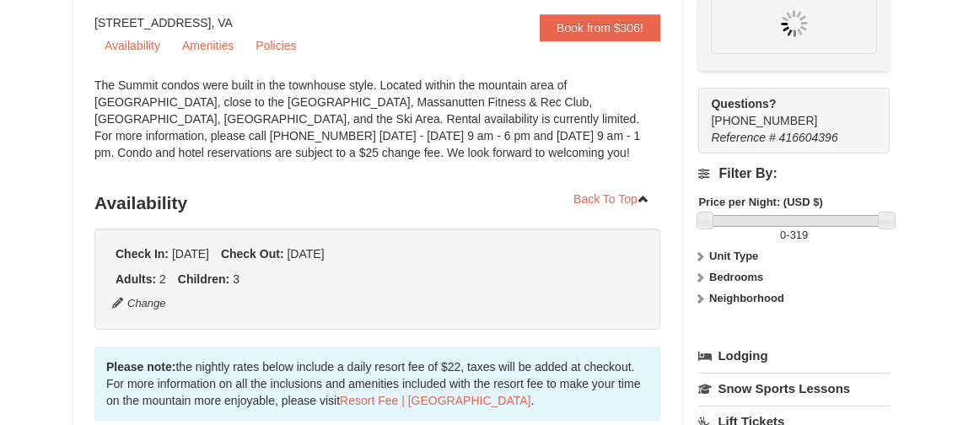
scroll to position [148, 0]
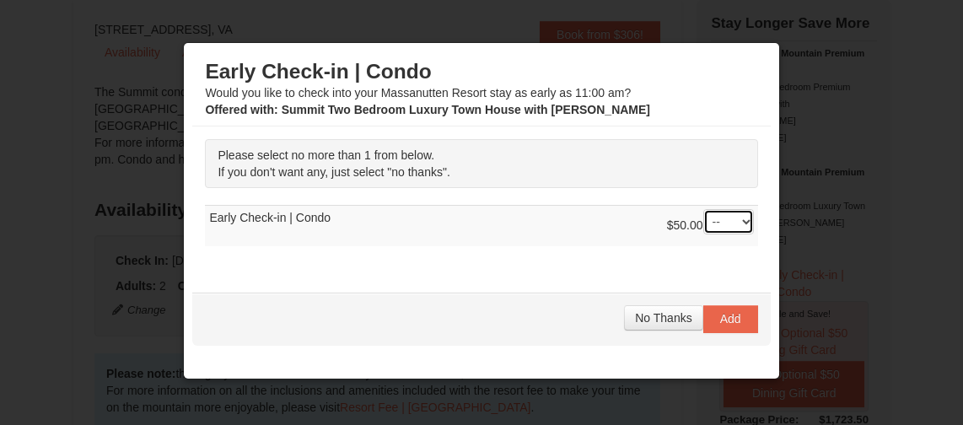
click at [718, 219] on select "-- 01" at bounding box center [728, 221] width 51 height 25
select select "1"
click at [703, 209] on select "-- 01" at bounding box center [728, 221] width 51 height 25
click at [720, 320] on span "Add" at bounding box center [730, 318] width 21 height 13
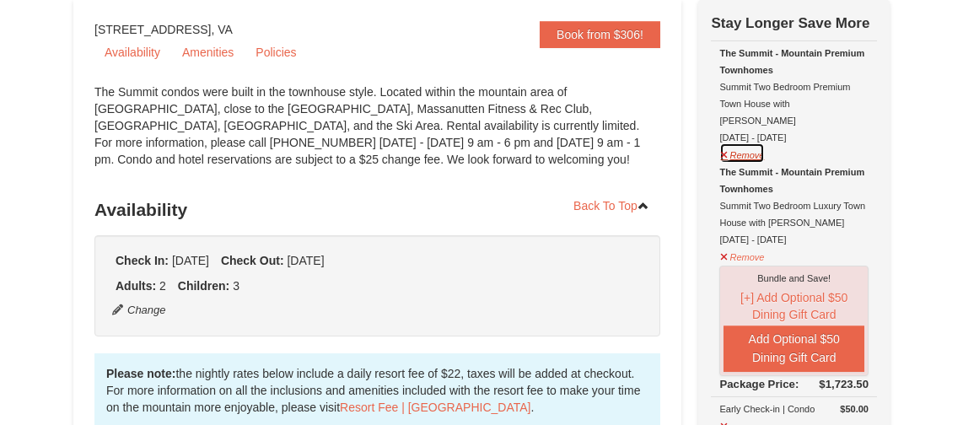
click at [737, 143] on button "Remove" at bounding box center [742, 153] width 46 height 21
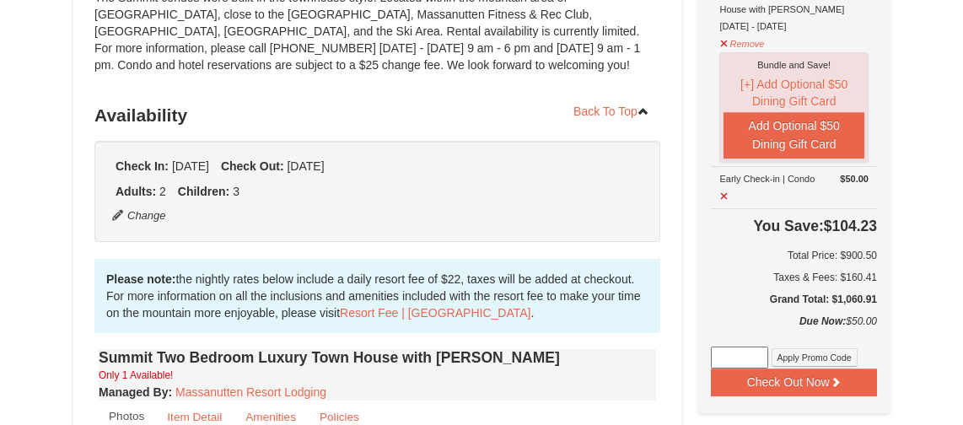
scroll to position [232, 0]
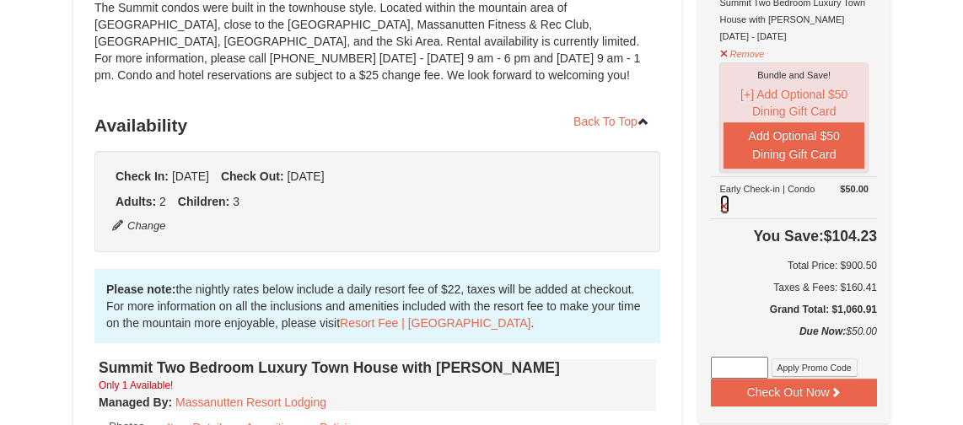
click at [726, 207] on button at bounding box center [724, 204] width 11 height 21
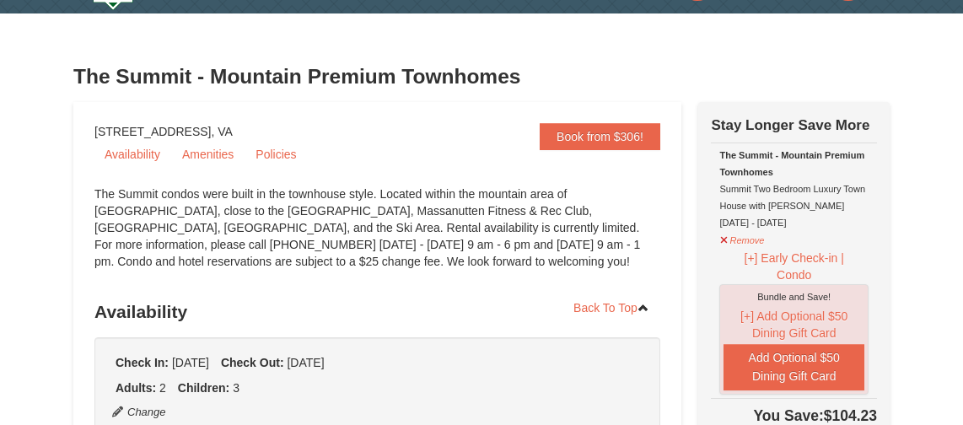
scroll to position [0, 0]
